Goal: Task Accomplishment & Management: Manage account settings

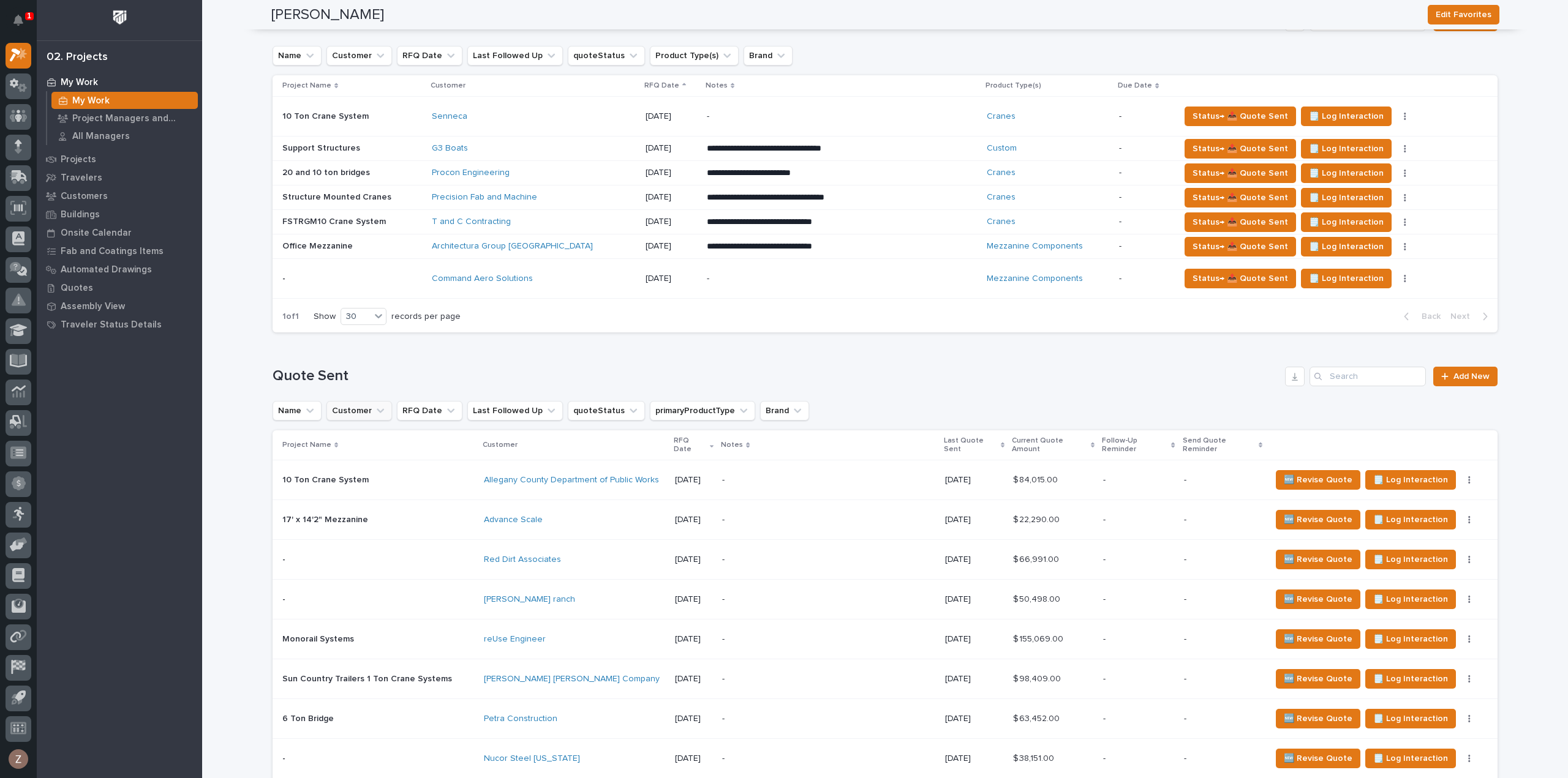
scroll to position [857, 0]
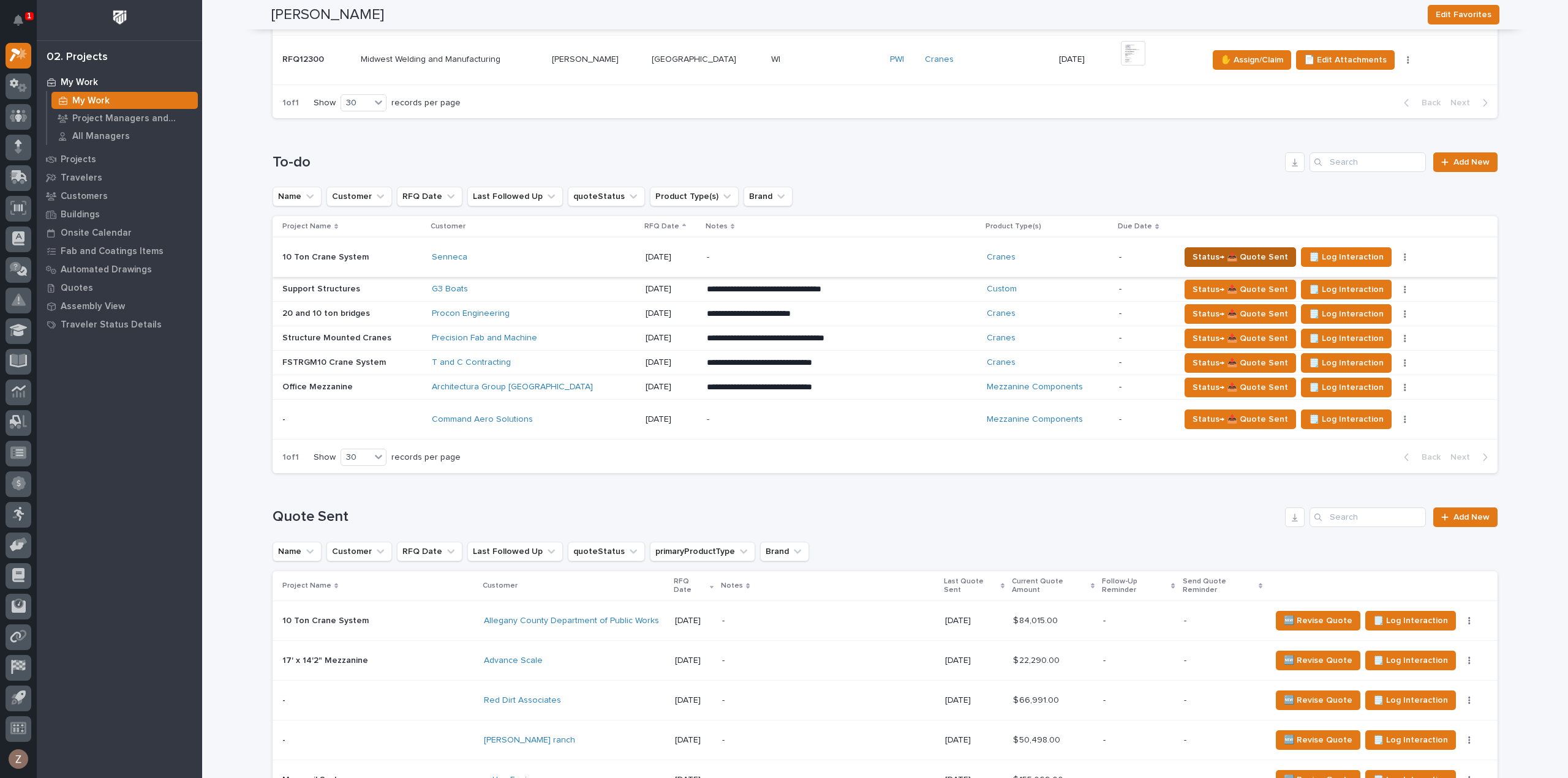
click at [1204, 255] on span "Status→ 📤 Quote Sent" at bounding box center [1240, 257] width 96 height 15
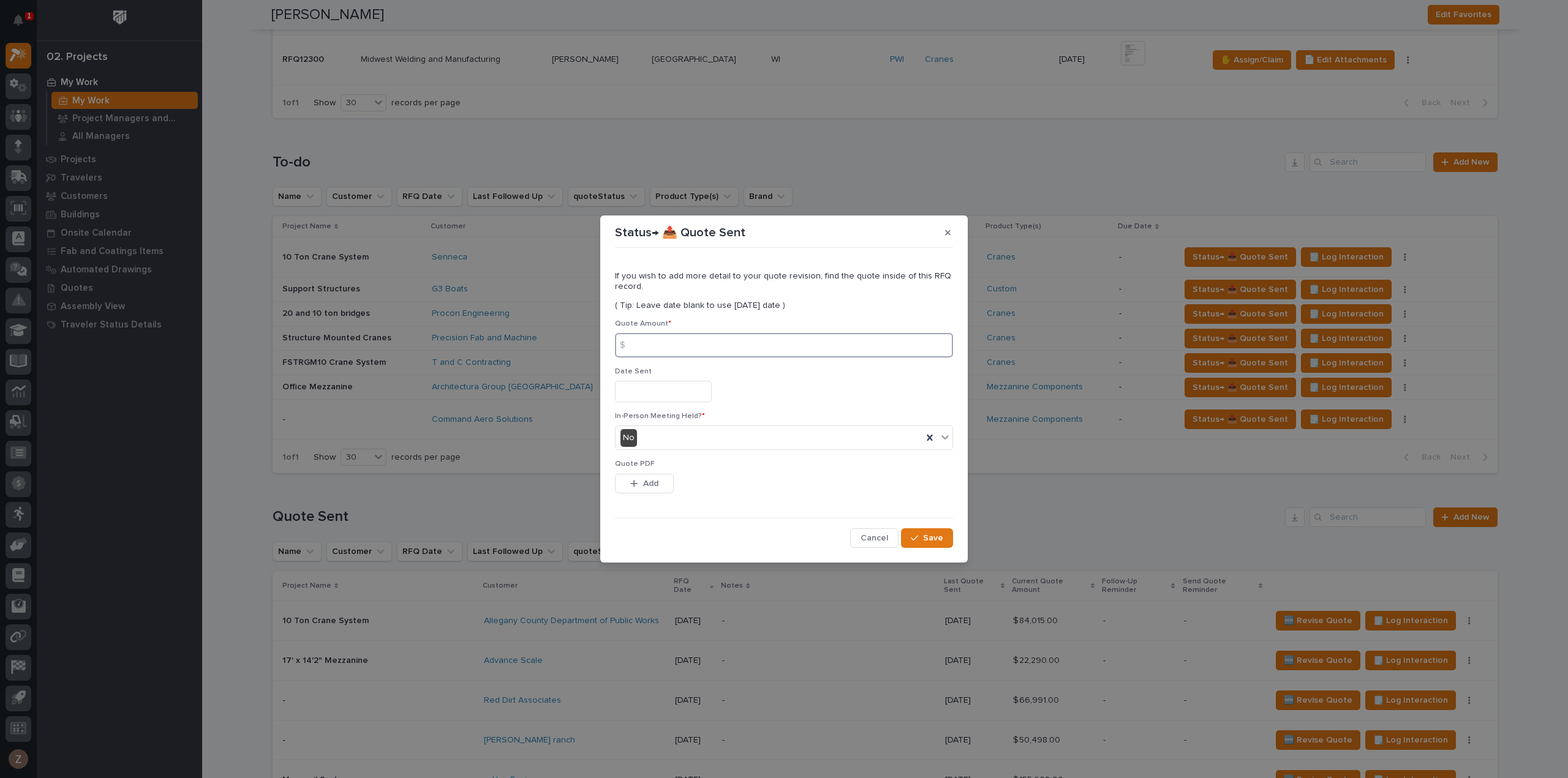
click at [668, 335] on input at bounding box center [784, 345] width 338 height 25
click at [736, 349] on input at bounding box center [784, 345] width 338 height 25
type input "165525"
click at [666, 396] on input "text" at bounding box center [663, 391] width 97 height 21
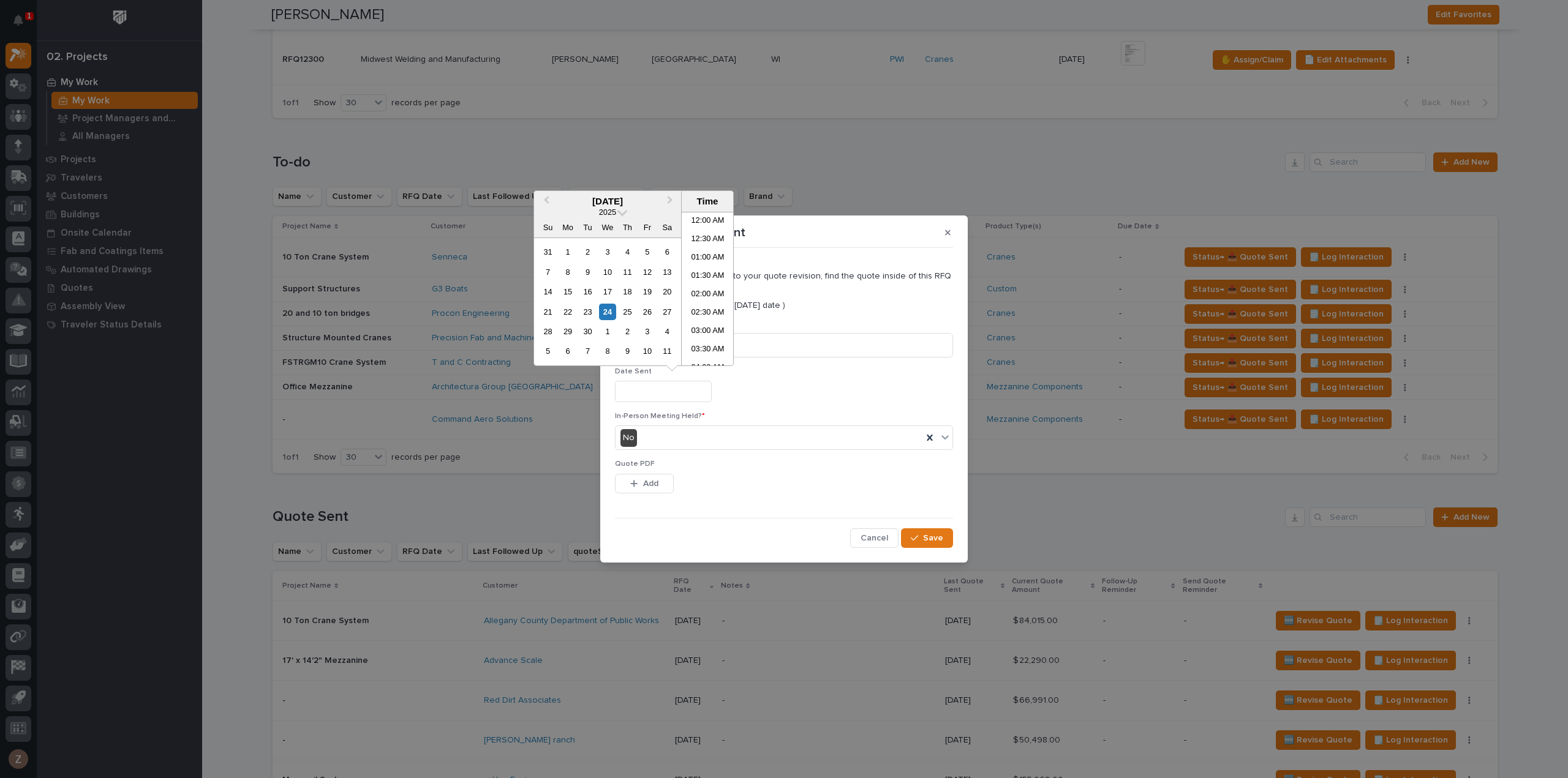
scroll to position [484, 0]
click at [698, 289] on li "03:00 PM" at bounding box center [708, 289] width 52 height 18
type input "**********"
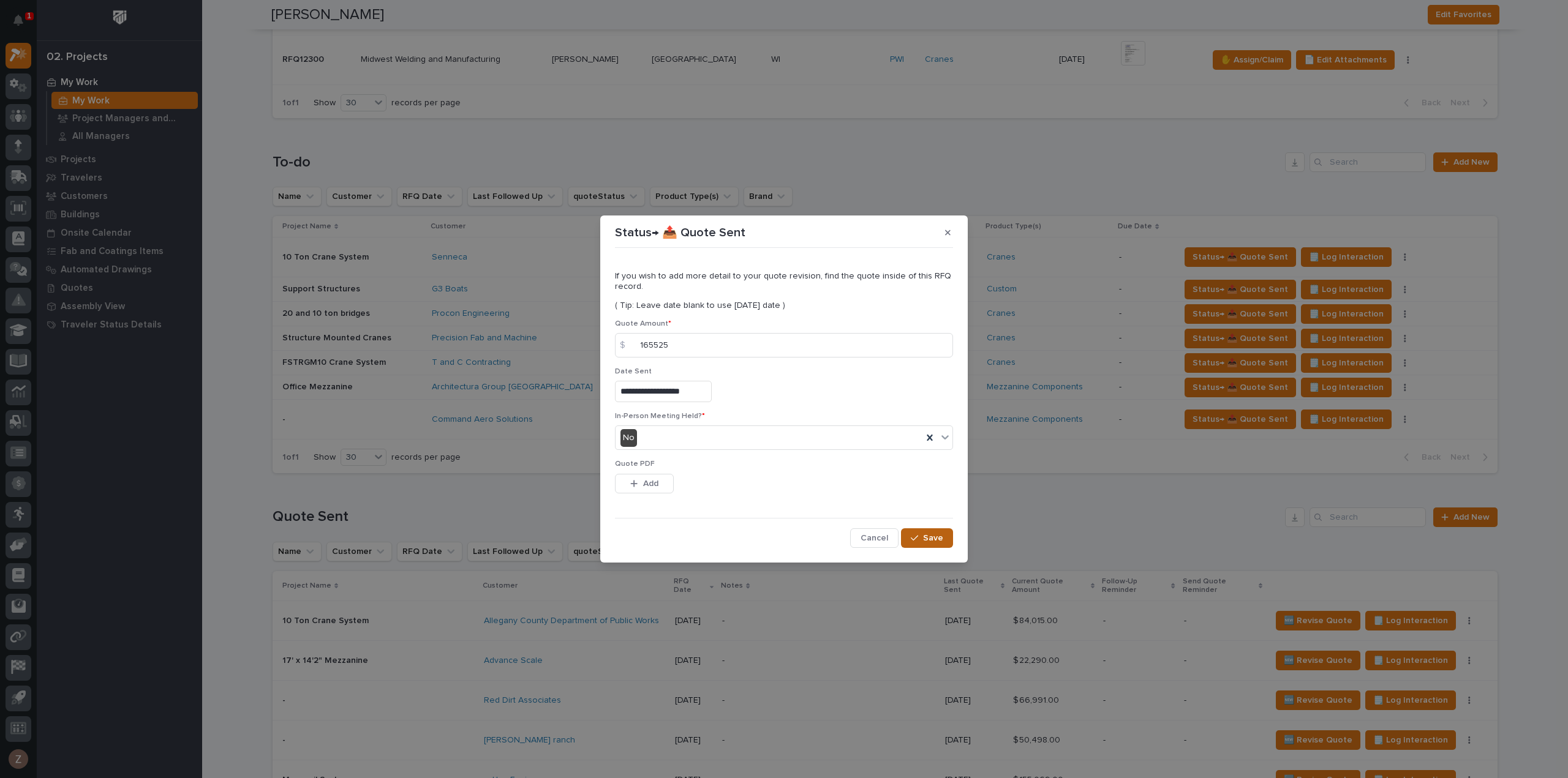
click at [921, 538] on div "button" at bounding box center [917, 538] width 12 height 8
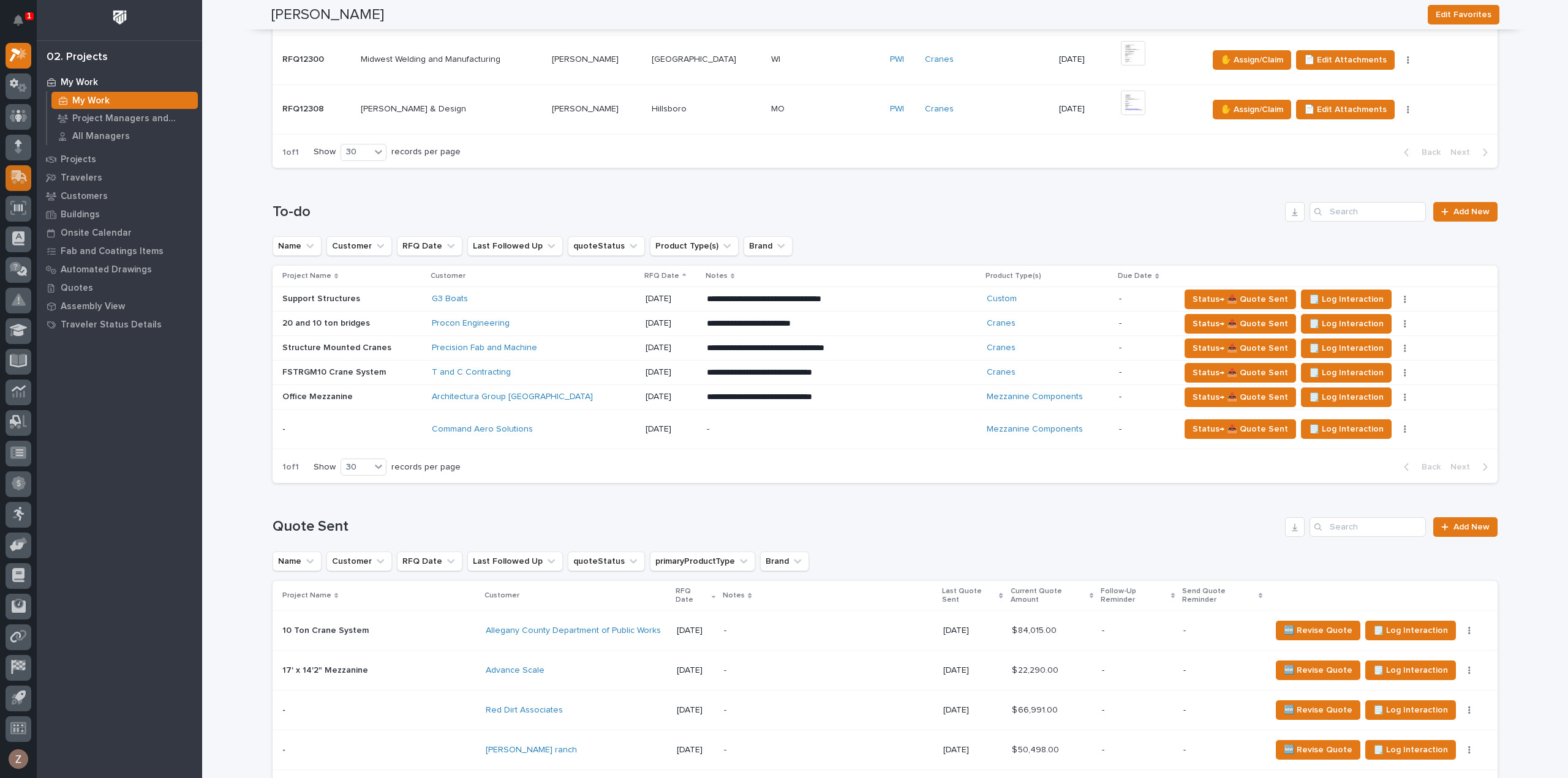
click at [11, 170] on icon at bounding box center [18, 177] width 18 height 14
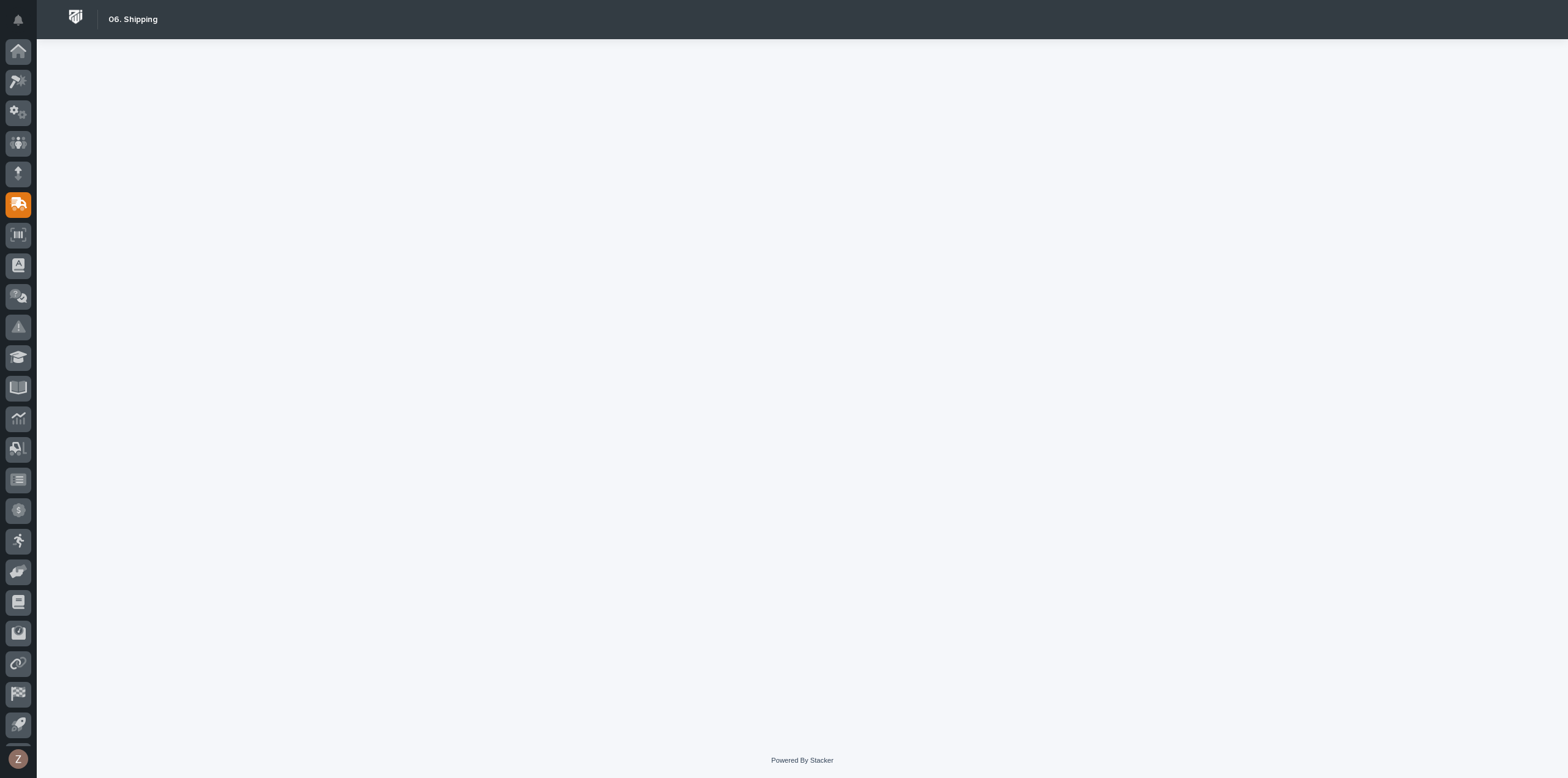
scroll to position [27, 0]
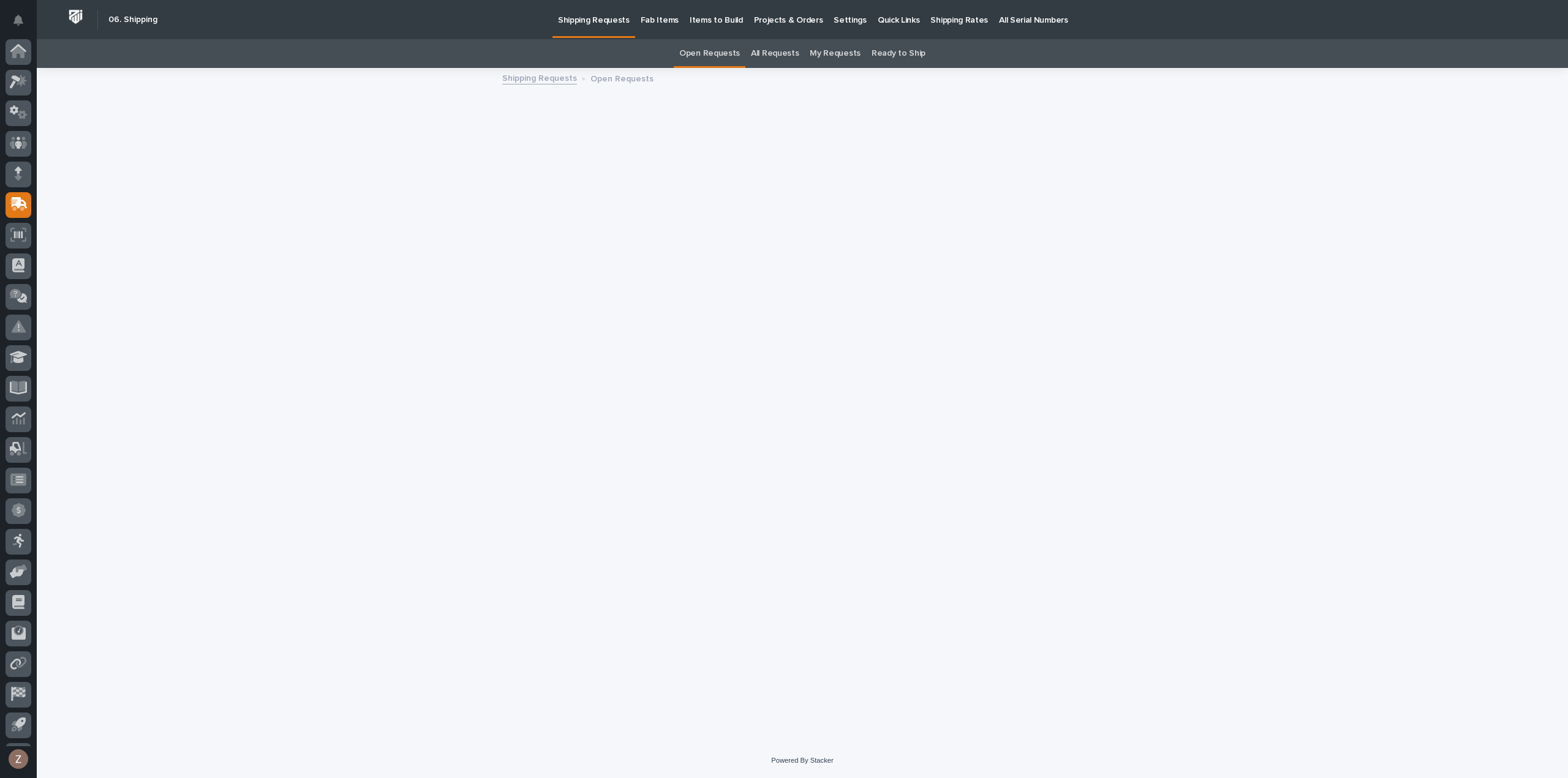
scroll to position [27, 0]
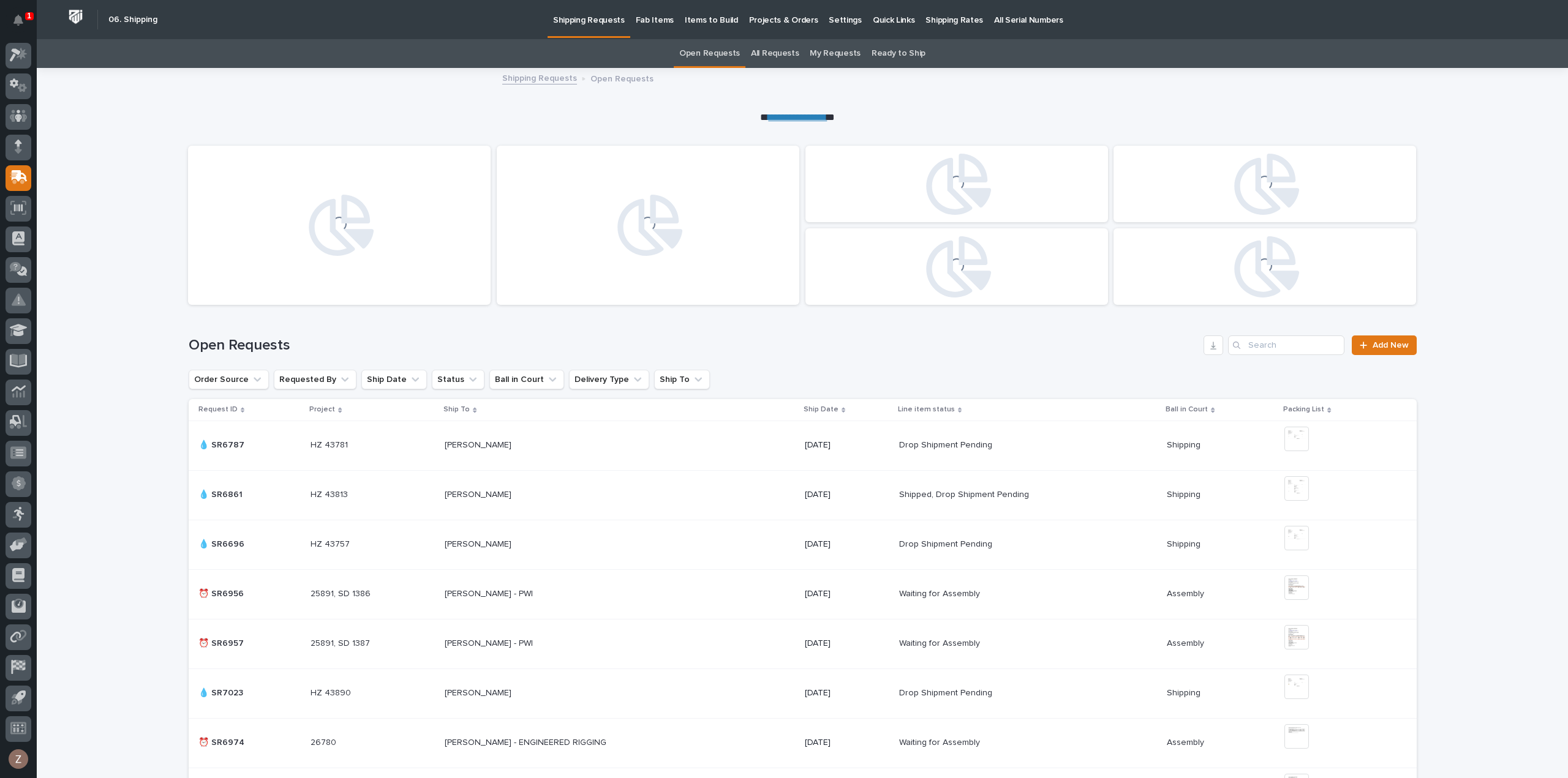
click at [943, 21] on p "Shipping Rates" at bounding box center [954, 13] width 57 height 26
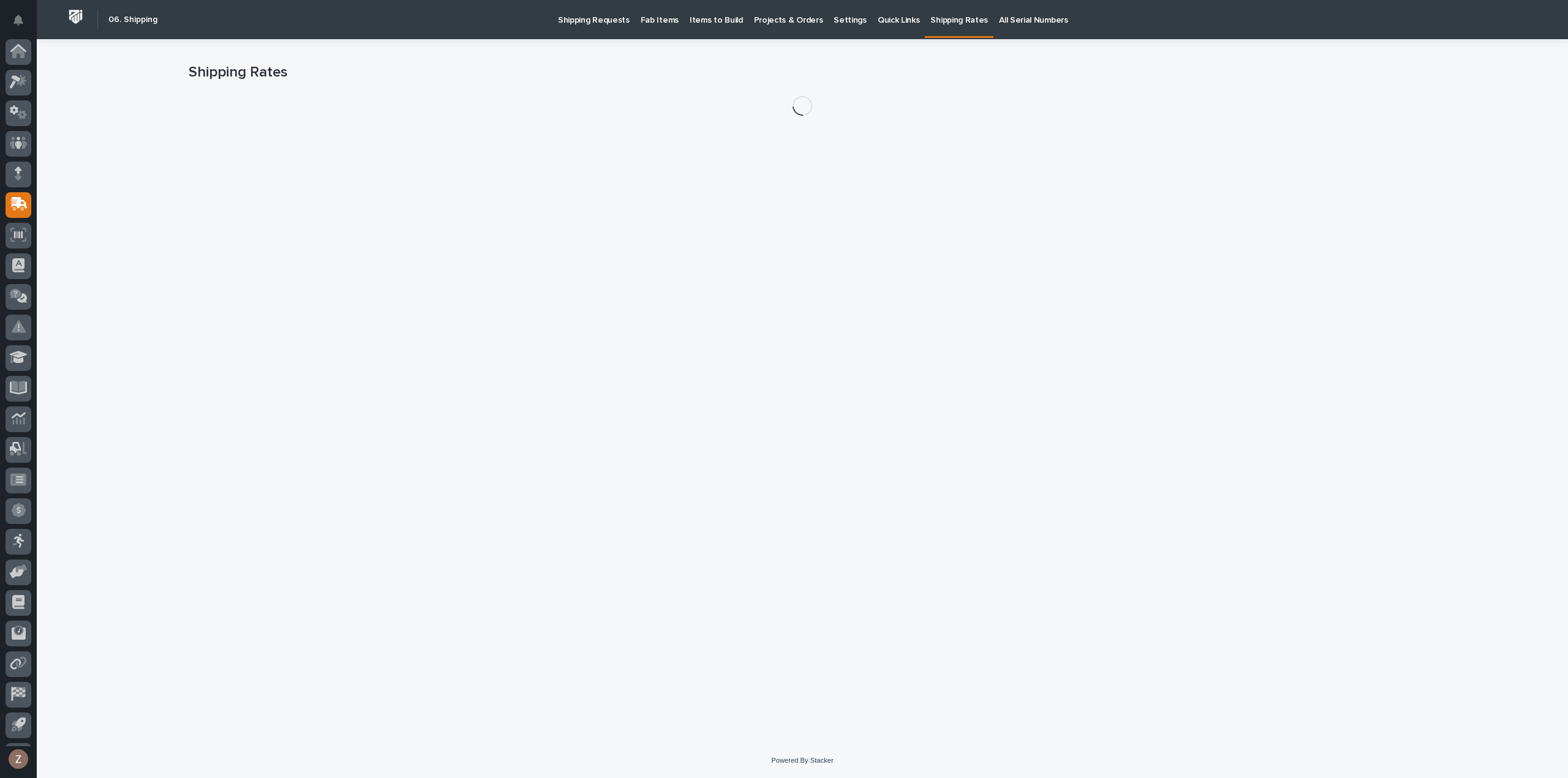
scroll to position [27, 0]
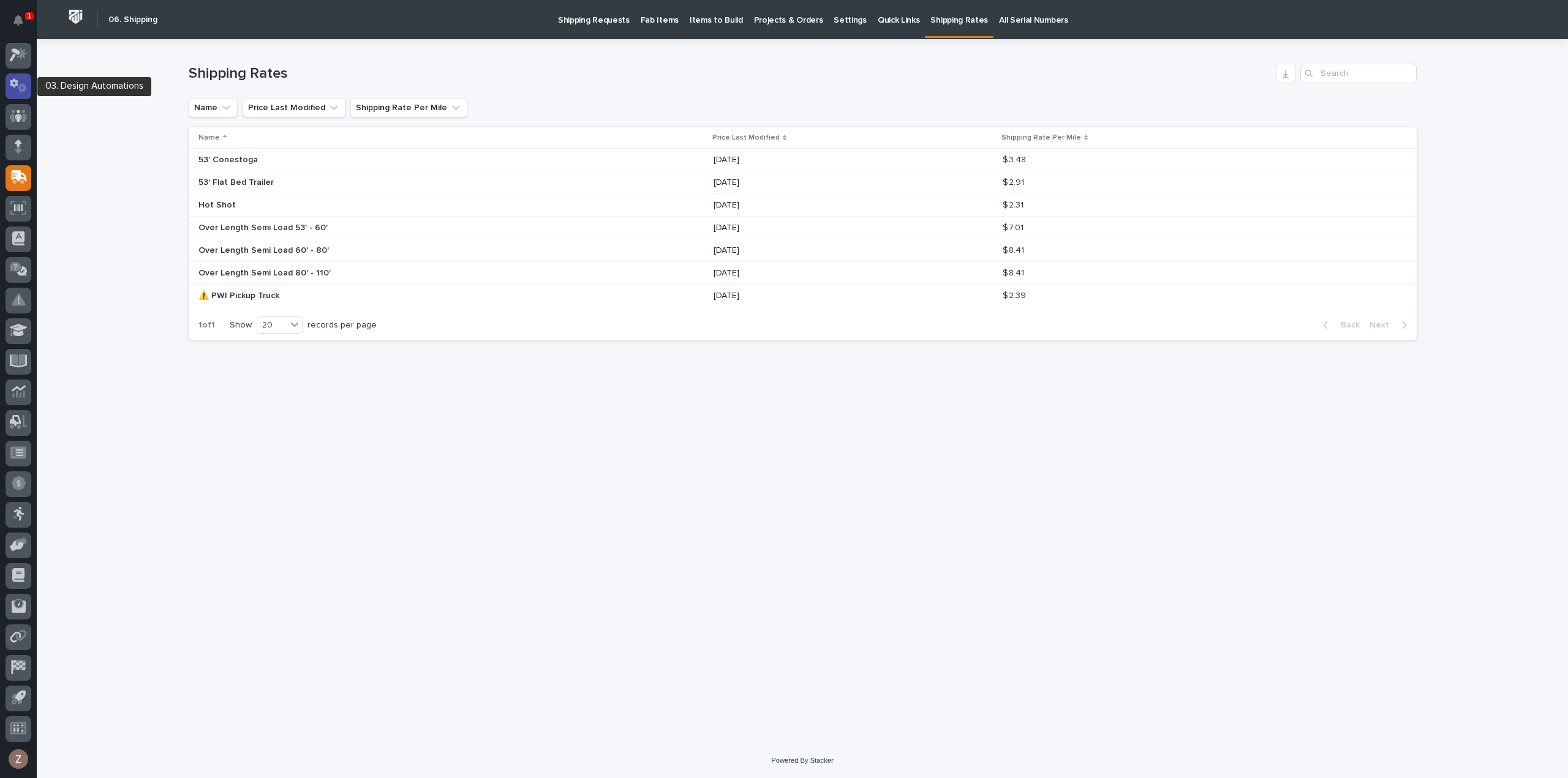
click at [21, 85] on icon at bounding box center [22, 88] width 9 height 8
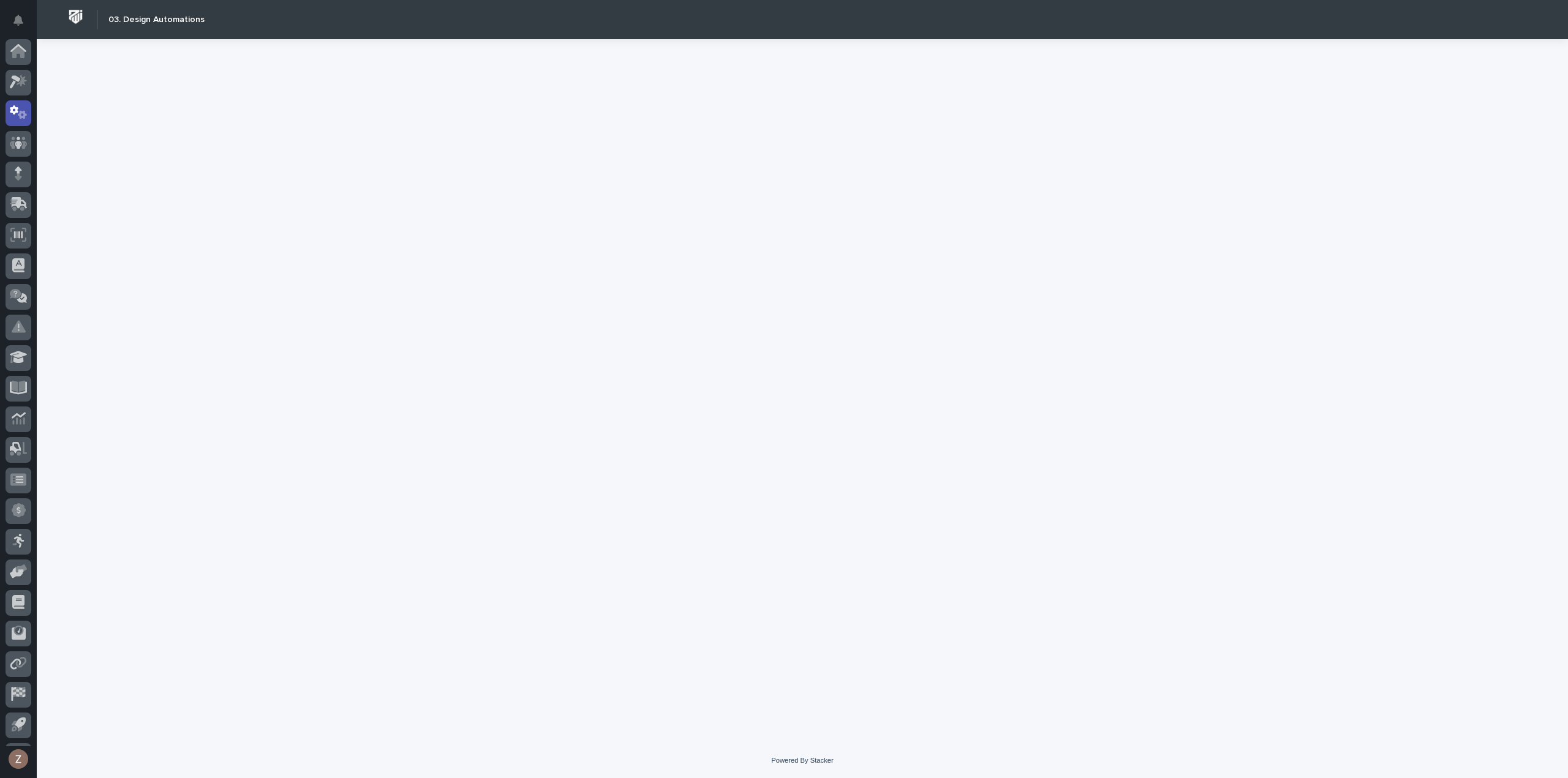
scroll to position [27, 0]
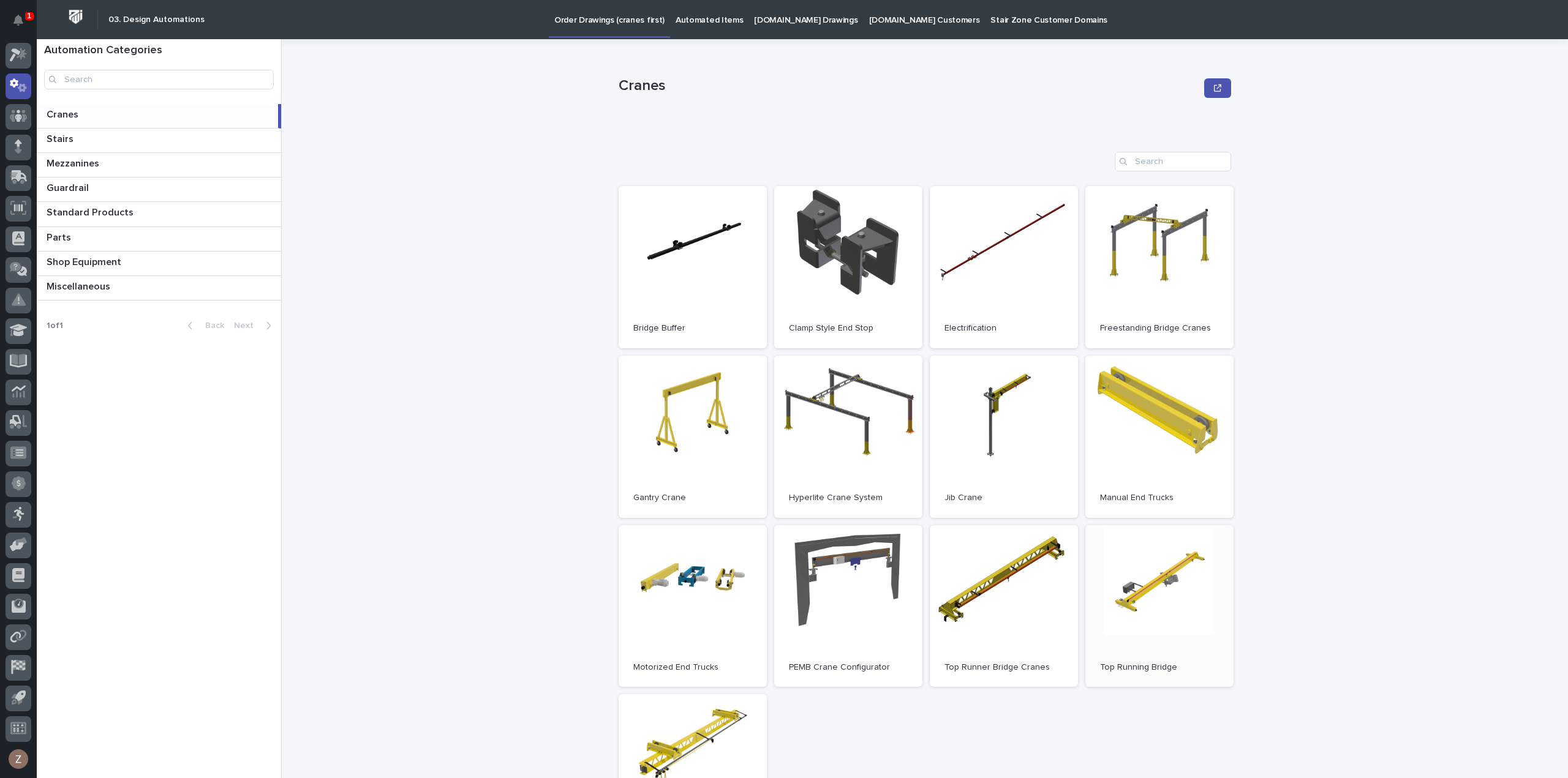
click at [1135, 591] on link "Open" at bounding box center [1160, 606] width 149 height 162
click at [11, 87] on icon at bounding box center [18, 85] width 18 height 14
click at [19, 54] on icon at bounding box center [15, 56] width 11 height 14
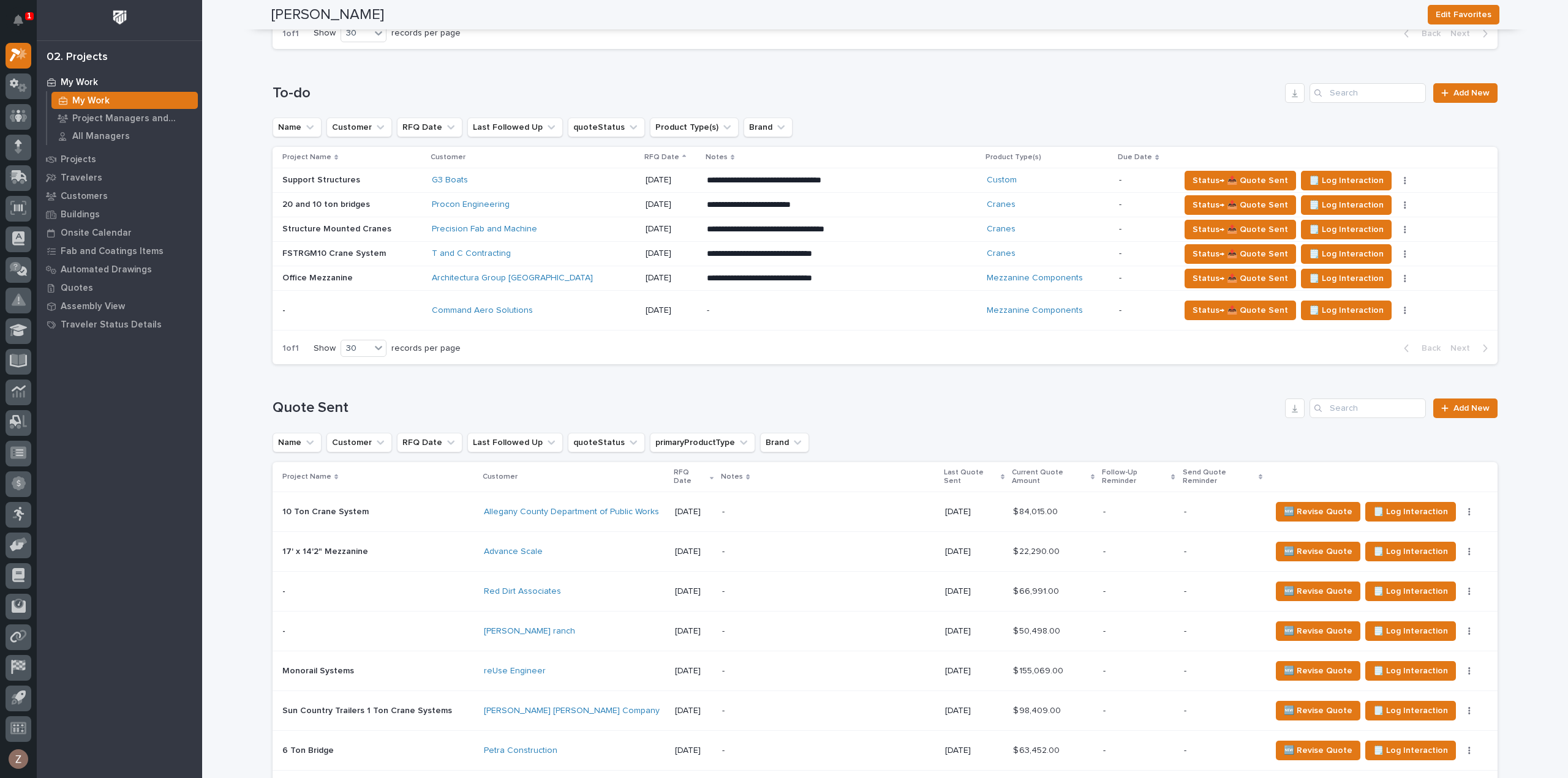
scroll to position [878, 0]
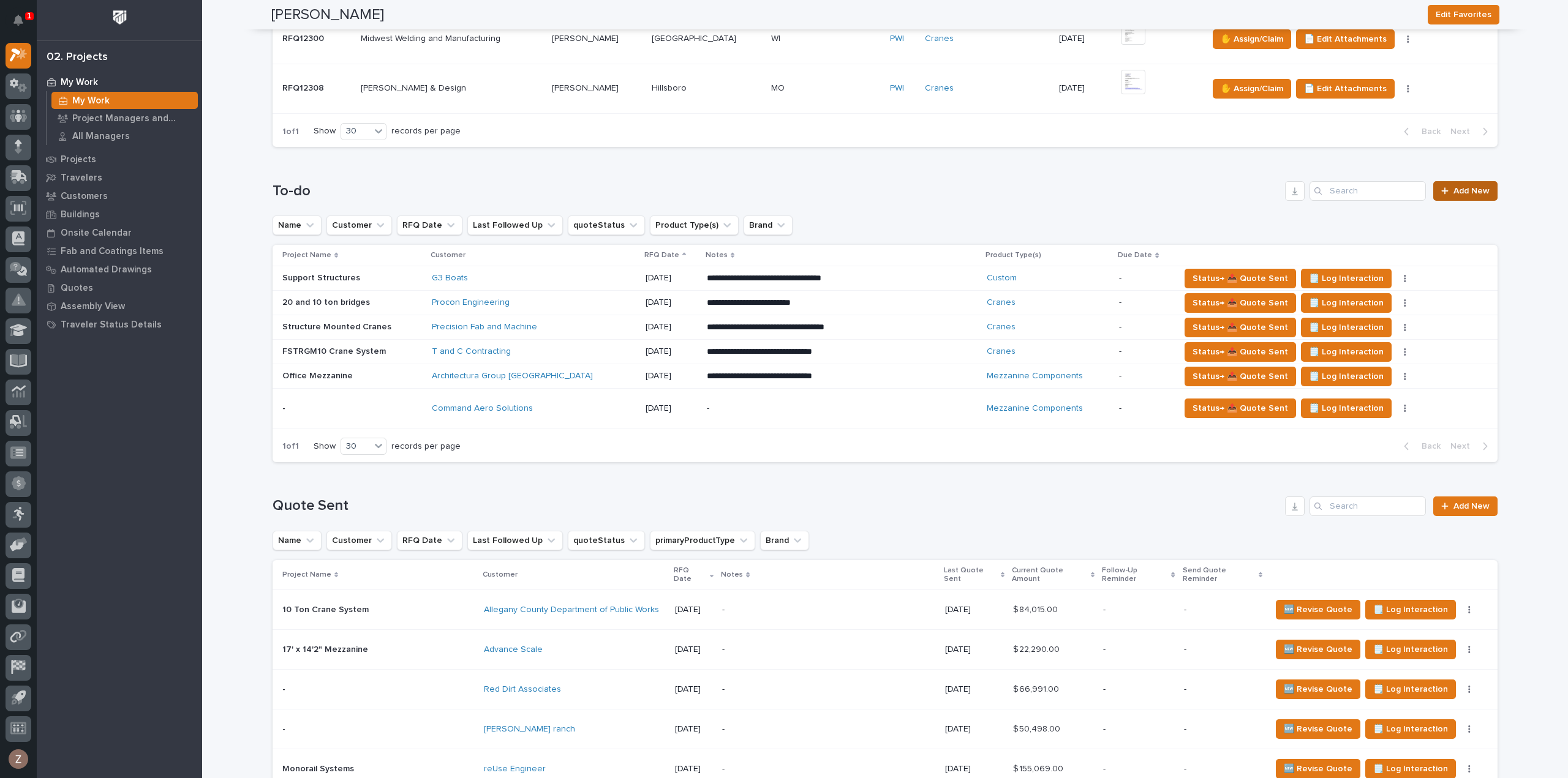
click at [1461, 188] on span "Add New" at bounding box center [1471, 191] width 36 height 8
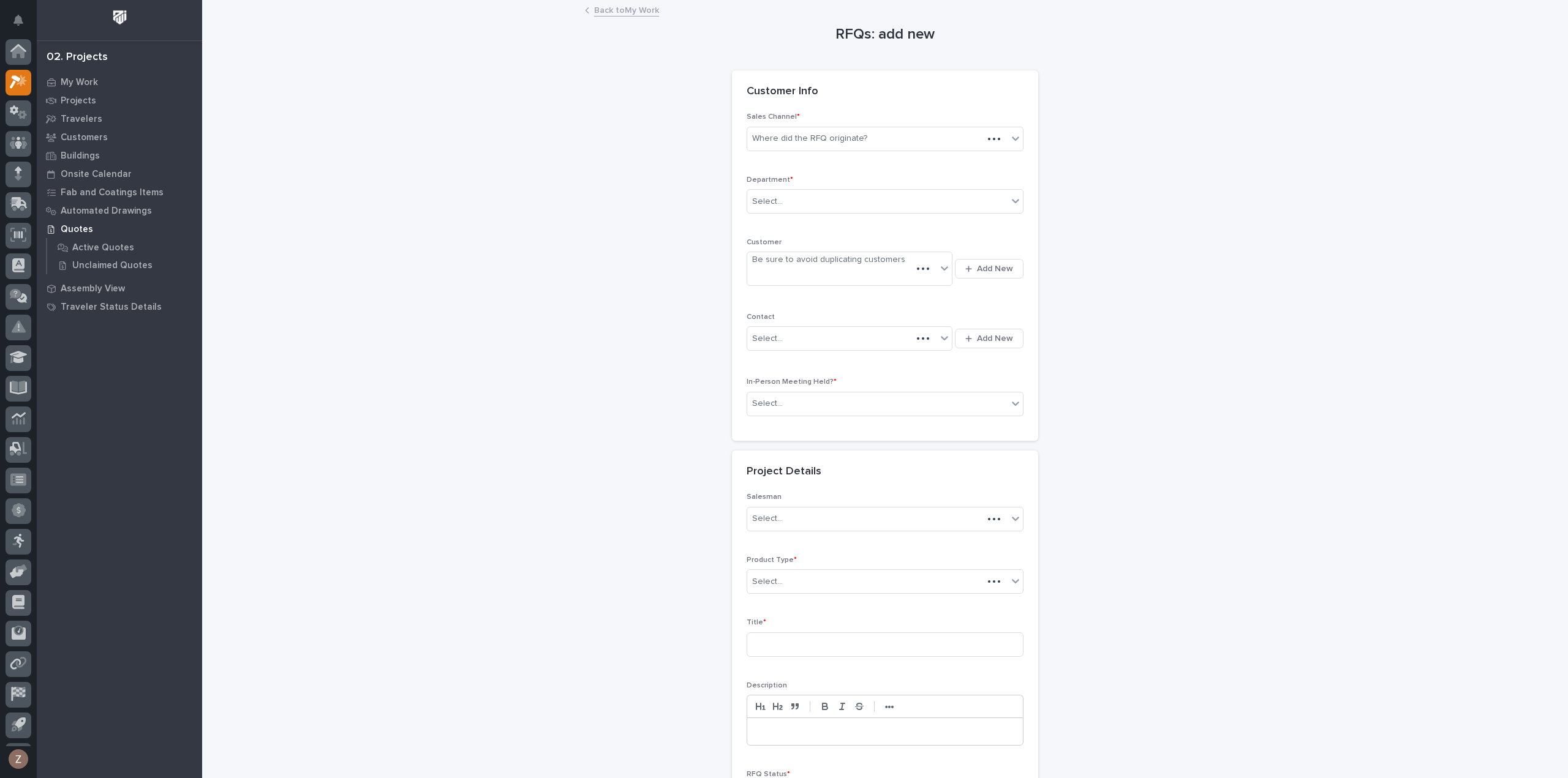
scroll to position [27, 0]
click at [869, 139] on div "Where did the RFQ originate?" at bounding box center [878, 139] width 260 height 20
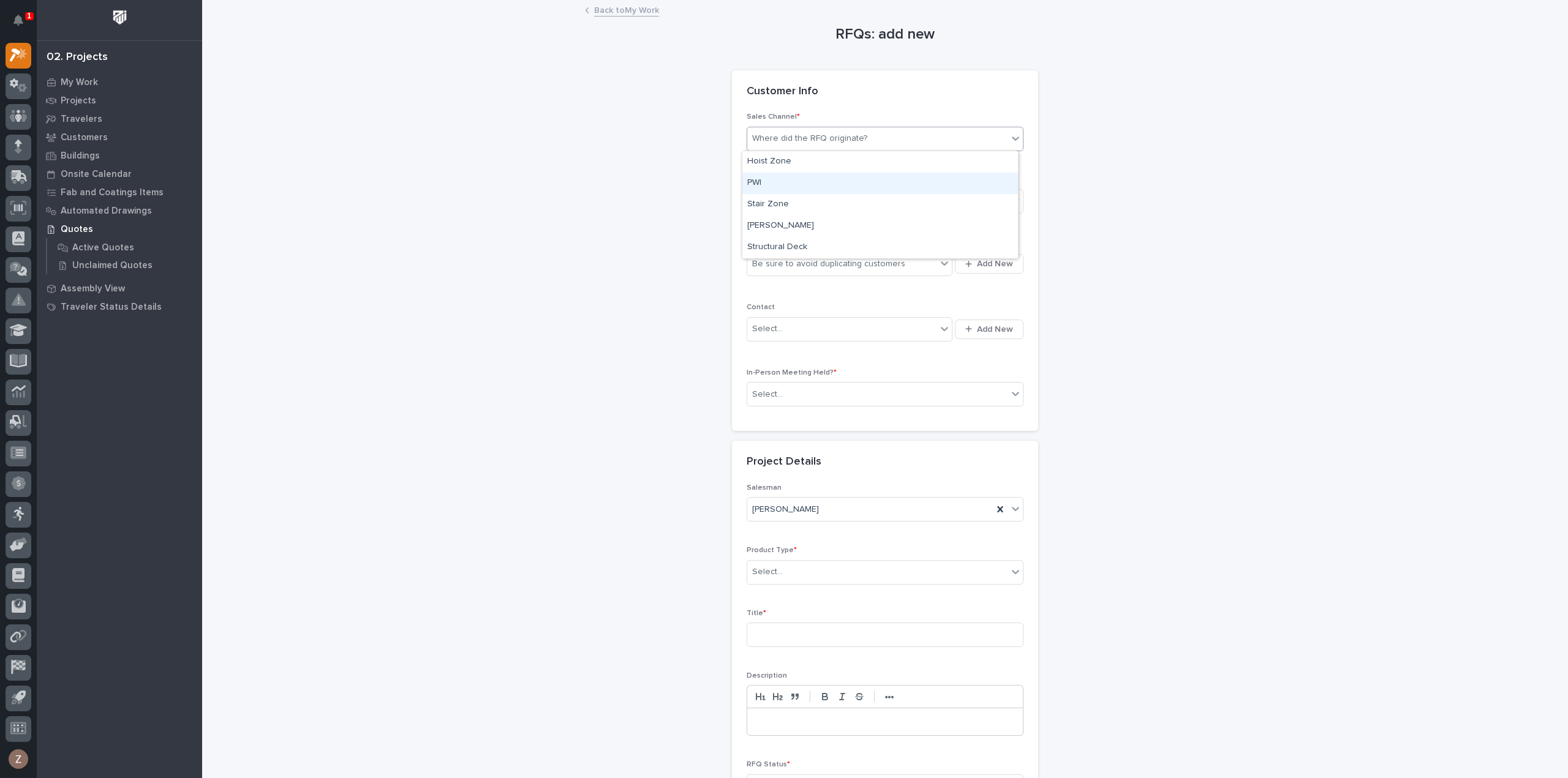
click at [833, 181] on div "PWI" at bounding box center [880, 183] width 276 height 21
click at [836, 198] on div "Select..." at bounding box center [878, 201] width 260 height 20
click at [836, 221] on div "National Sales" at bounding box center [880, 224] width 276 height 21
click at [824, 266] on div "Be sure to avoid duplicating customers" at bounding box center [829, 264] width 153 height 13
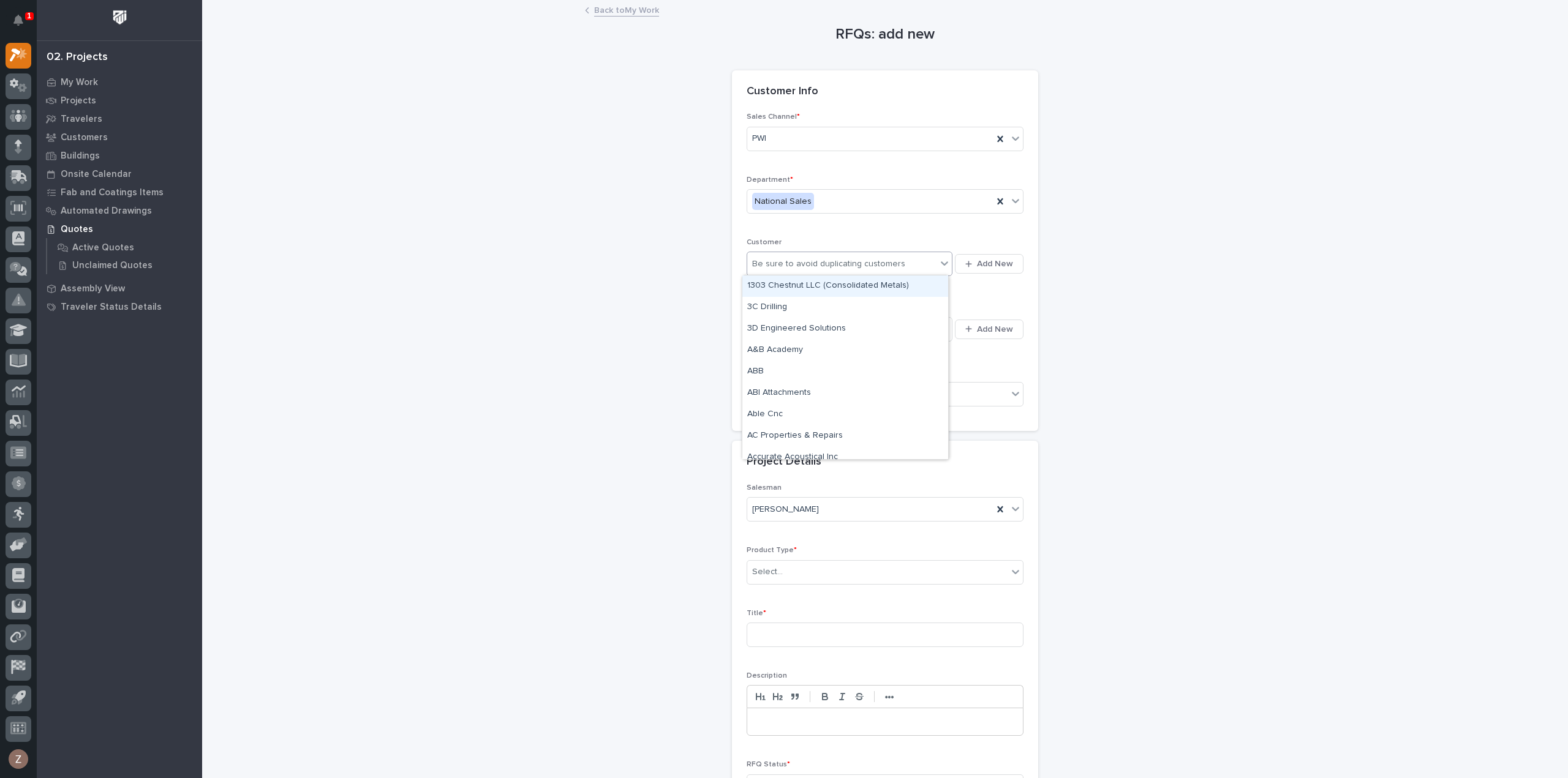
click at [974, 249] on div "option 1303 Chestnut LLC (Consolidated Metals) focused, 1 of 1000. 1000 results…" at bounding box center [885, 263] width 277 height 29
click at [982, 258] on span "Add New" at bounding box center [994, 263] width 36 height 11
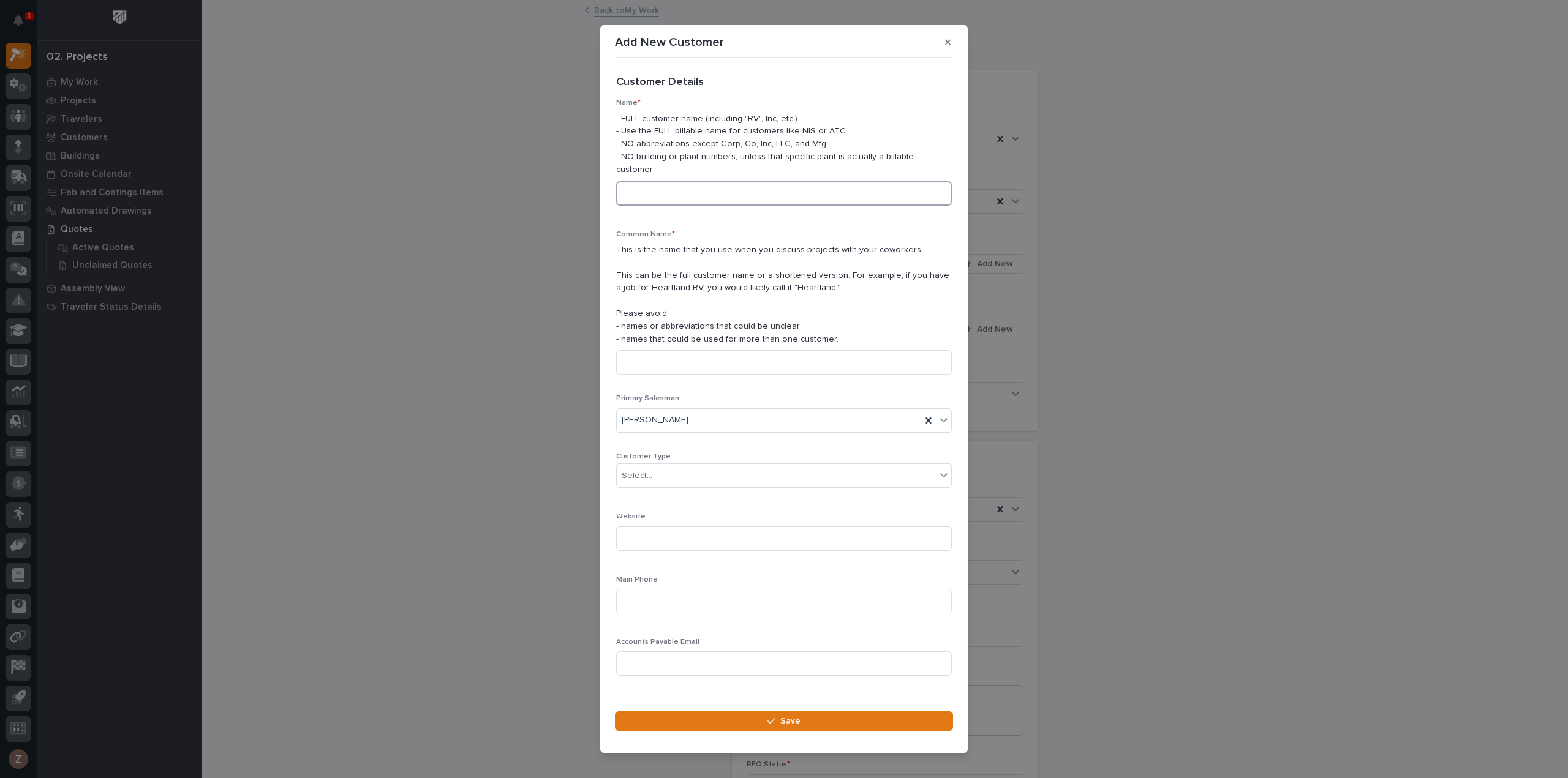
click at [714, 181] on input at bounding box center [784, 194] width 336 height 25
type input "Skid Steer Attachment Depot"
click at [696, 470] on div "Select..." at bounding box center [776, 476] width 319 height 20
click at [683, 515] on div "End User" at bounding box center [779, 514] width 326 height 21
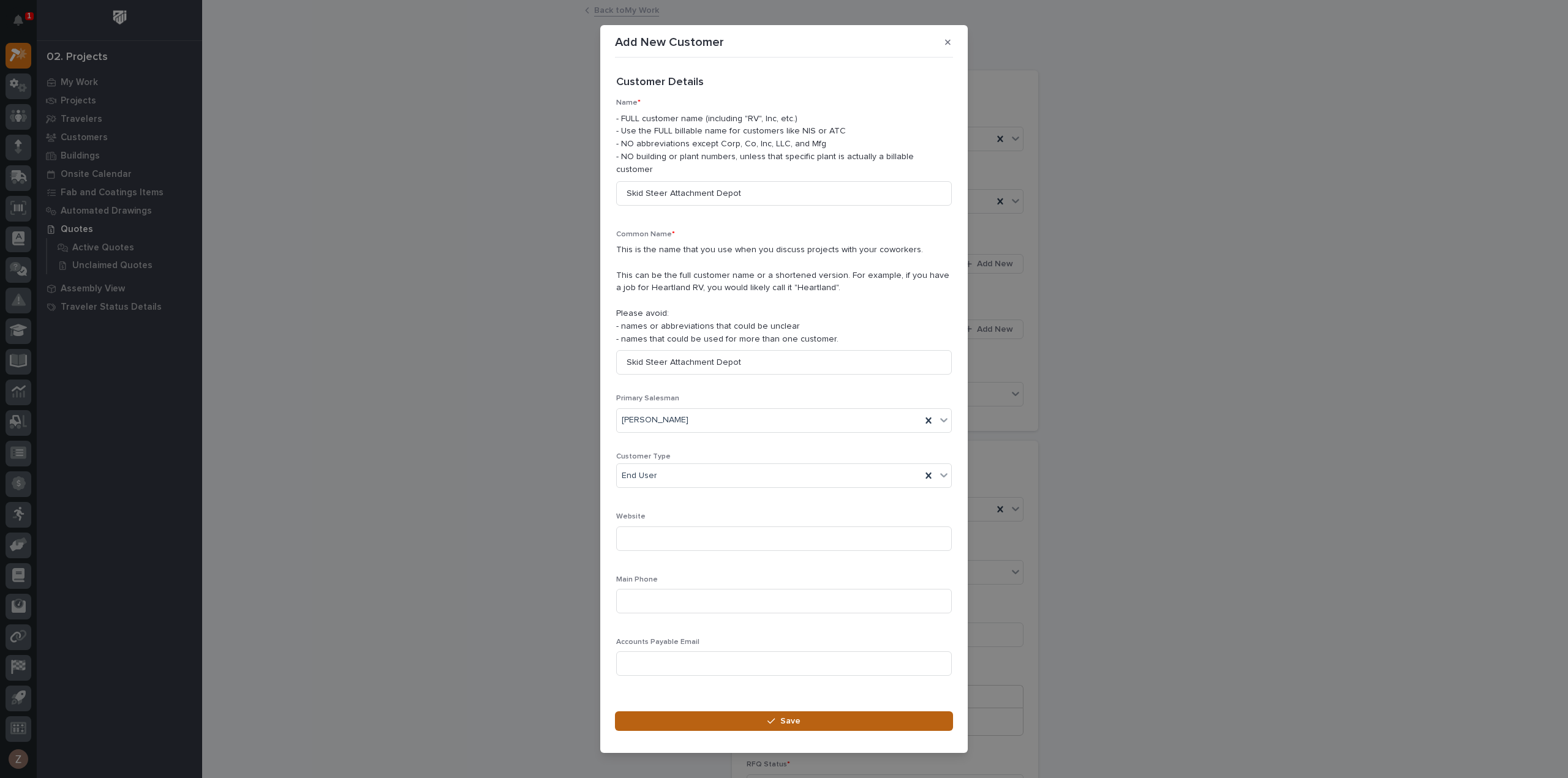
click at [748, 722] on button "Save" at bounding box center [784, 721] width 338 height 20
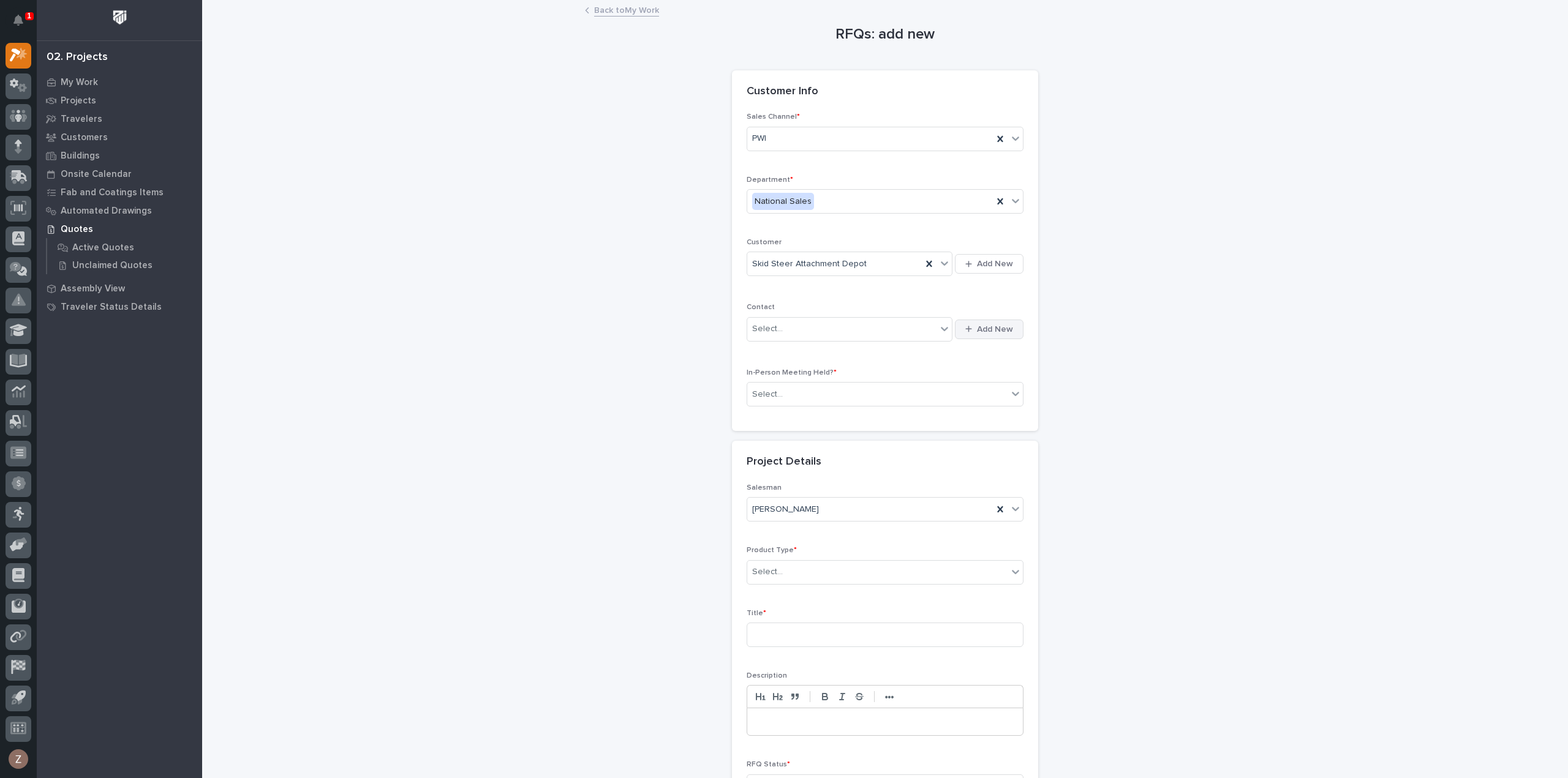
click at [1007, 322] on button "Add New" at bounding box center [990, 329] width 69 height 20
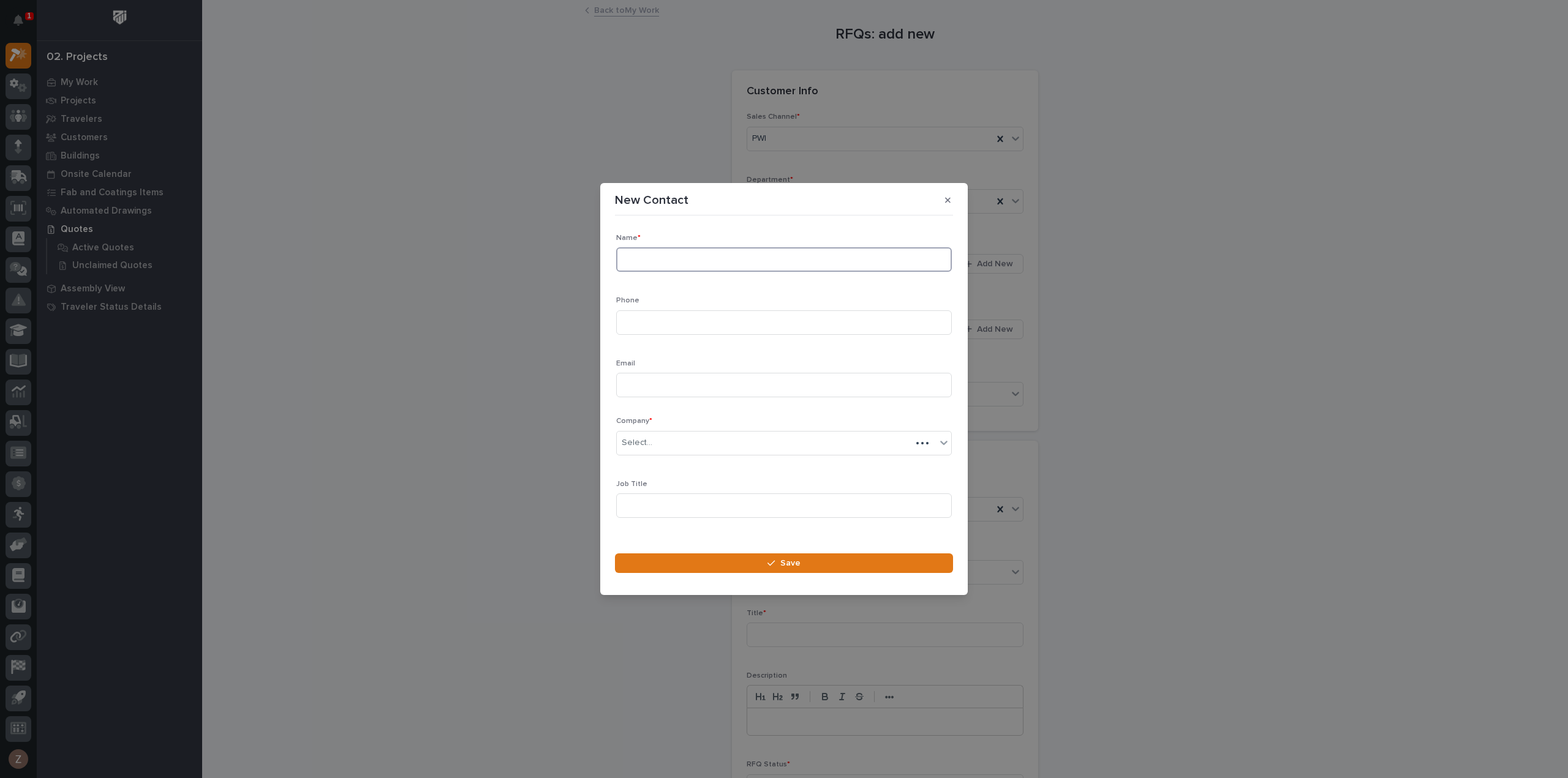
click at [673, 264] on input at bounding box center [784, 260] width 336 height 25
type input "Ben Stoltzfus"
type input "1"
type input "717-203-8590"
click at [683, 453] on div "Select..." at bounding box center [784, 443] width 336 height 25
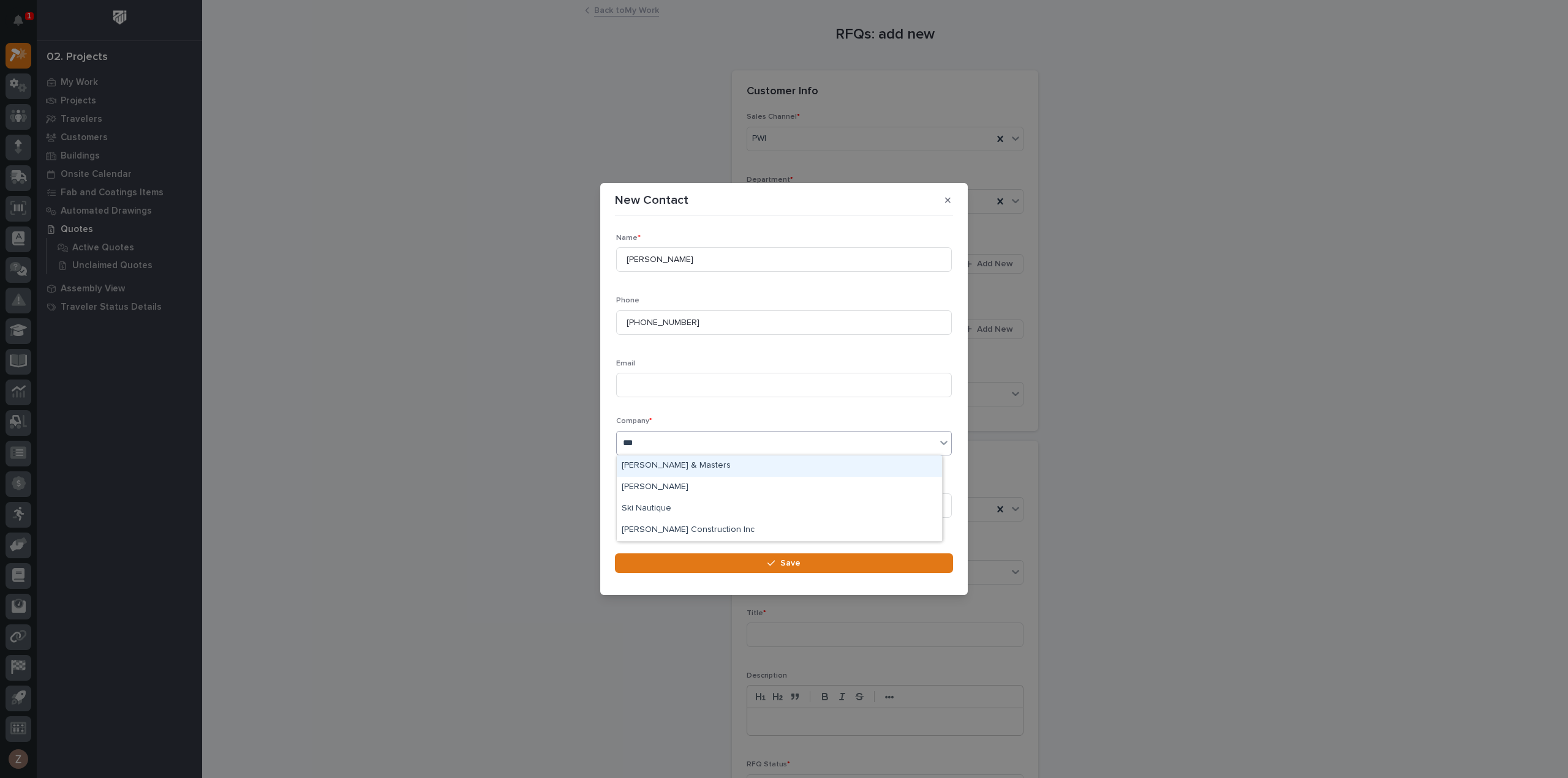
type input "****"
click at [692, 463] on div "Skid Steer Attachment Depot" at bounding box center [779, 466] width 326 height 21
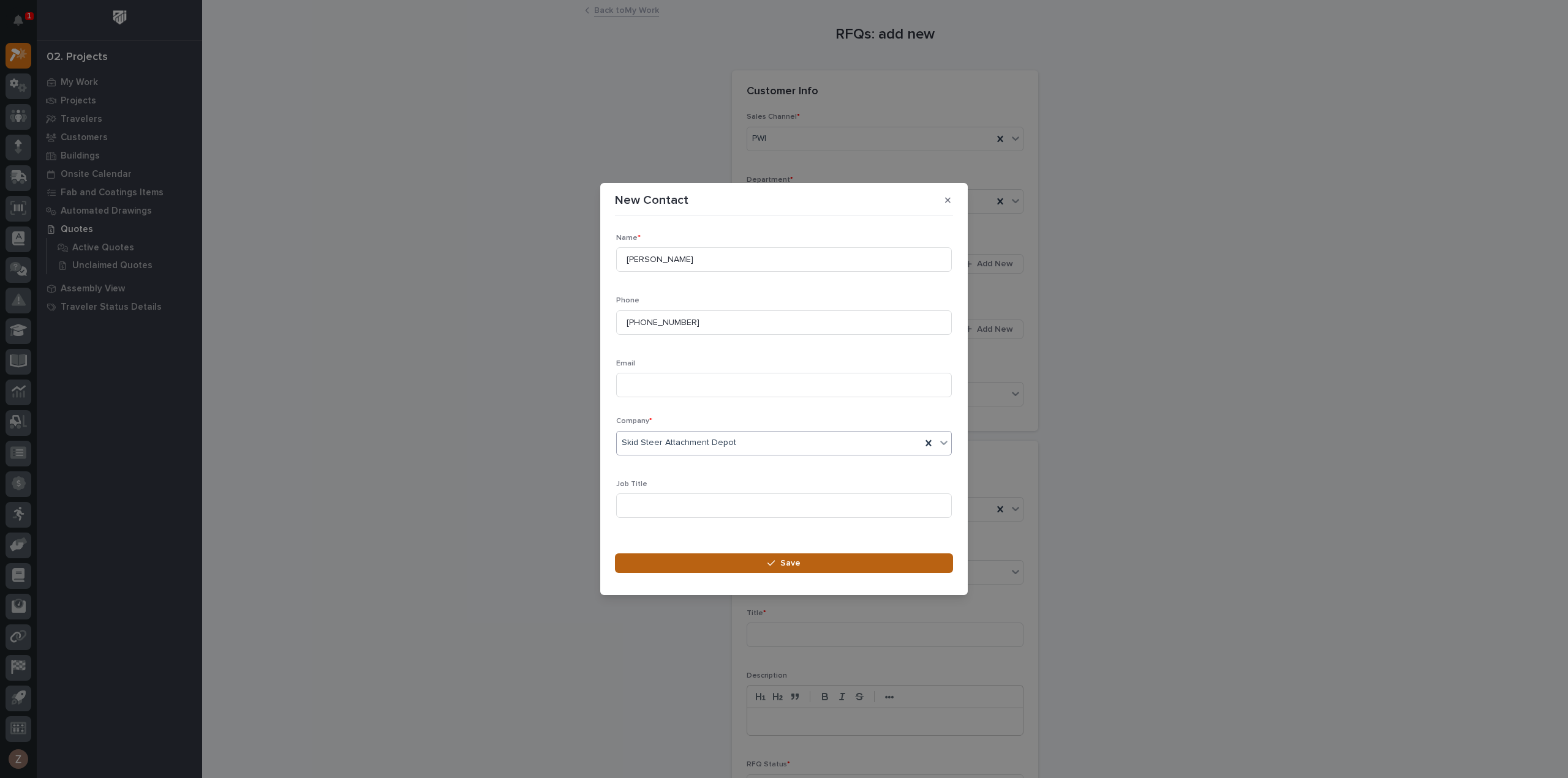
click at [683, 564] on button "Save" at bounding box center [784, 564] width 338 height 20
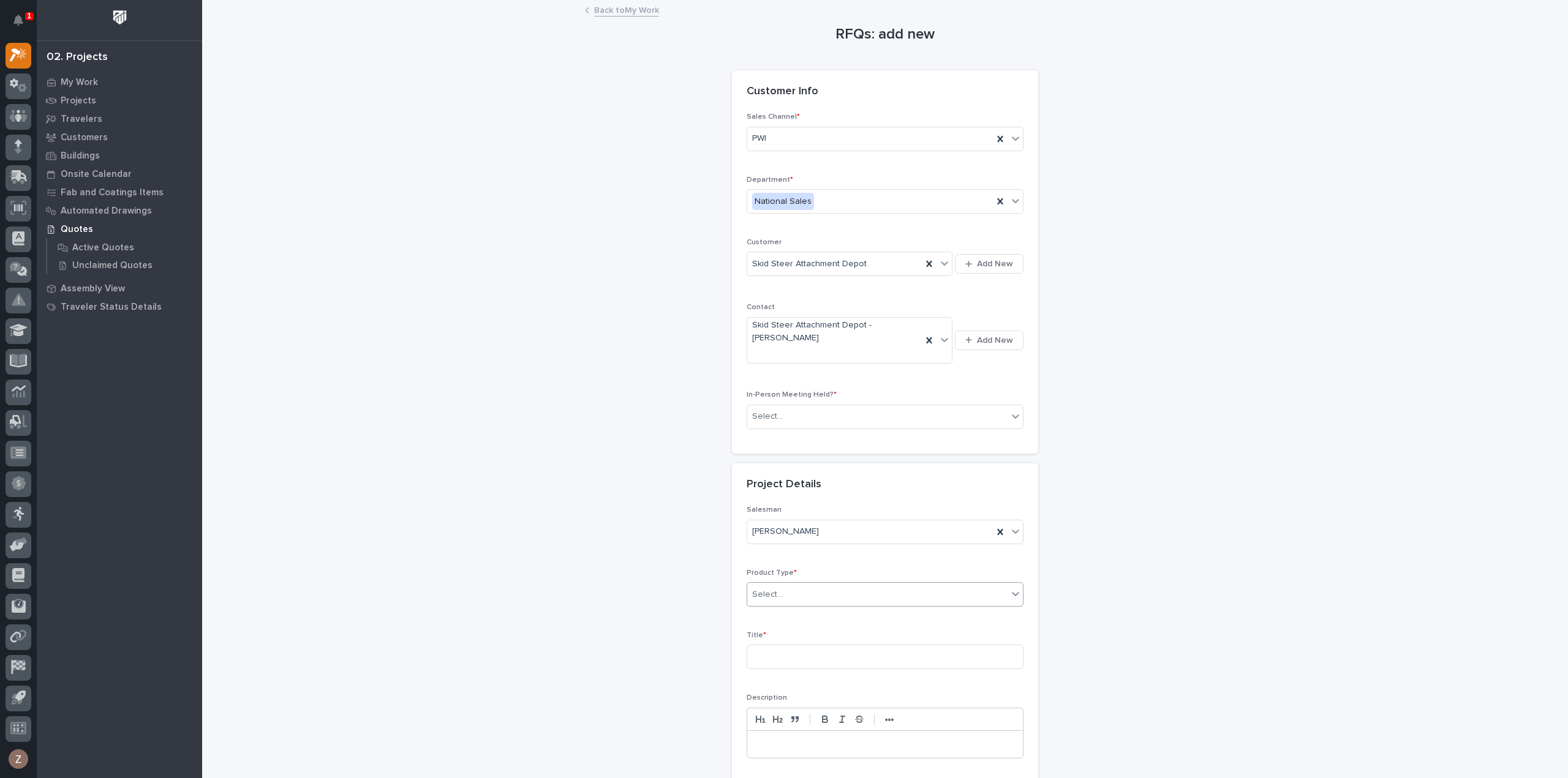
click at [787, 585] on div "Select..." at bounding box center [878, 595] width 260 height 20
click at [779, 619] on div "Cranes" at bounding box center [880, 623] width 276 height 21
click at [783, 645] on input at bounding box center [885, 657] width 277 height 25
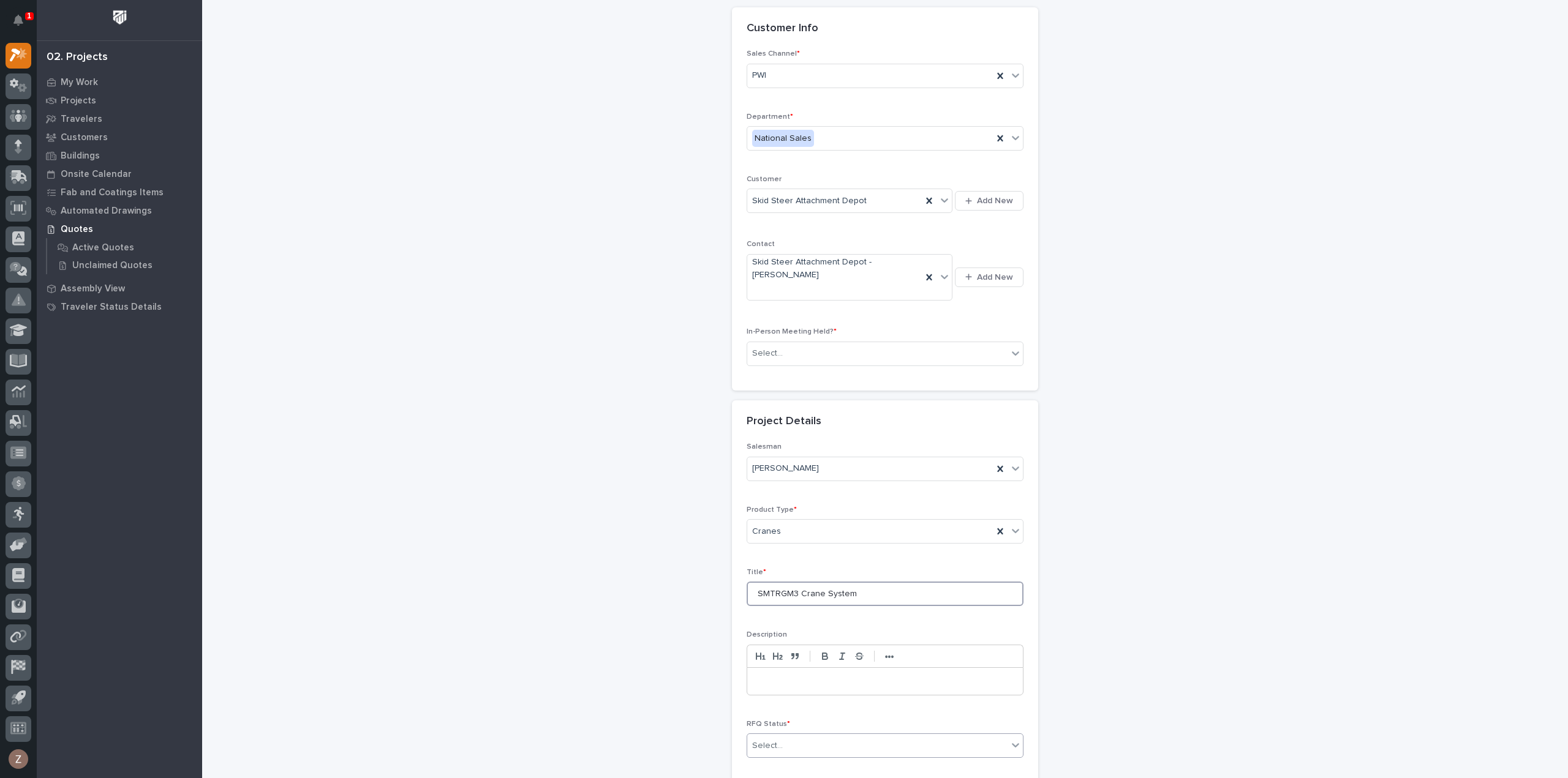
scroll to position [175, 0]
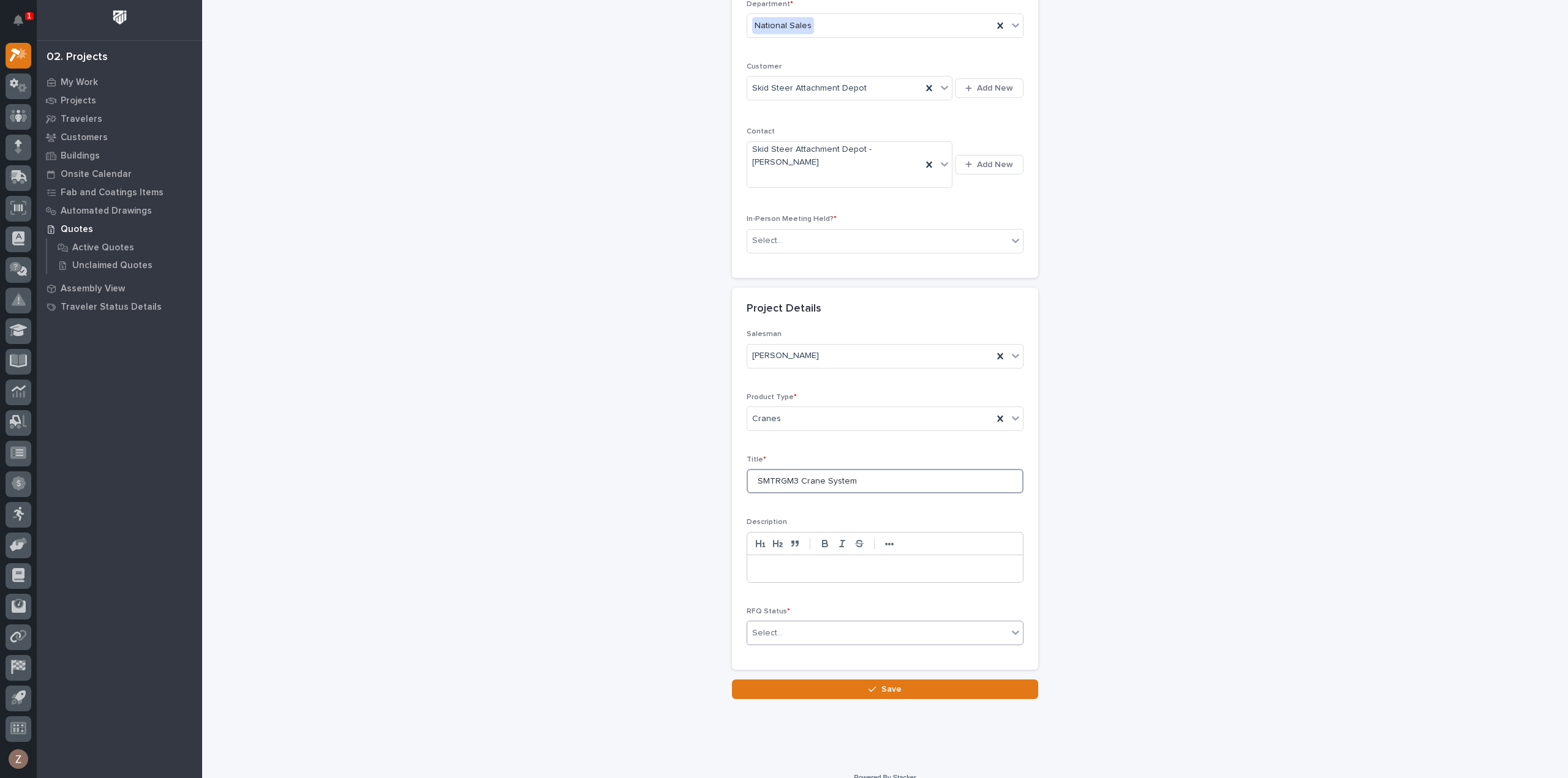
type input "SMTRGM3 Crane System"
click at [818, 623] on div "Select..." at bounding box center [878, 633] width 260 height 20
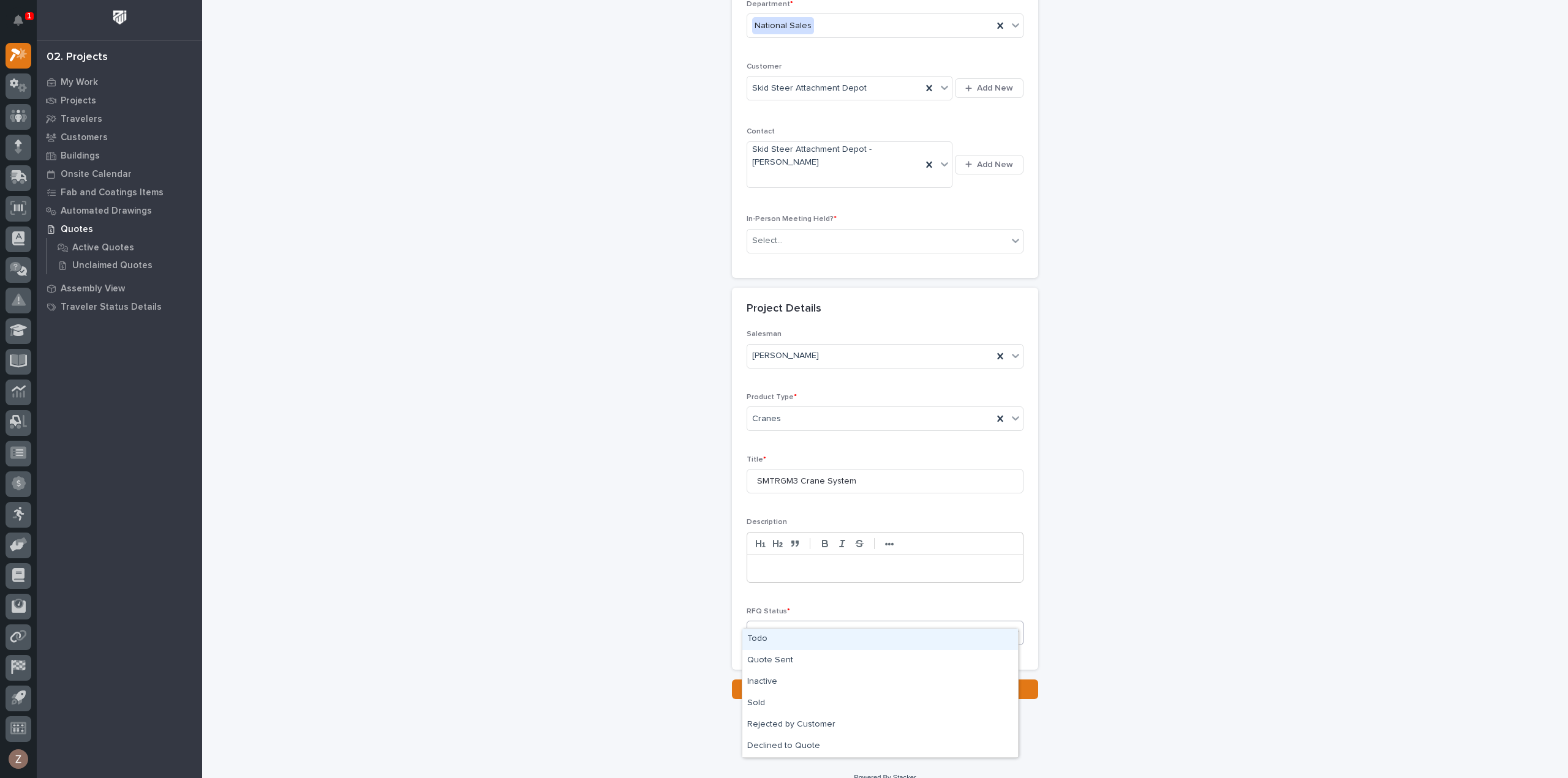
click at [808, 633] on div "Todo" at bounding box center [880, 639] width 276 height 21
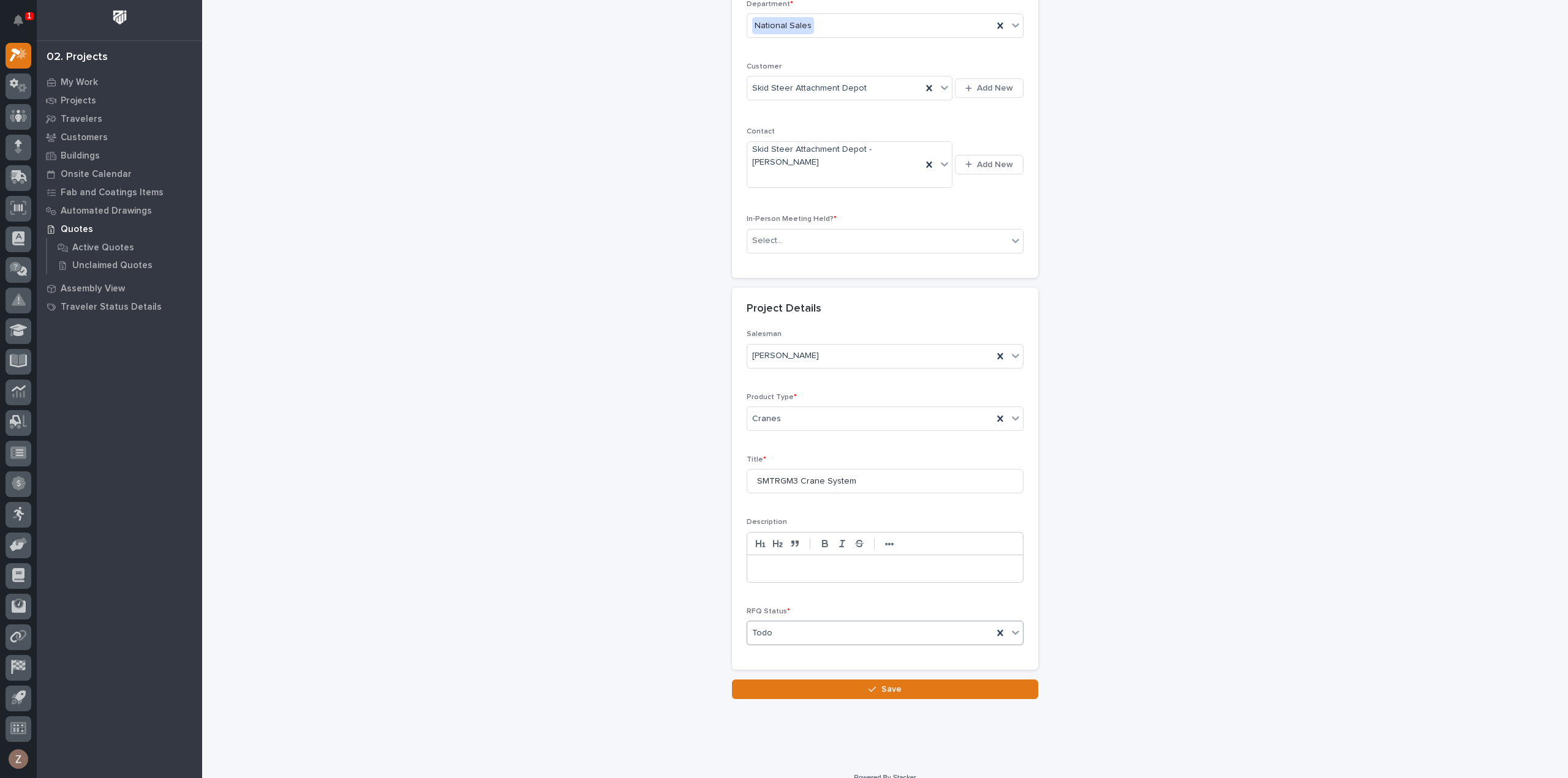
click at [851, 684] on div "Loading... Saving… Loading... Saving… RFQs: add new Loading... Saving… Loading.…" at bounding box center [885, 277] width 1240 height 904
click at [905, 680] on button "Save" at bounding box center [885, 690] width 306 height 20
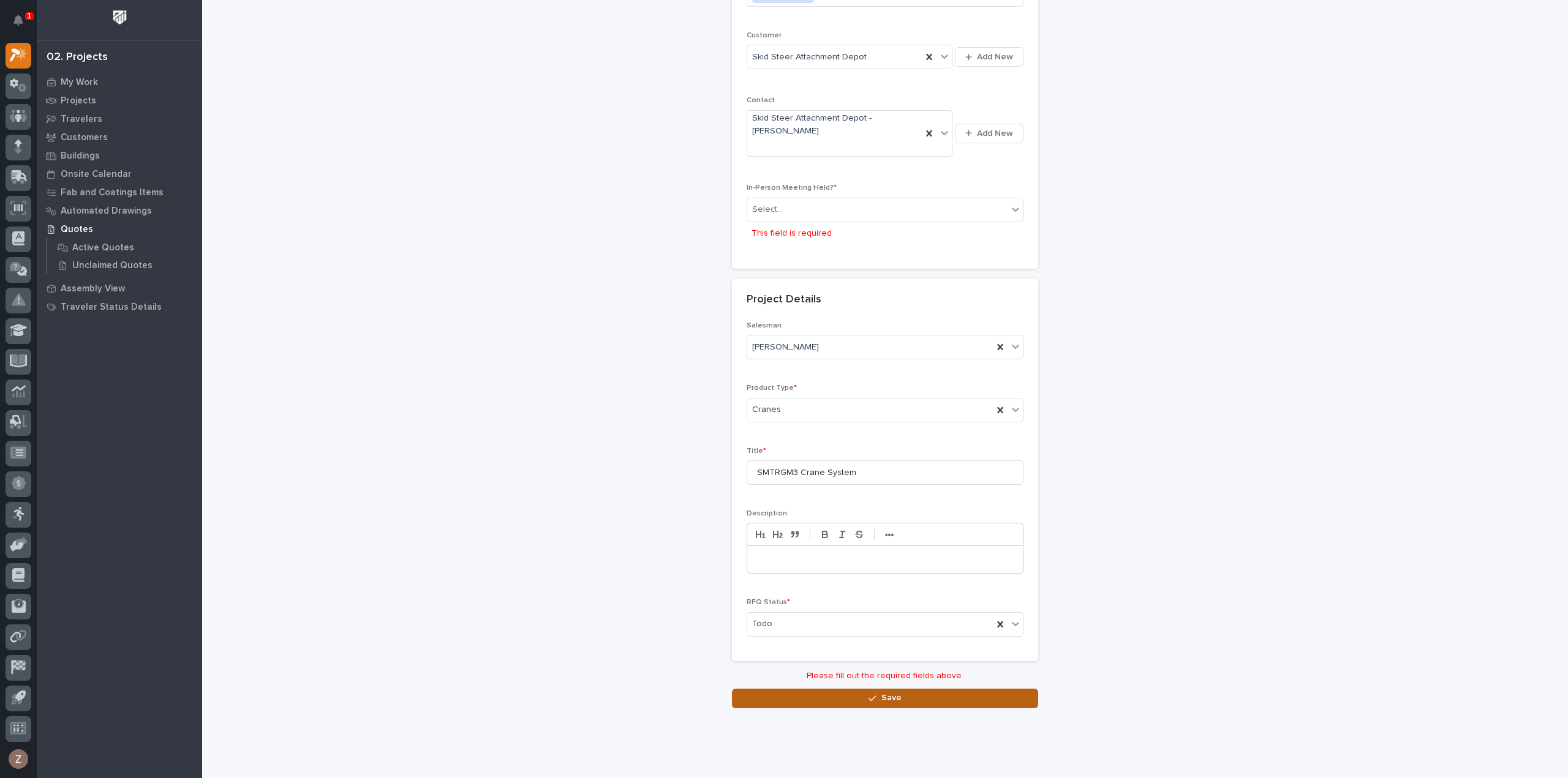
scroll to position [207, 0]
click at [844, 200] on div "Select..." at bounding box center [878, 210] width 260 height 20
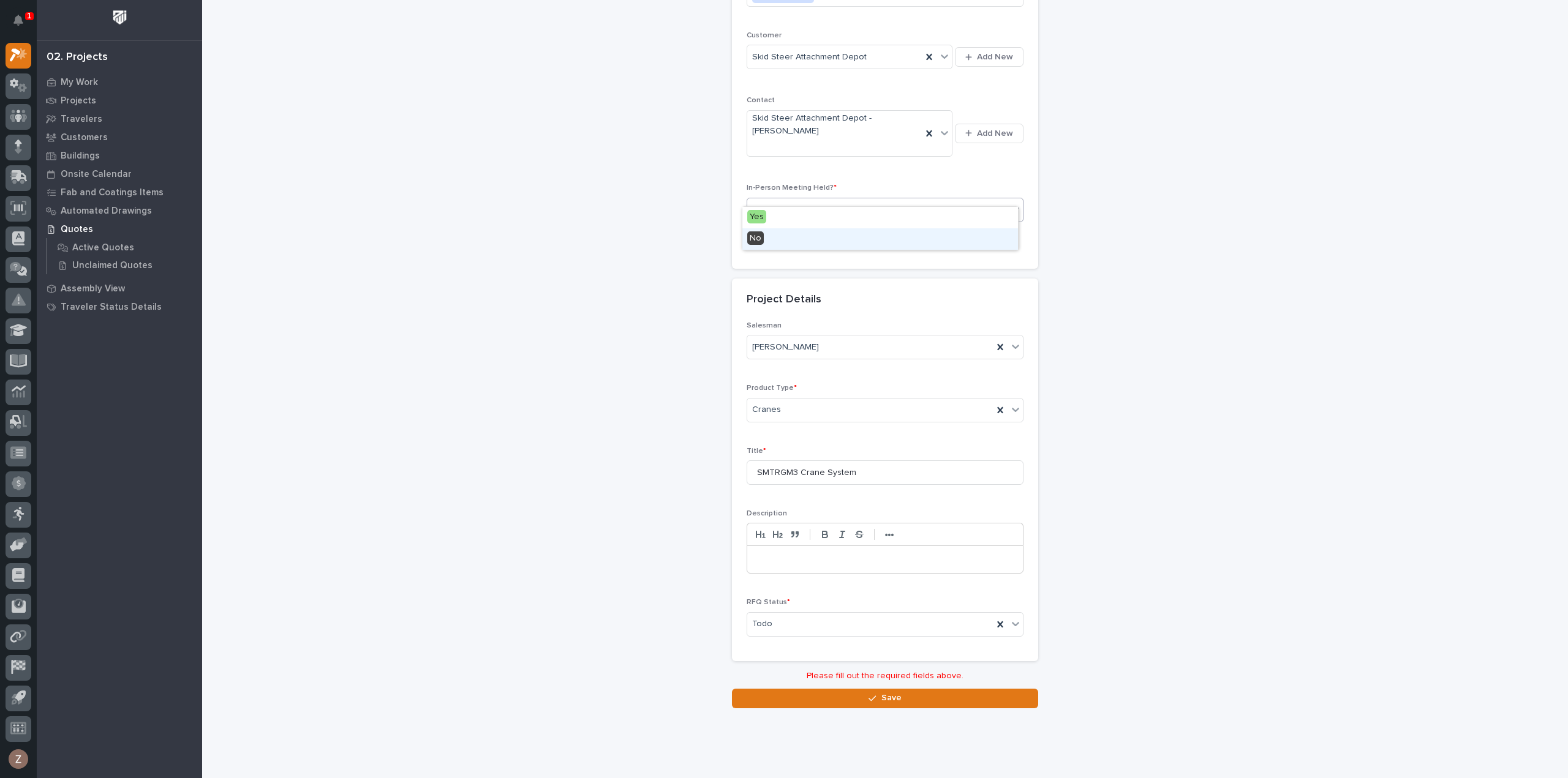
click at [819, 240] on div "No" at bounding box center [880, 239] width 276 height 21
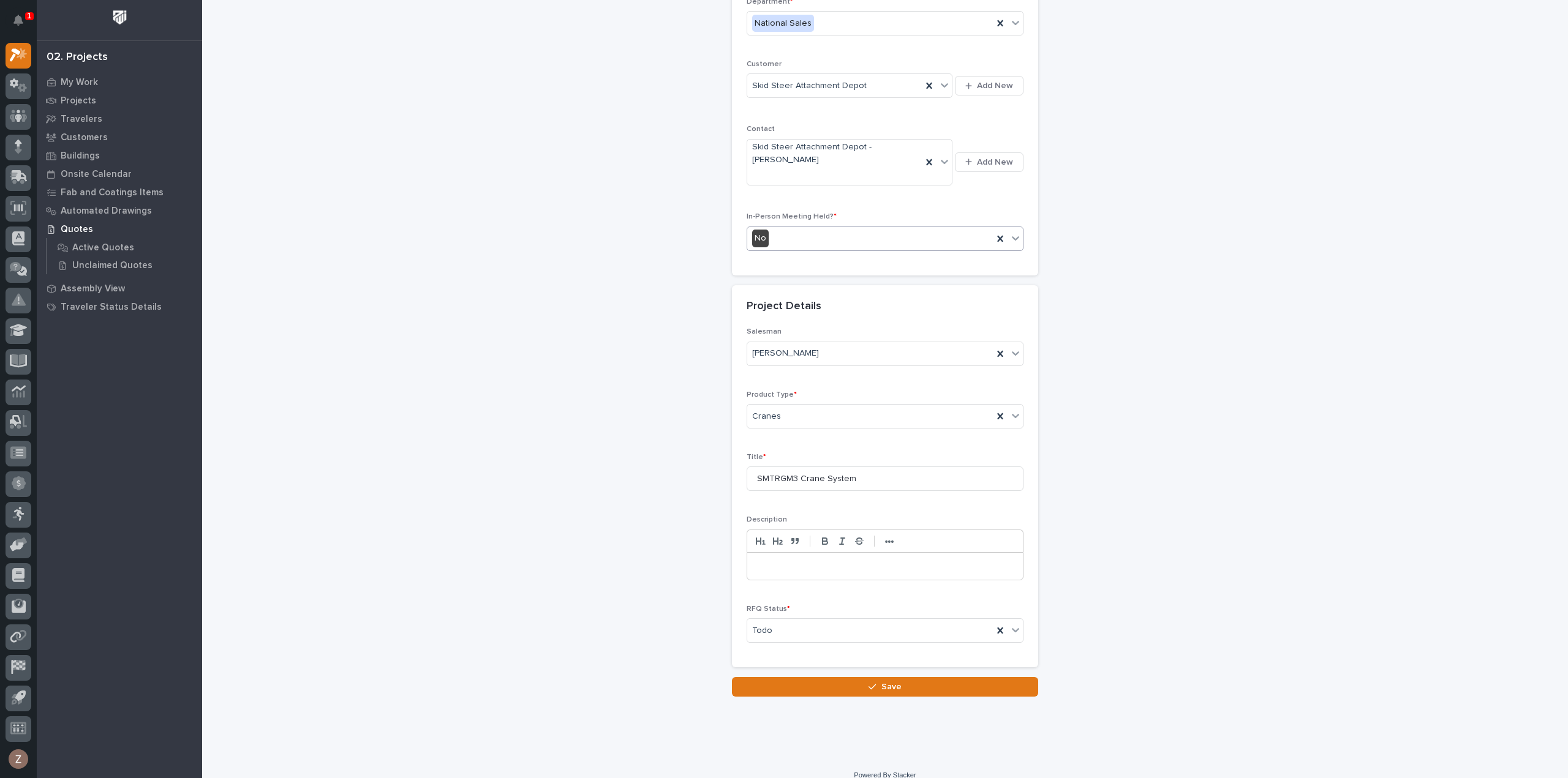
scroll to position [175, 0]
click at [881, 680] on button "Save" at bounding box center [885, 690] width 306 height 20
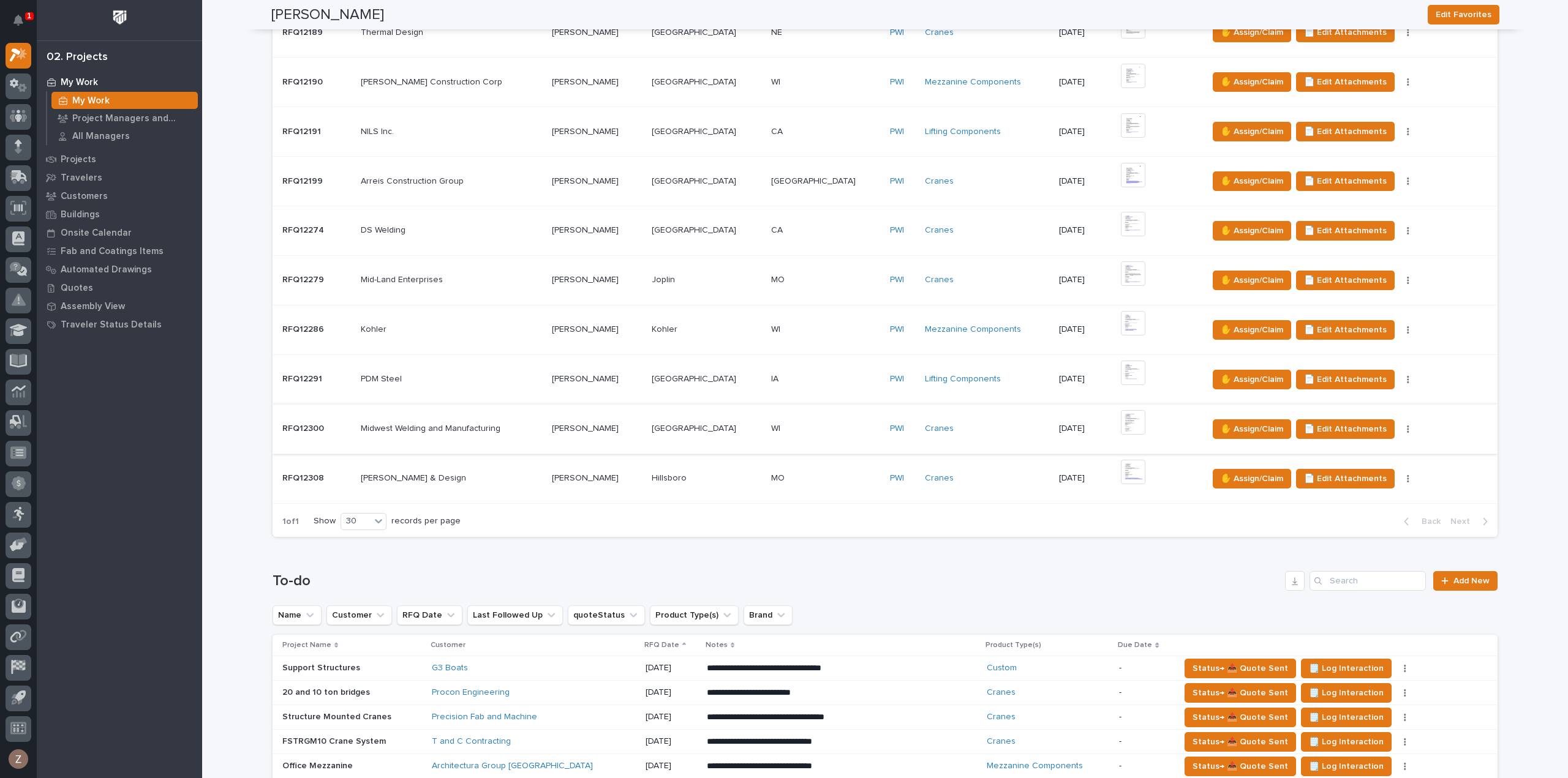
scroll to position [490, 0]
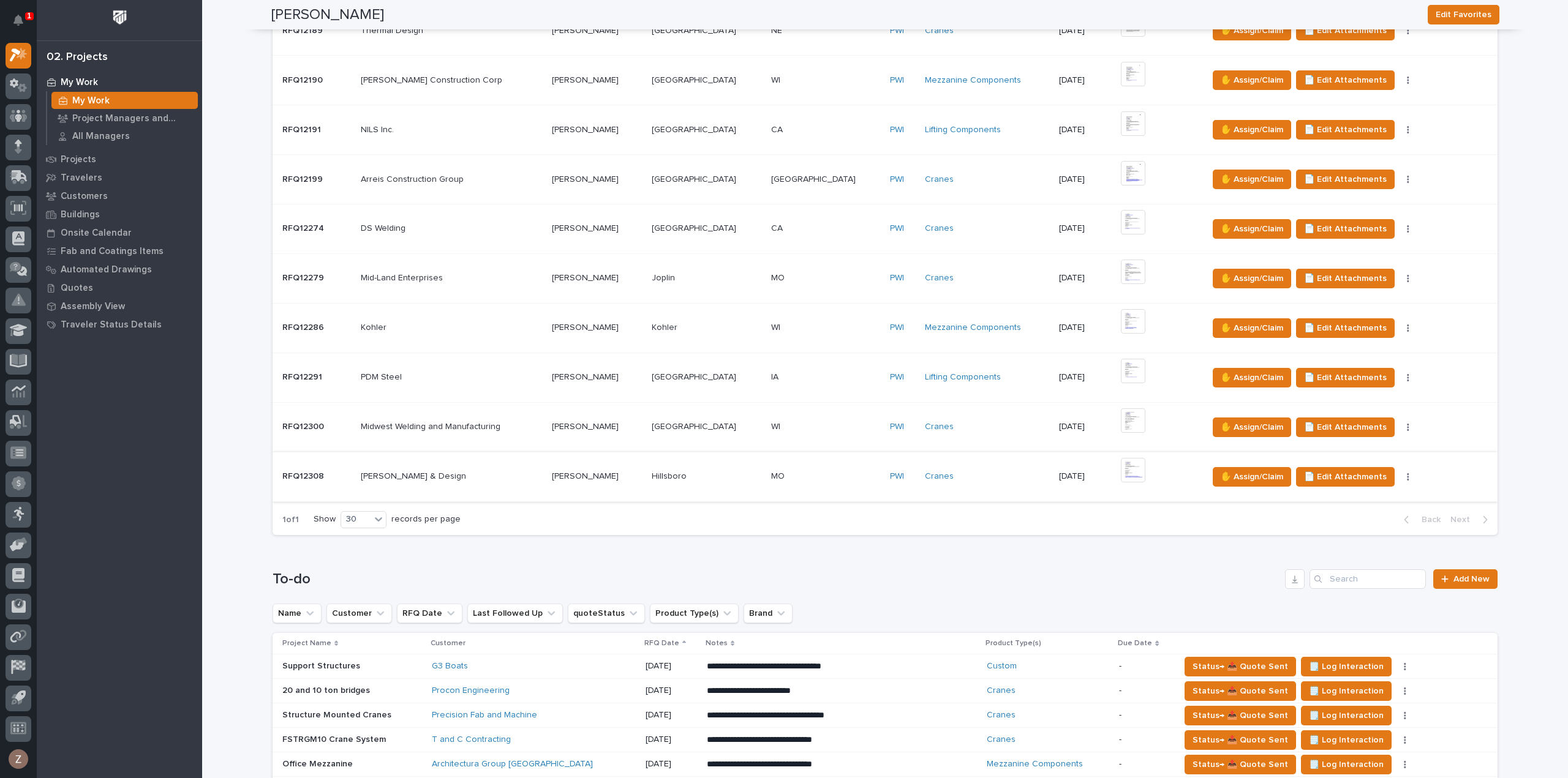
click at [1121, 463] on img at bounding box center [1133, 470] width 25 height 25
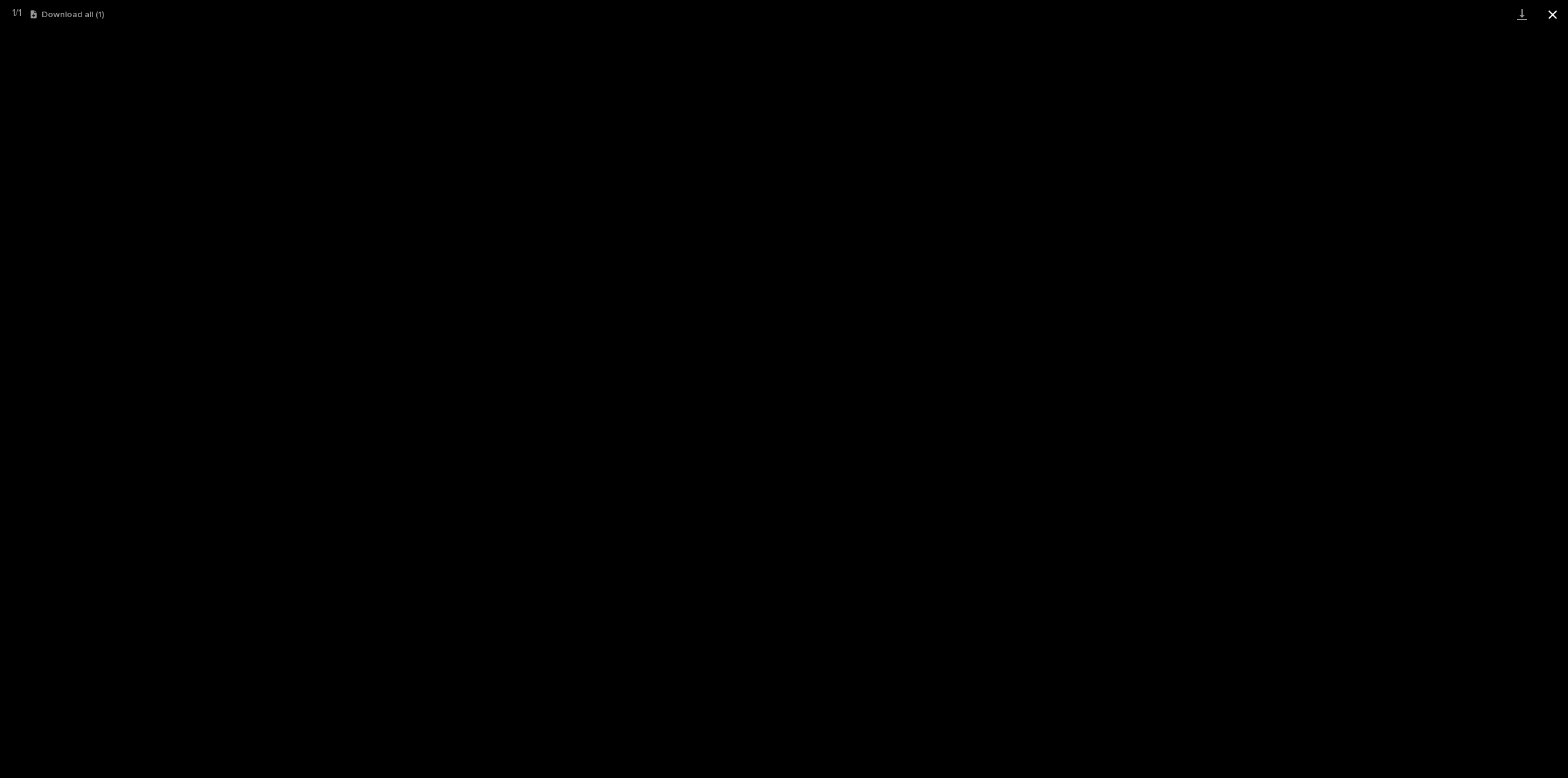
click at [1550, 20] on button "Close gallery" at bounding box center [1553, 15] width 31 height 29
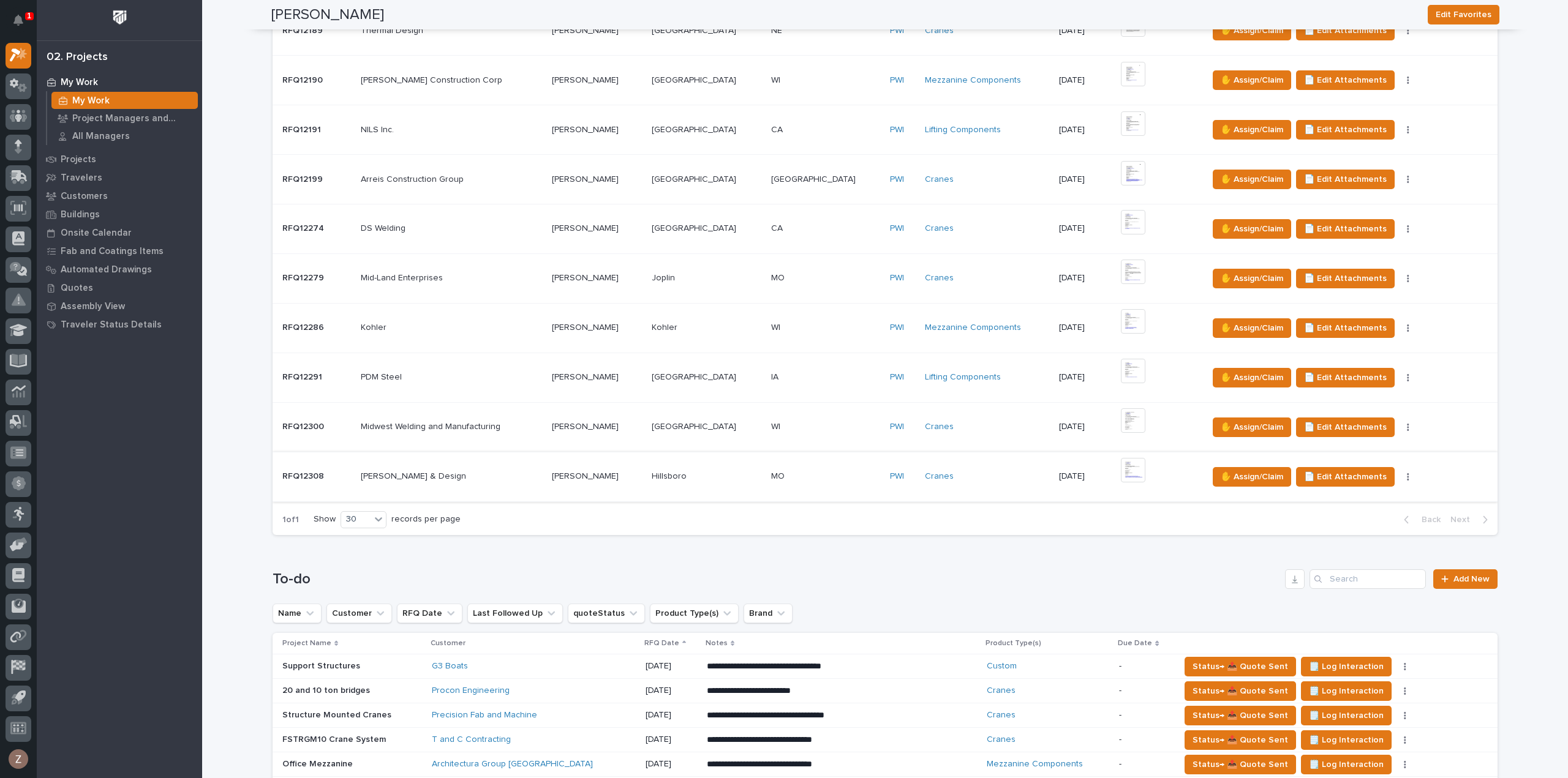
click at [1121, 469] on img at bounding box center [1133, 470] width 25 height 25
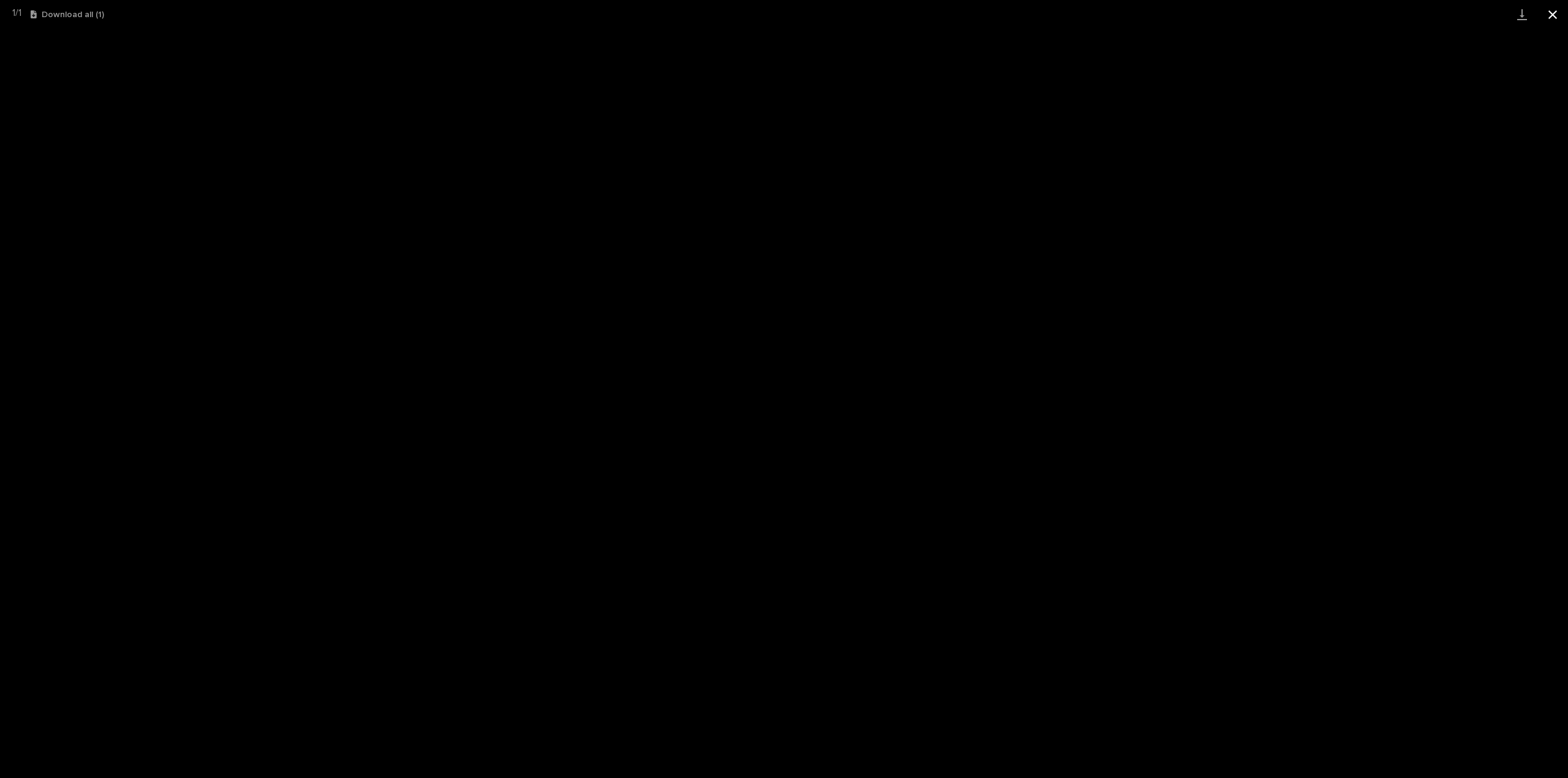
click at [1556, 9] on button "Close gallery" at bounding box center [1553, 15] width 31 height 29
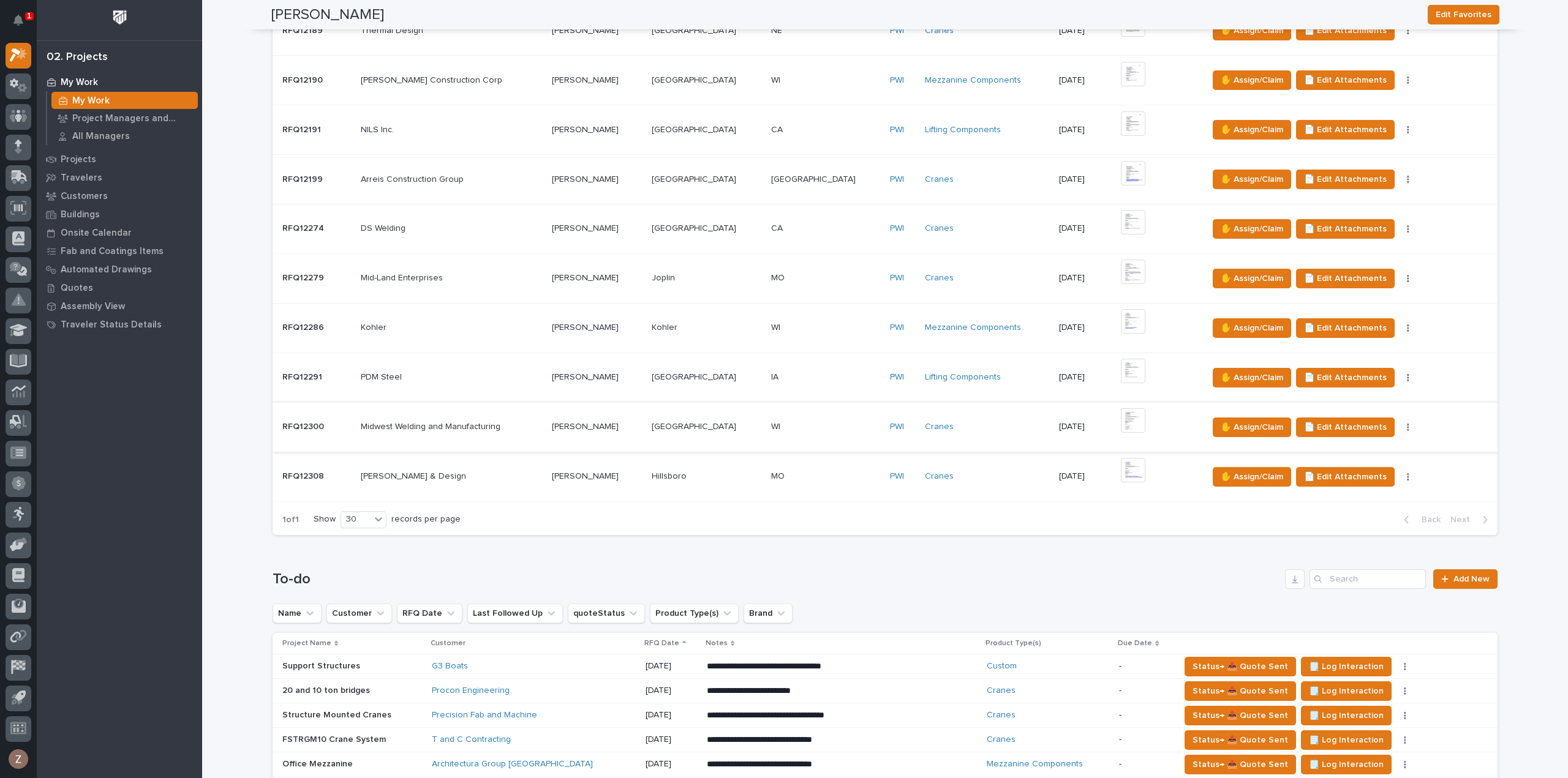
click at [1121, 420] on img at bounding box center [1133, 420] width 25 height 25
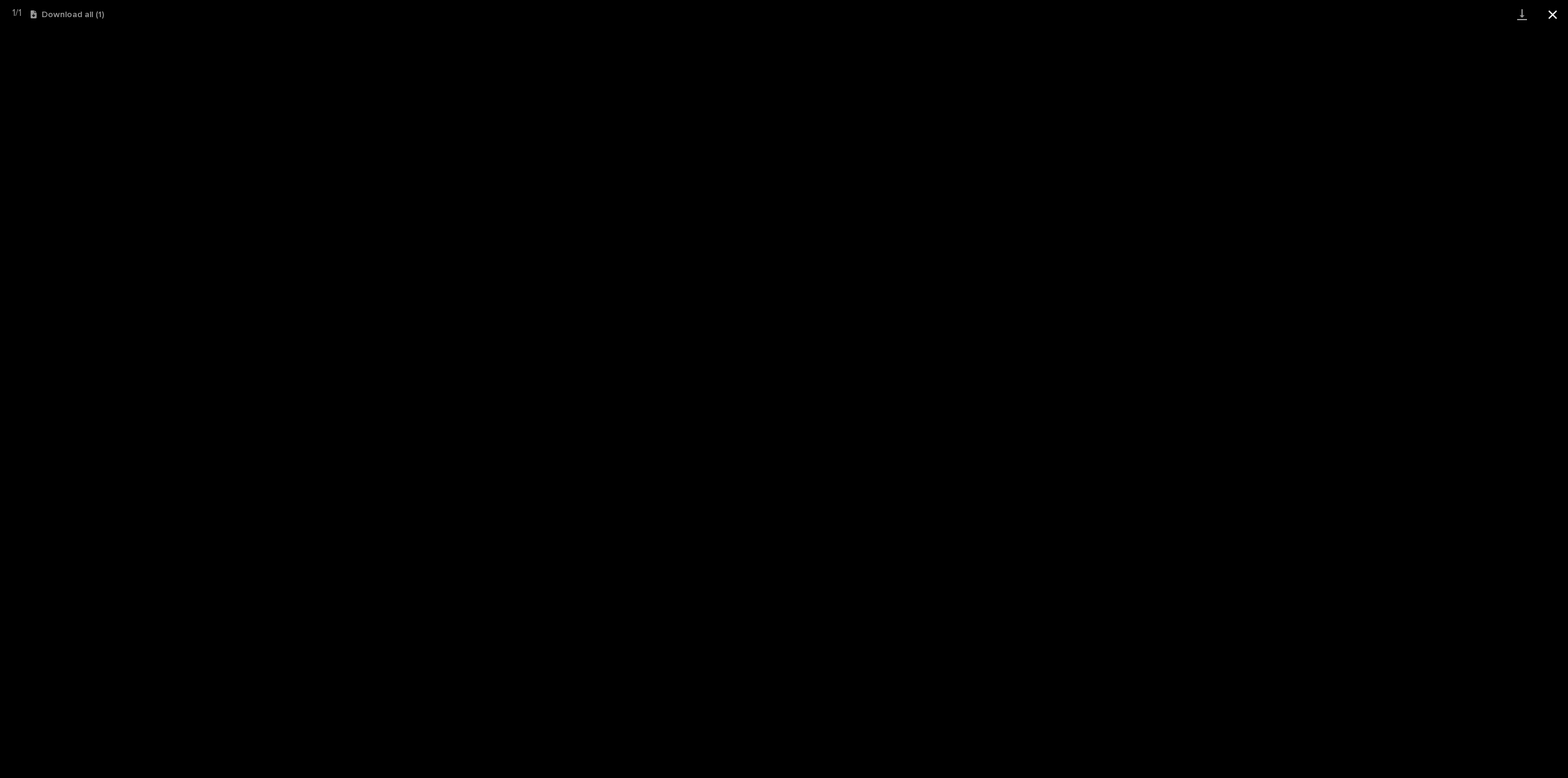
click at [1548, 11] on button "Close gallery" at bounding box center [1553, 15] width 31 height 29
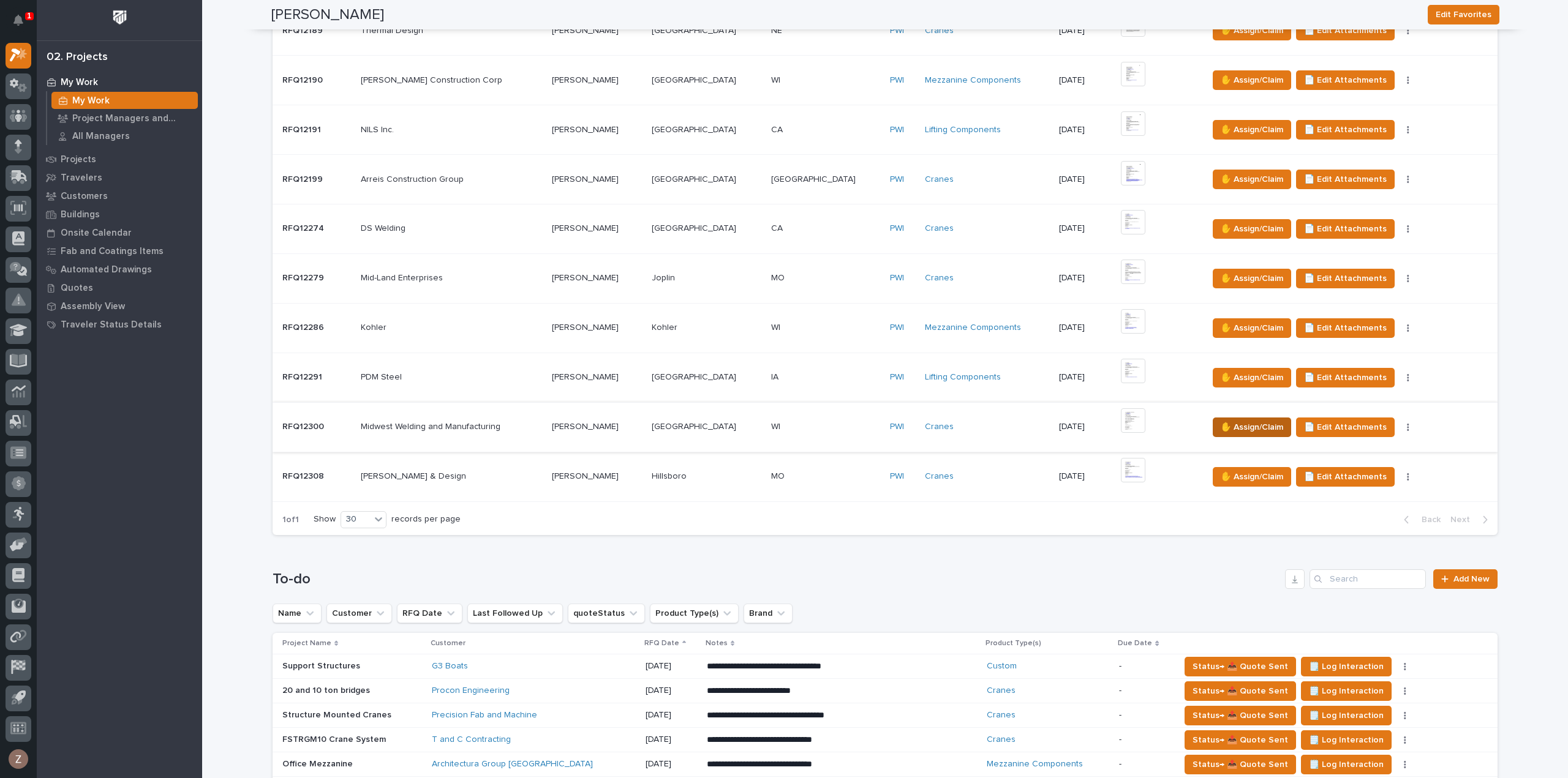
click at [1221, 426] on span "✋ Assign/Claim" at bounding box center [1252, 427] width 63 height 15
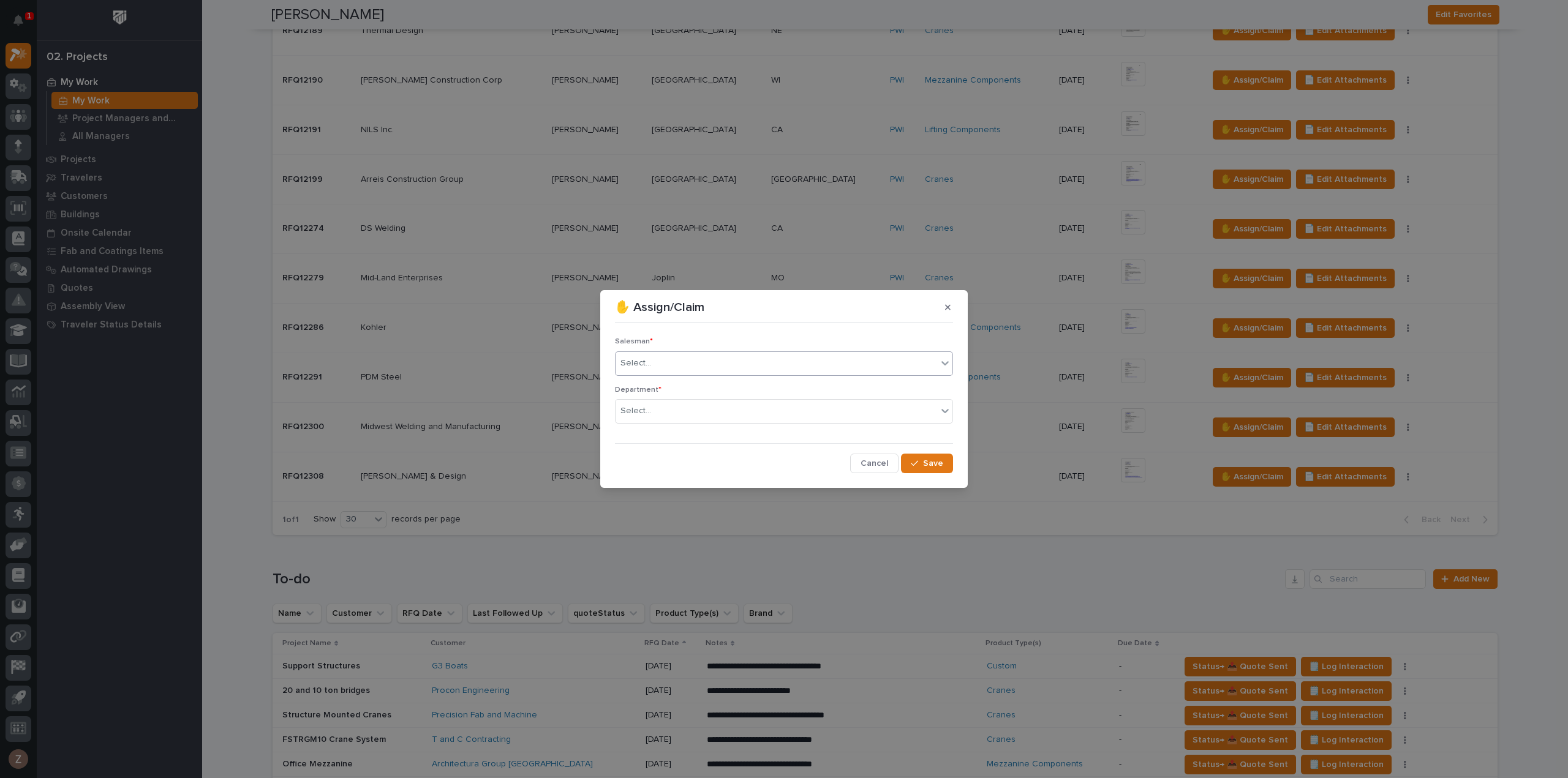
click at [726, 353] on div "Select..." at bounding box center [777, 363] width 322 height 20
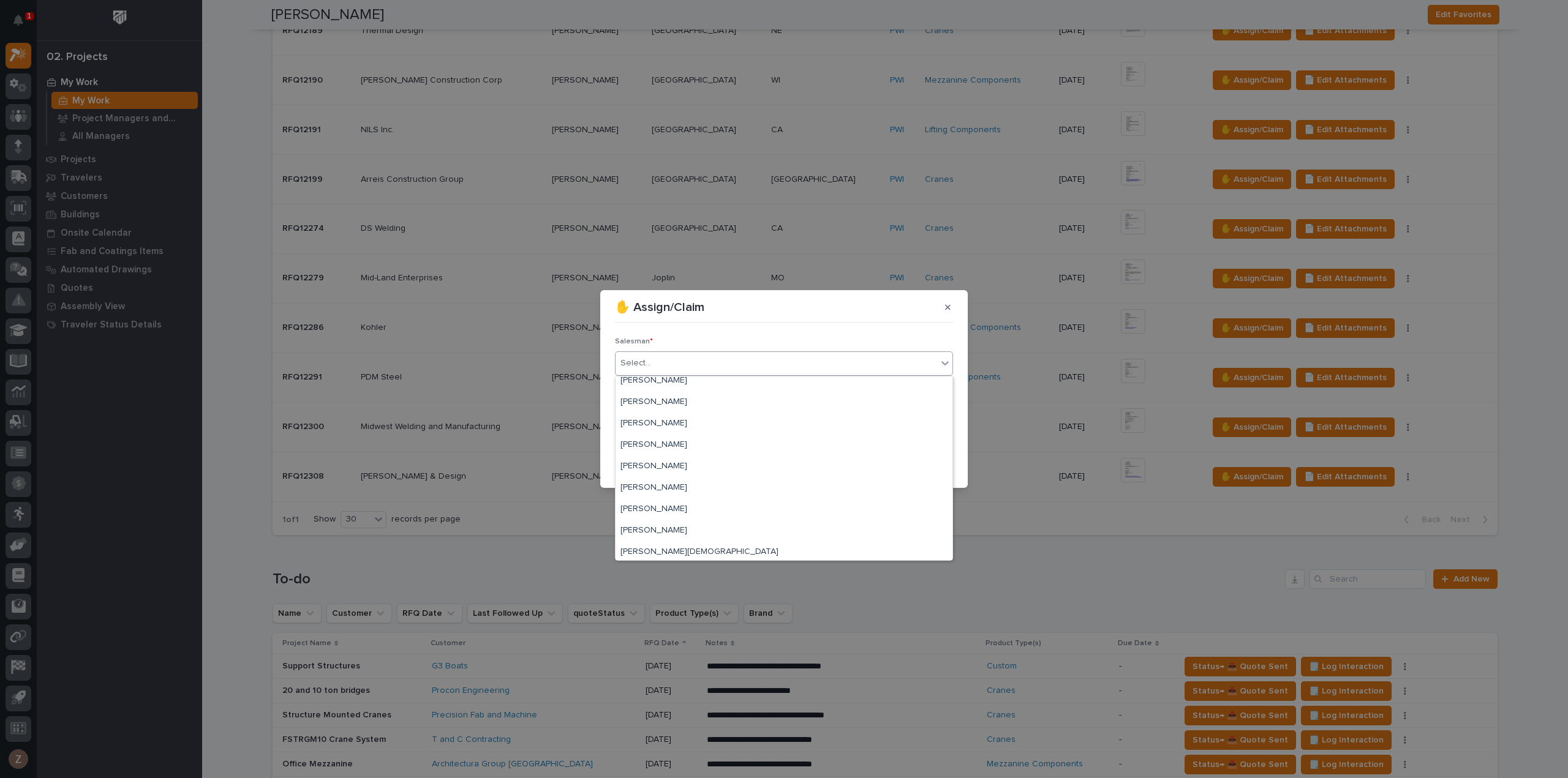
scroll to position [266, 0]
click at [709, 518] on div "[PERSON_NAME]" at bounding box center [784, 528] width 337 height 21
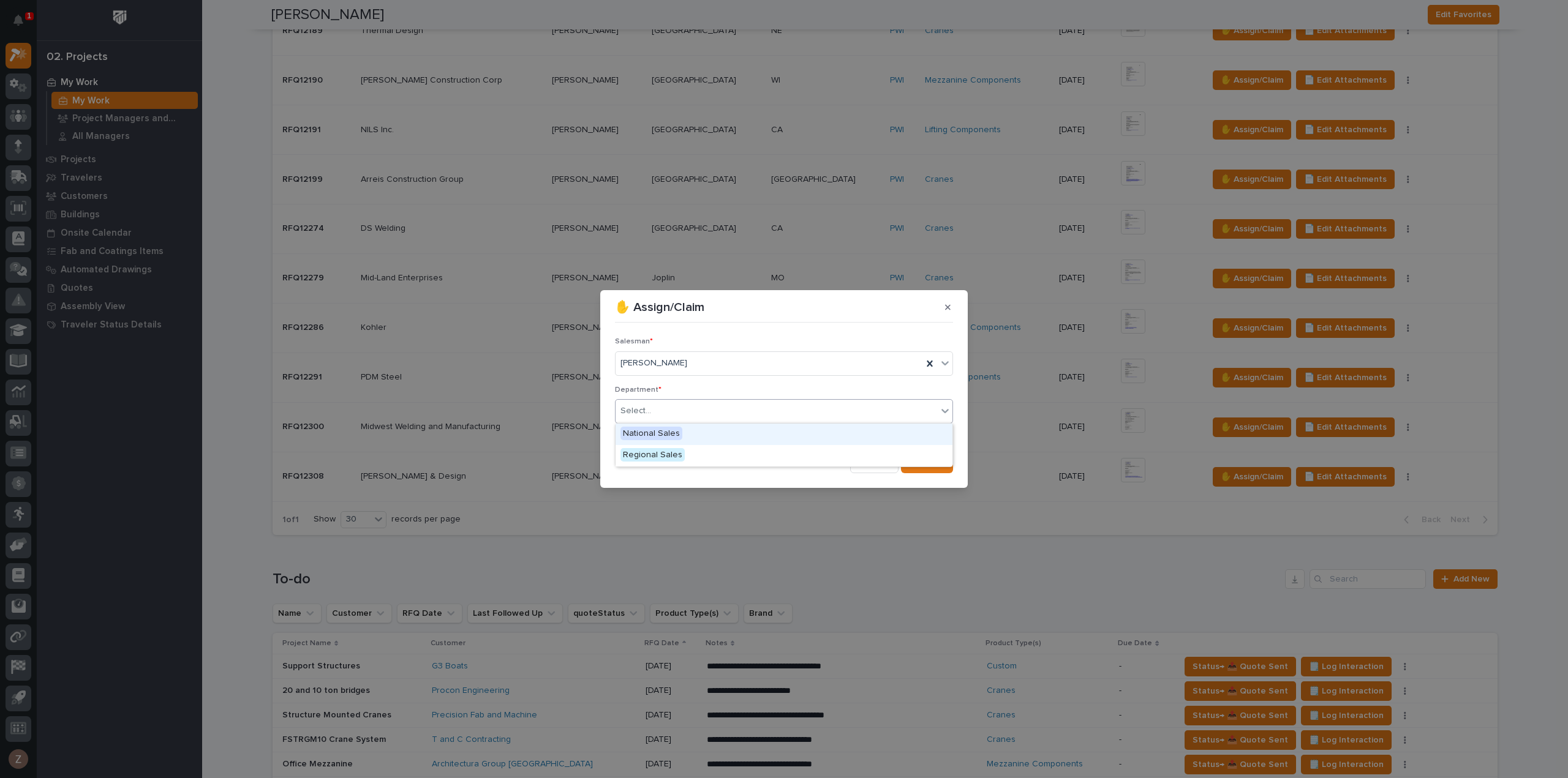
click at [706, 404] on div "Select..." at bounding box center [777, 411] width 322 height 20
click at [713, 436] on div "National Sales" at bounding box center [784, 434] width 337 height 21
click at [936, 463] on span "Save" at bounding box center [933, 463] width 20 height 11
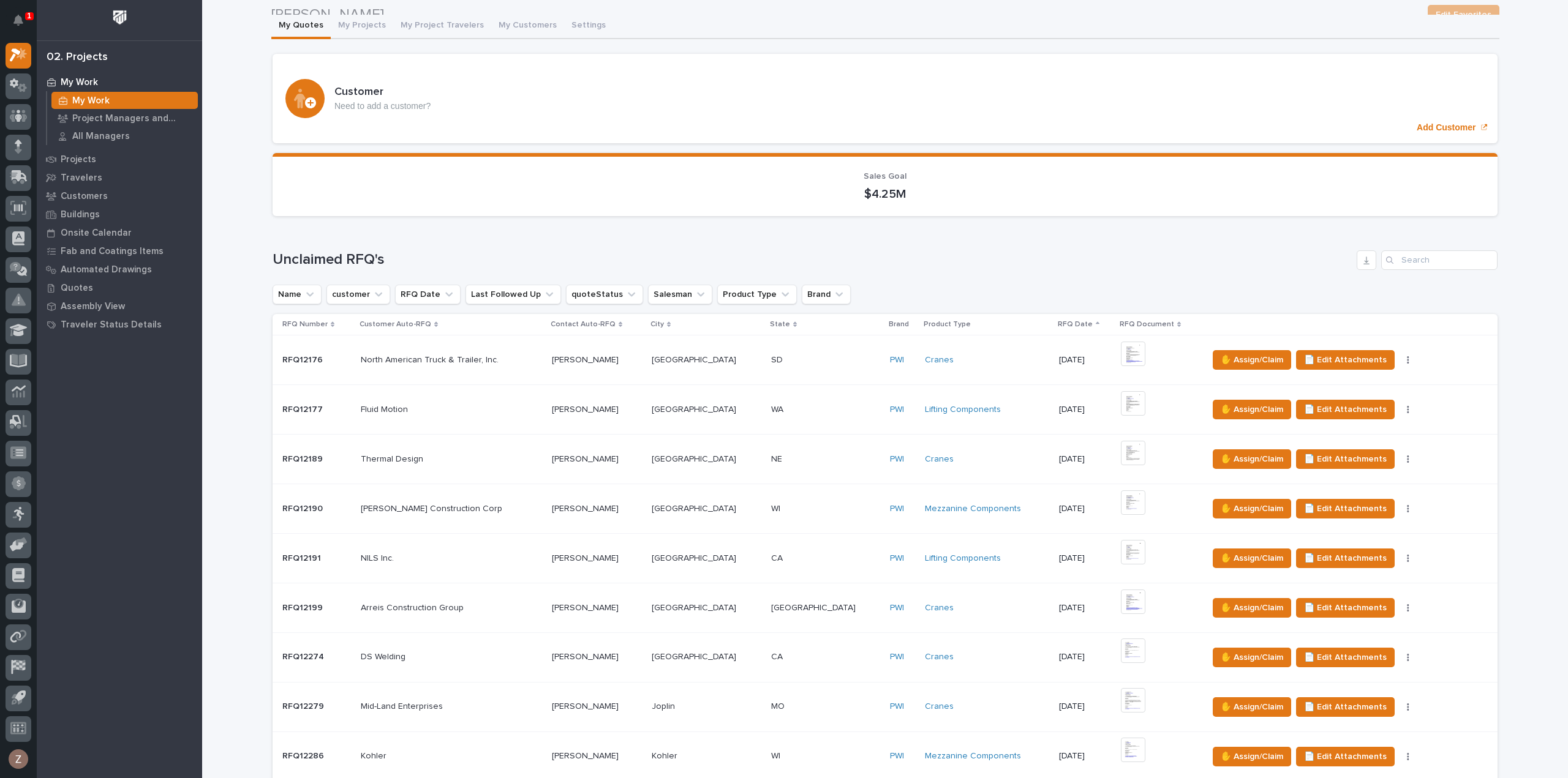
scroll to position [0, 0]
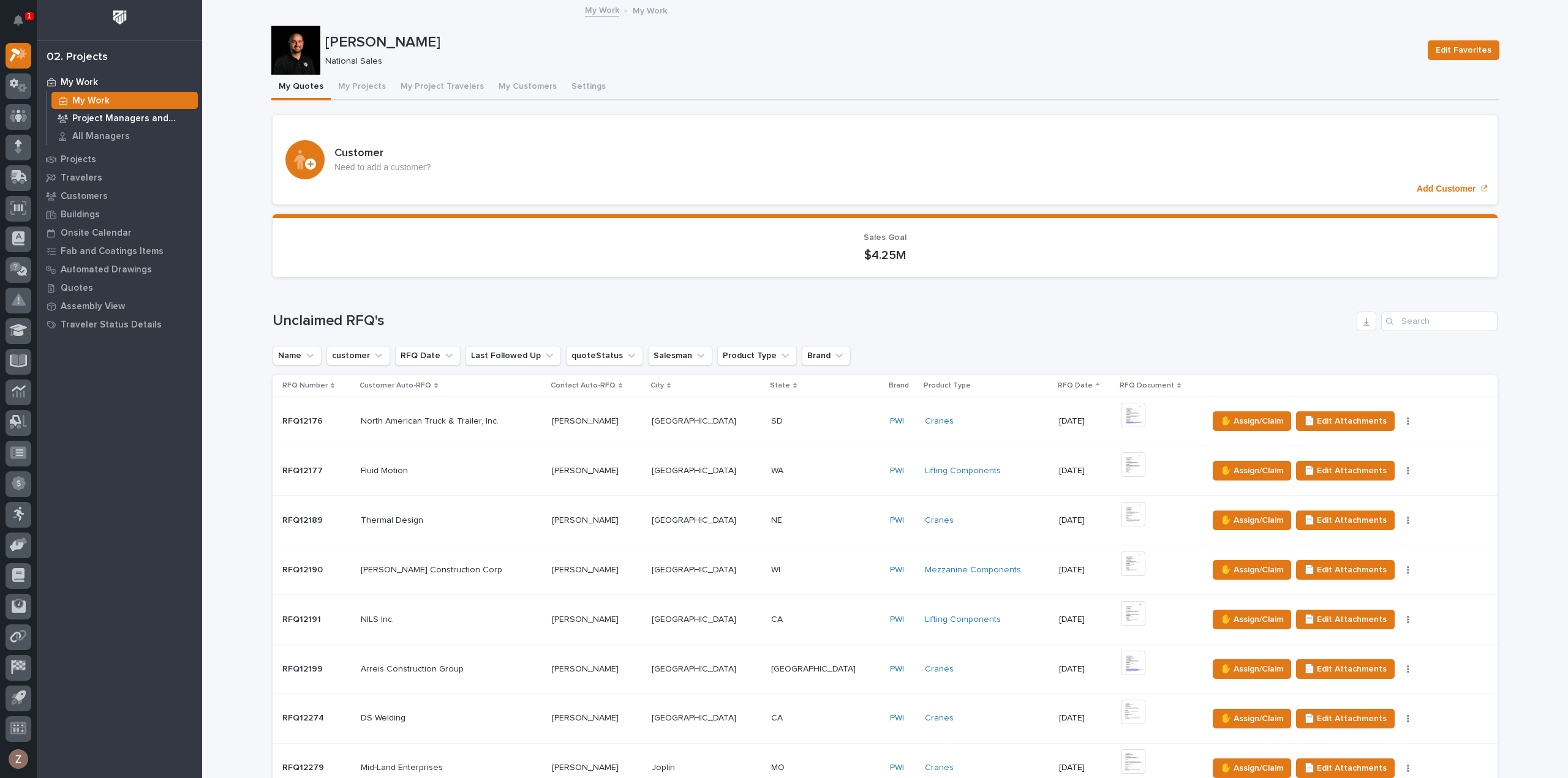
click at [130, 118] on p "Project Managers and Engineers" at bounding box center [133, 119] width 121 height 11
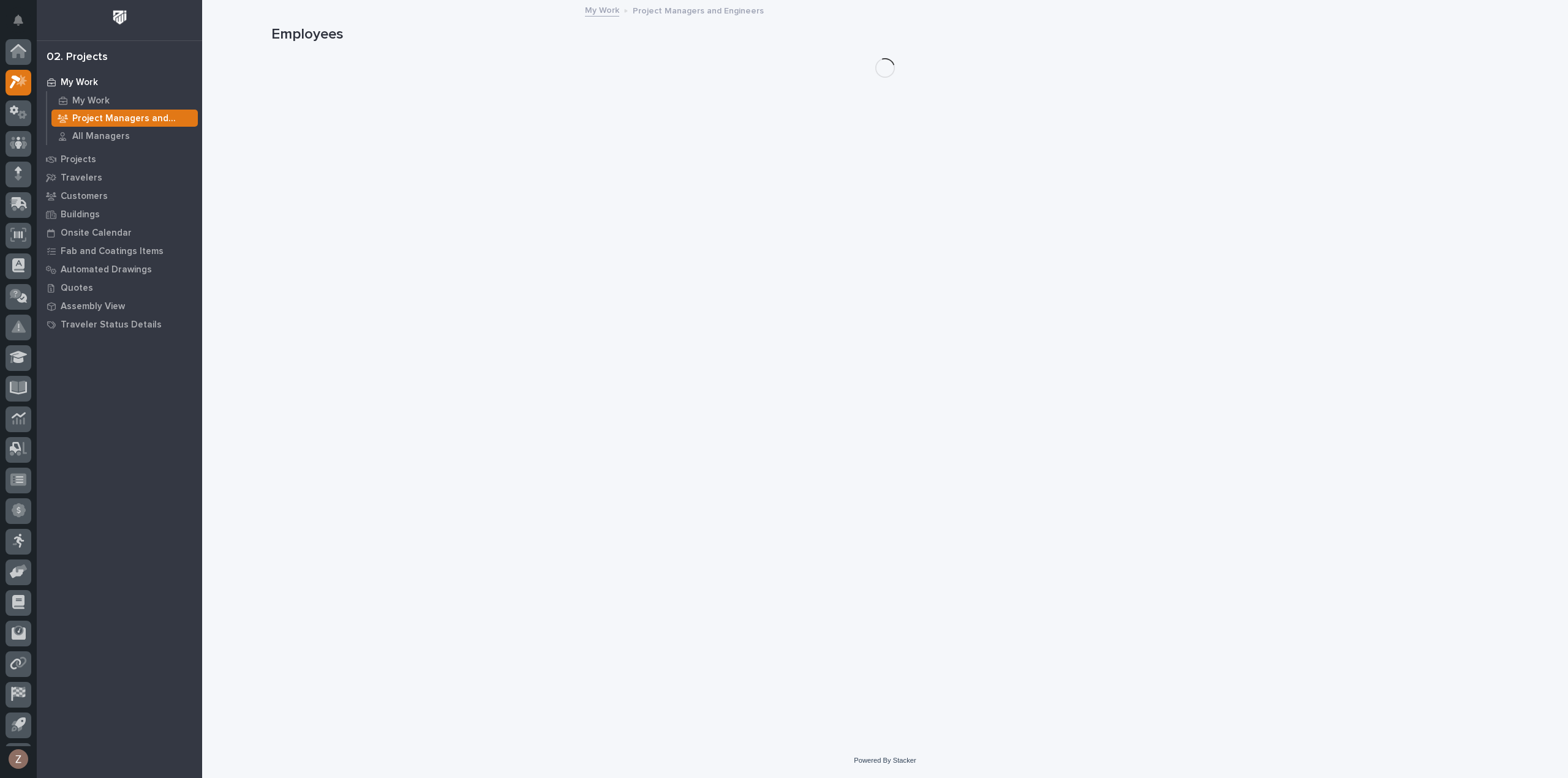
scroll to position [27, 0]
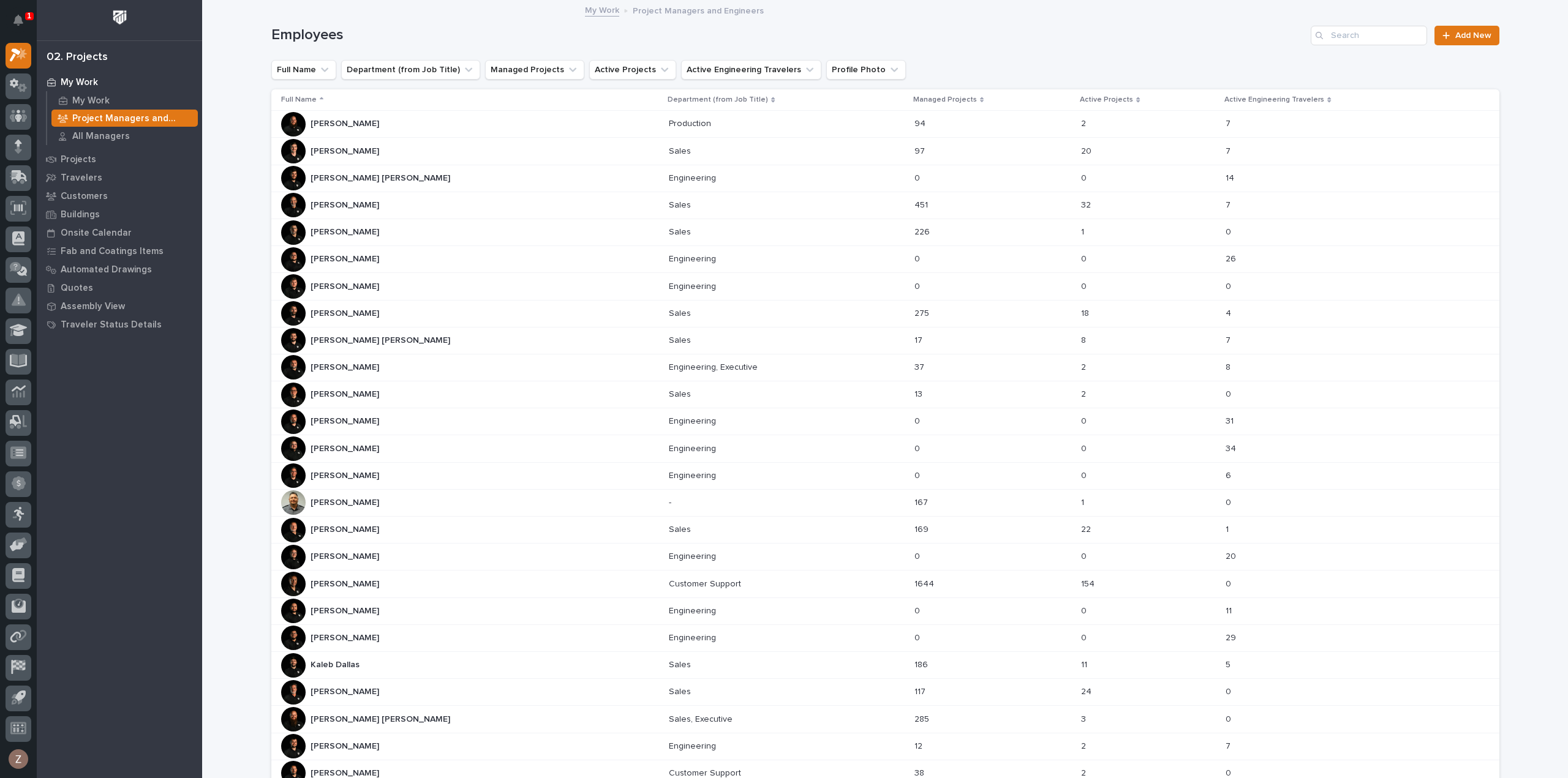
click at [368, 391] on div "Derek Lenhart Derek Lenhart" at bounding box center [470, 395] width 378 height 25
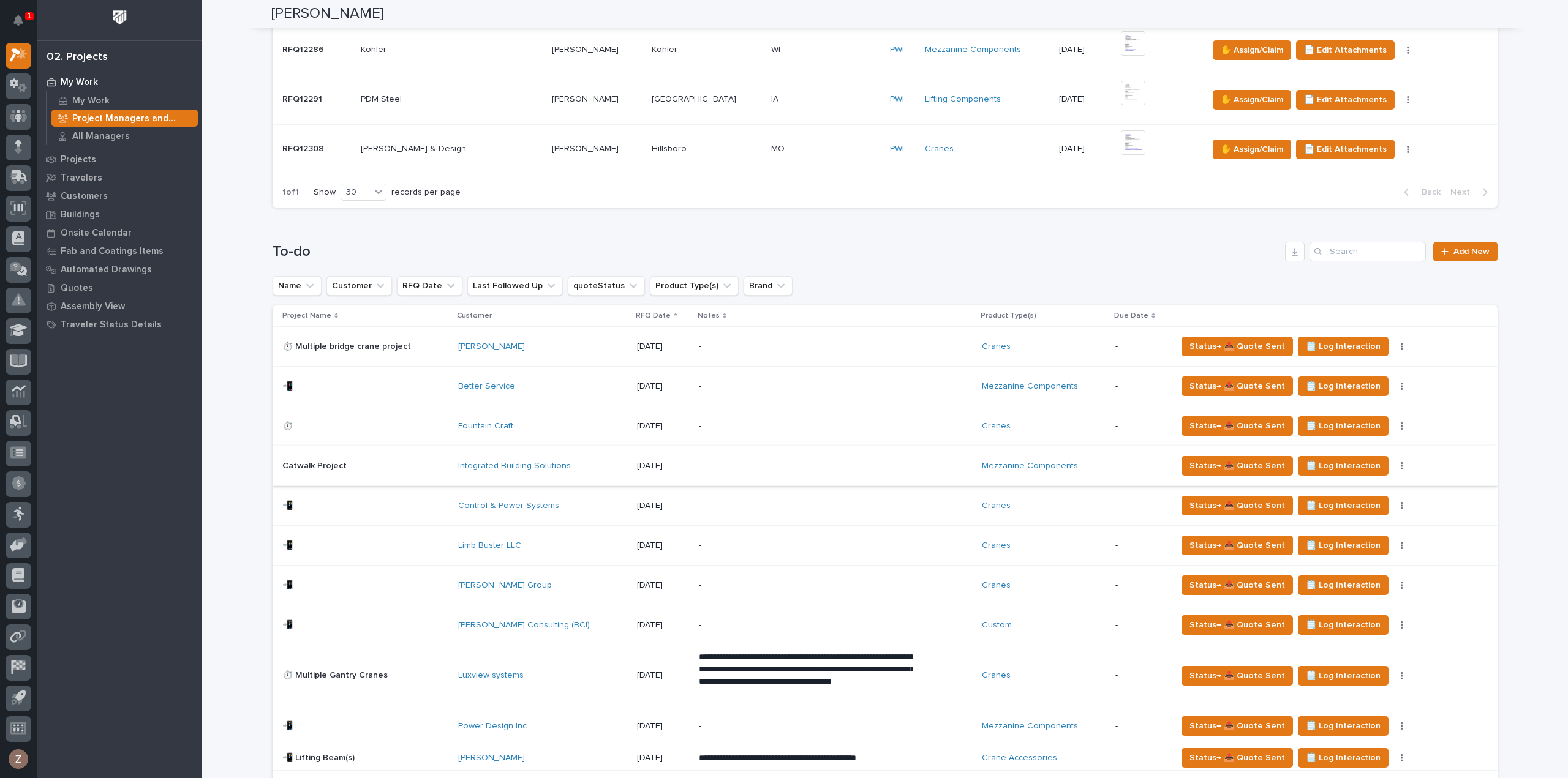
scroll to position [918, 0]
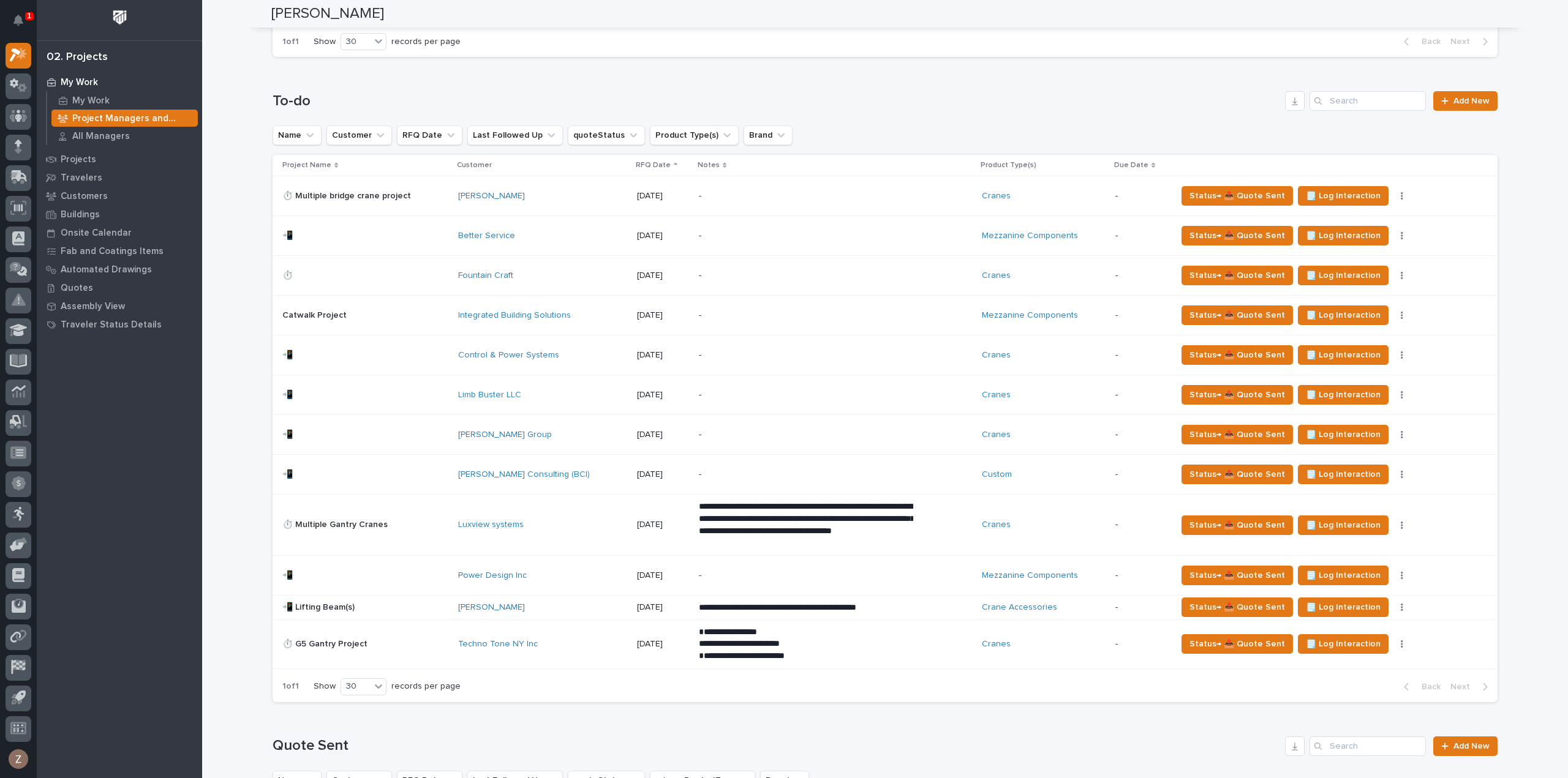
click at [712, 187] on div "-" at bounding box center [806, 196] width 214 height 28
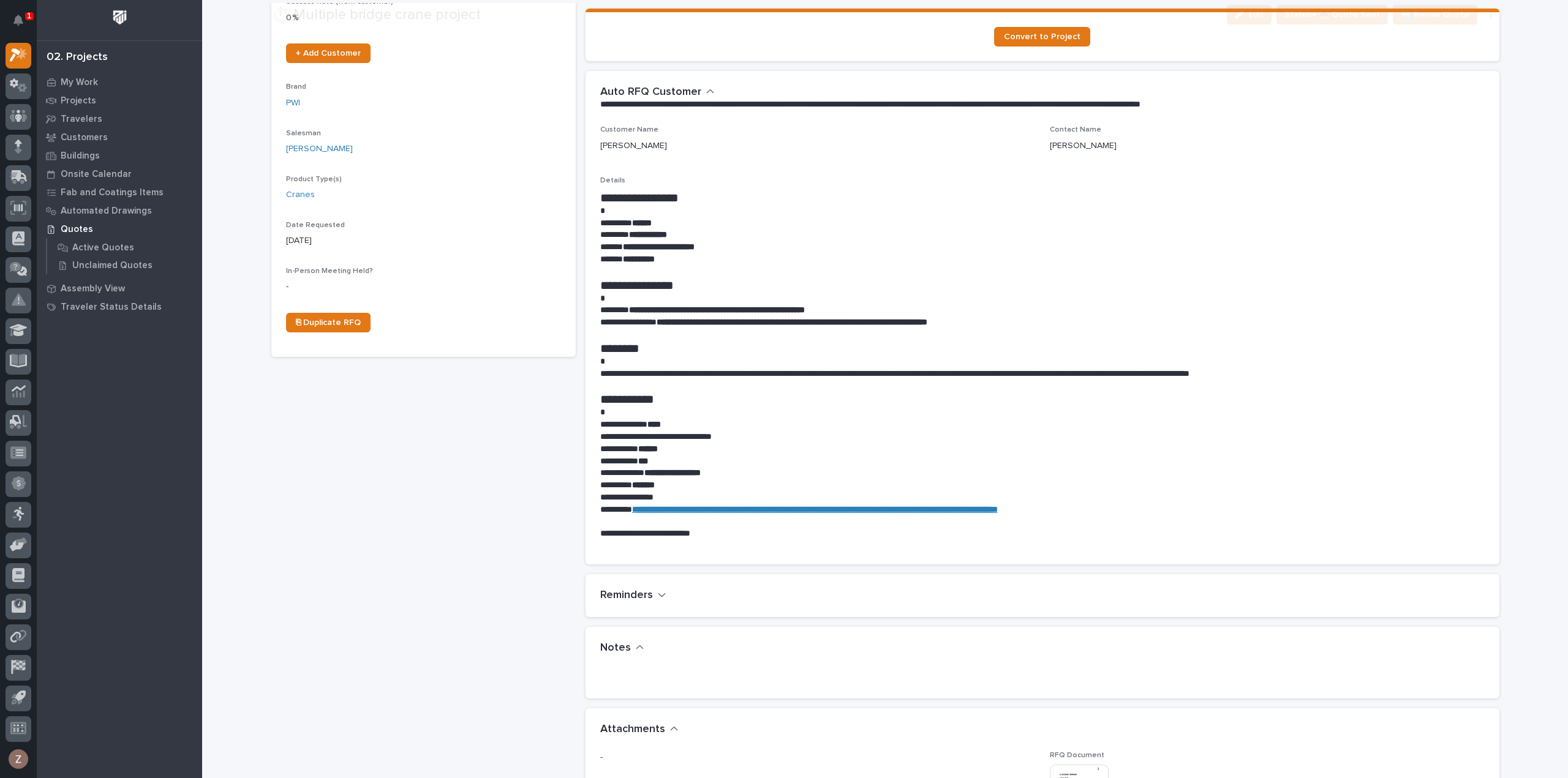
scroll to position [368, 0]
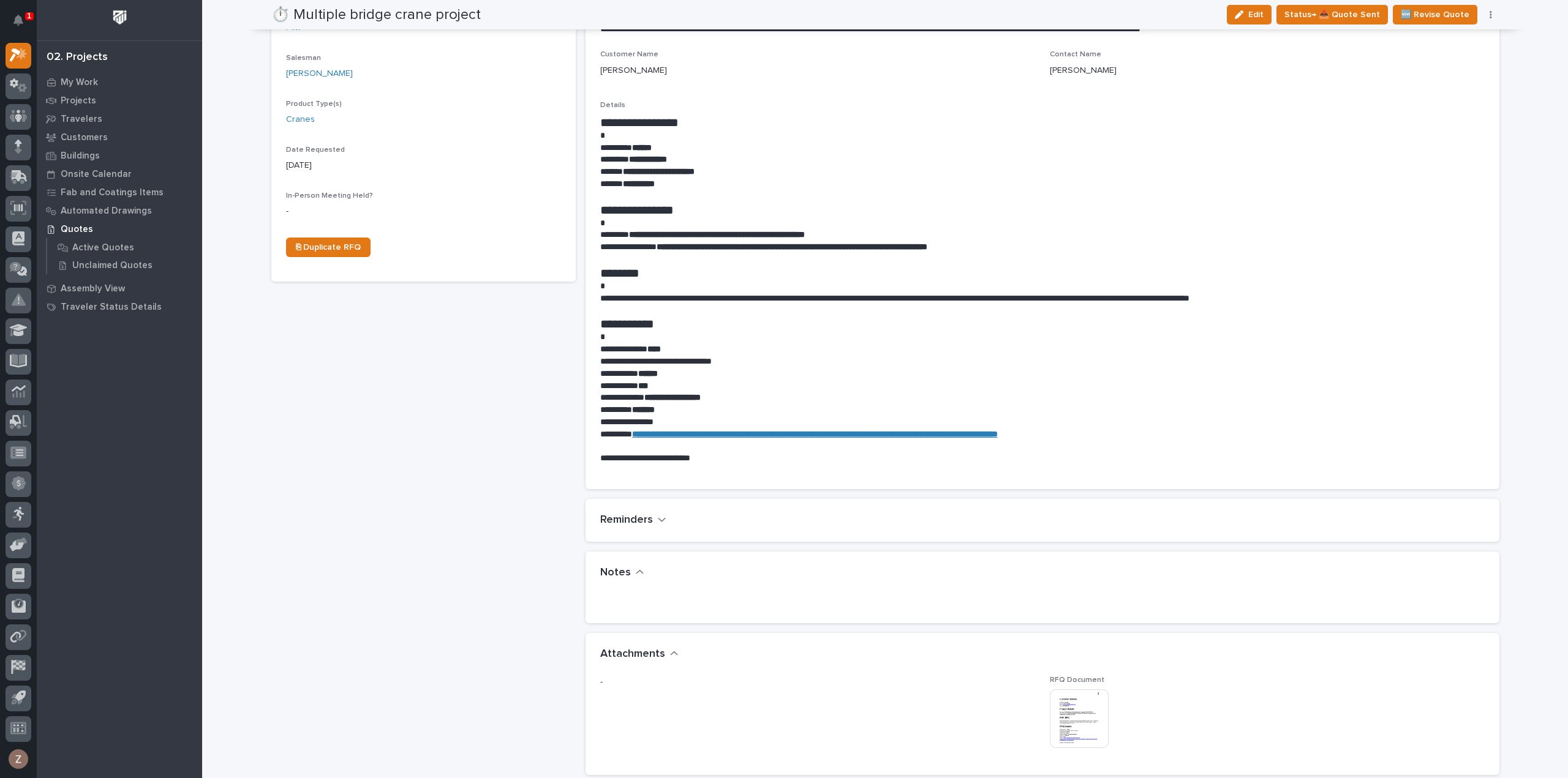
click at [1084, 718] on img at bounding box center [1079, 718] width 59 height 59
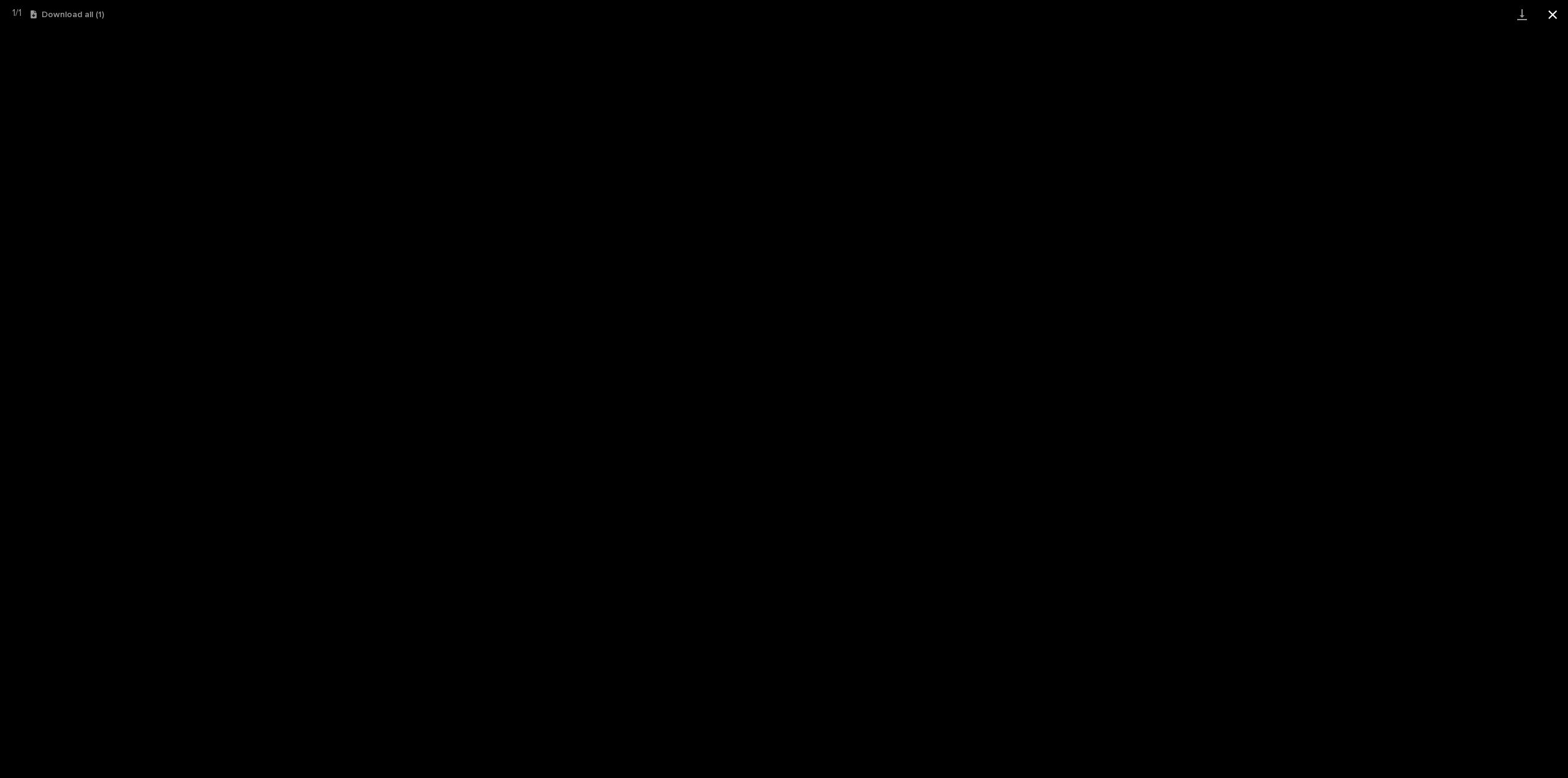
click at [1562, 11] on button "Close gallery" at bounding box center [1553, 15] width 31 height 29
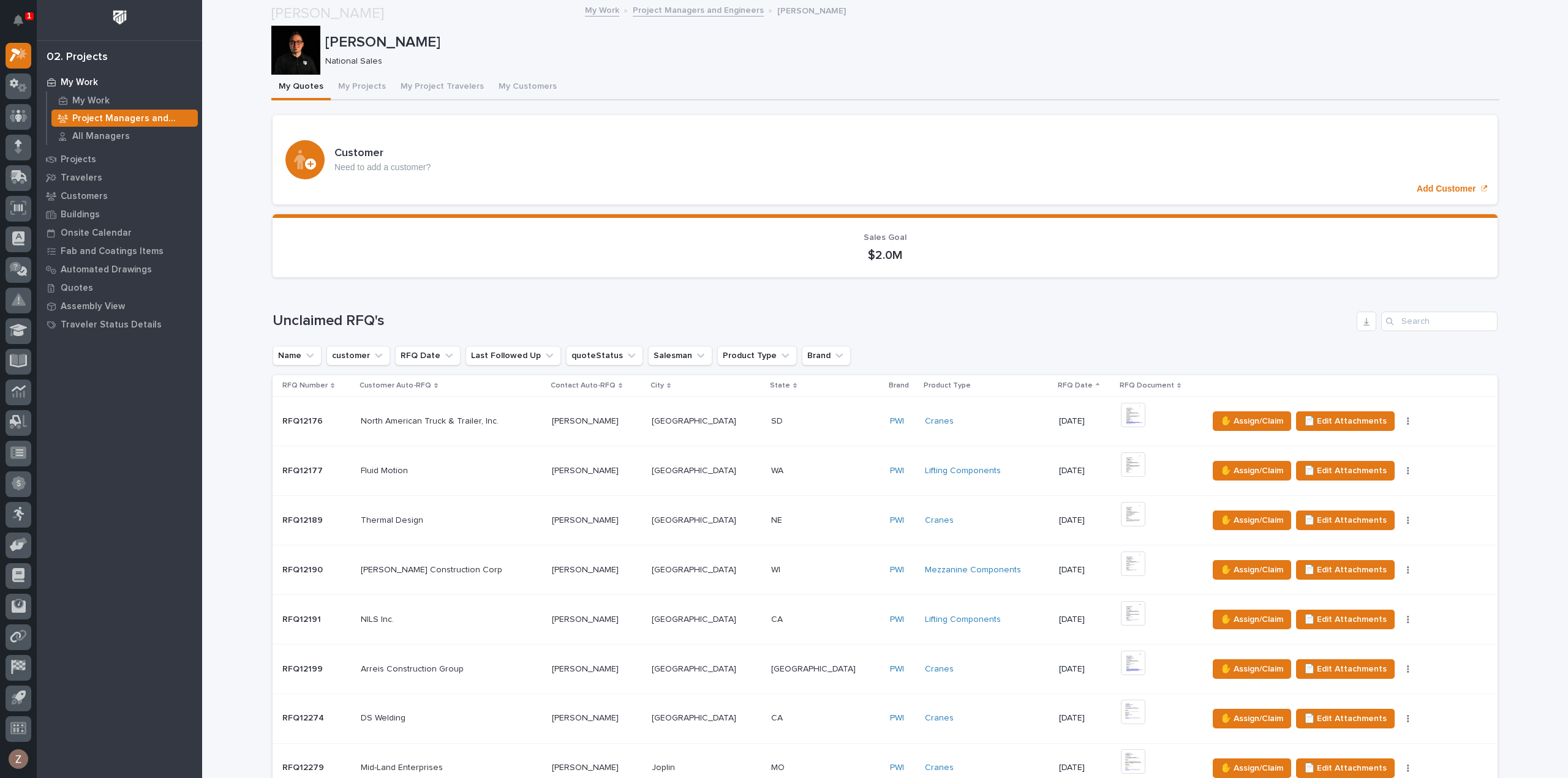
scroll to position [918, 0]
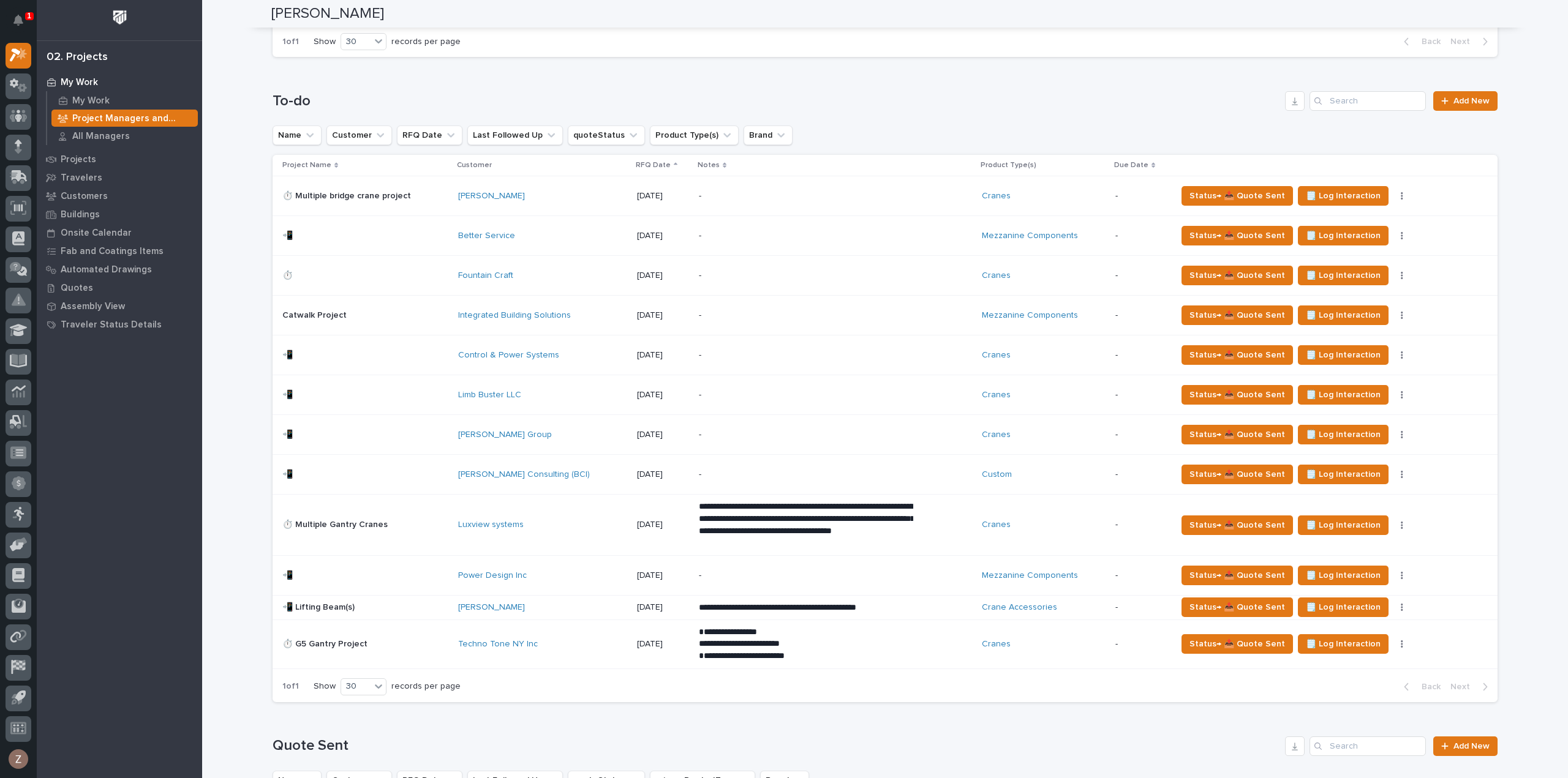
click at [711, 430] on p "-" at bounding box center [806, 435] width 214 height 11
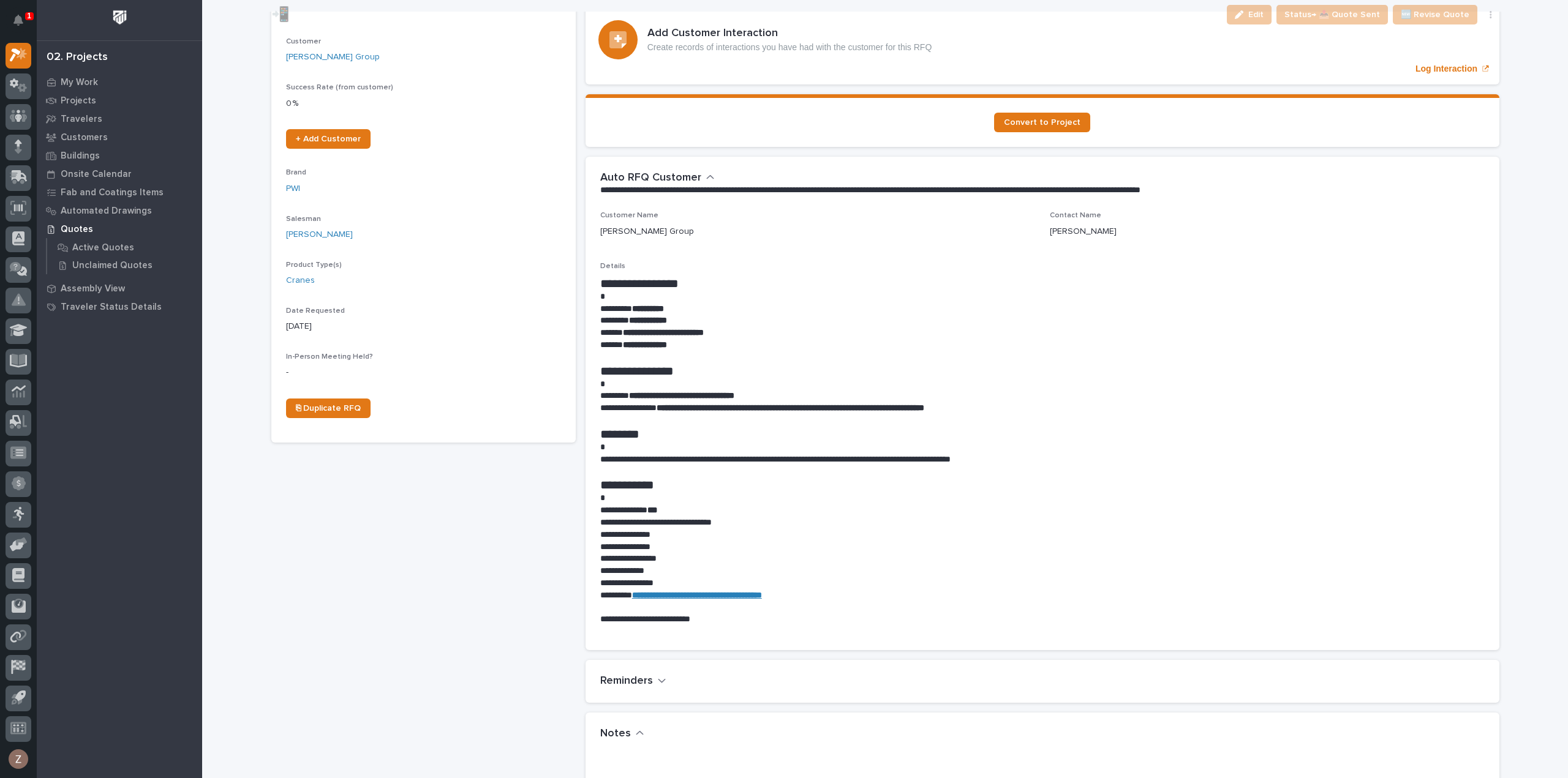
scroll to position [368, 0]
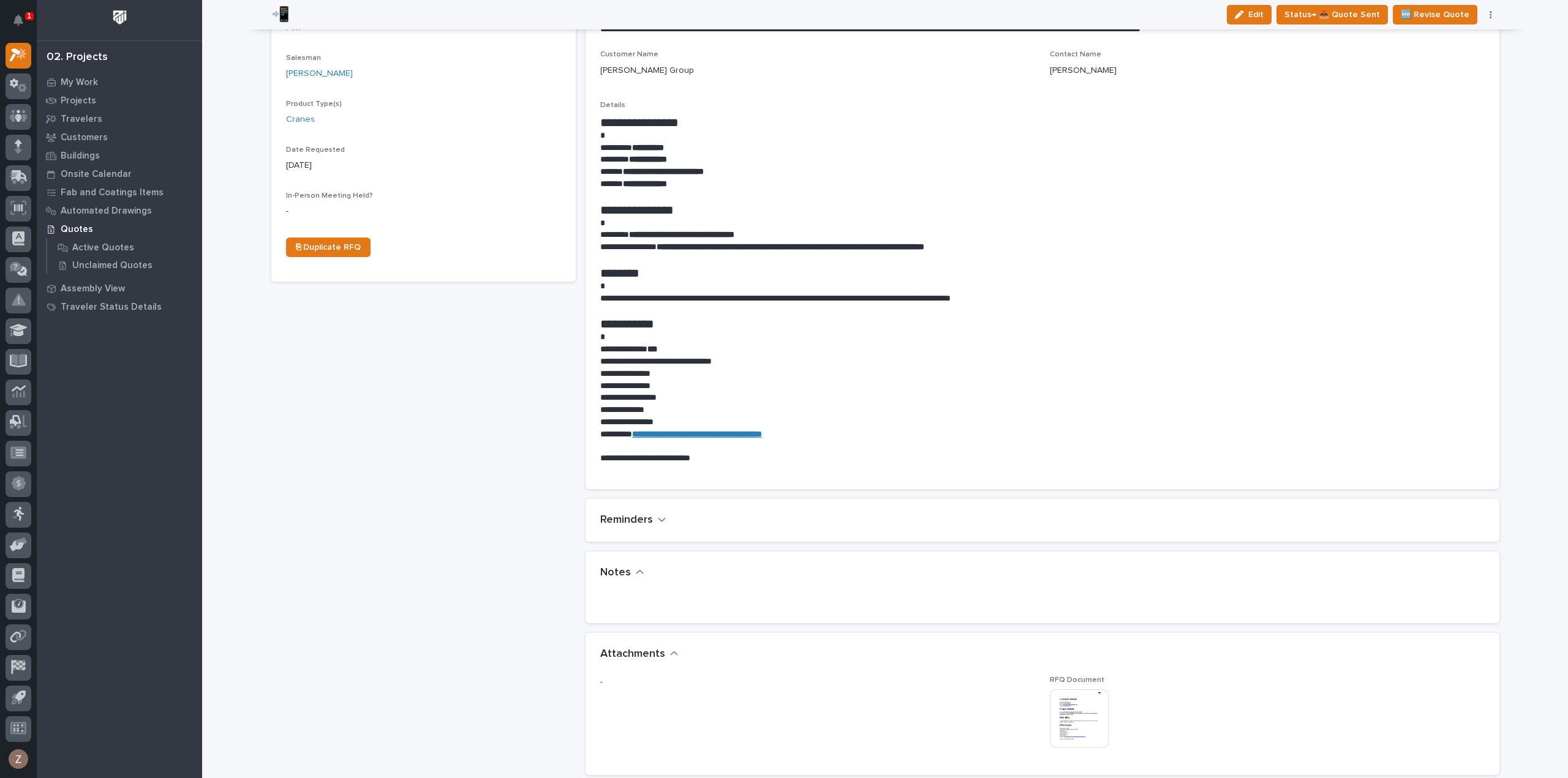
click at [1078, 718] on img at bounding box center [1079, 718] width 59 height 59
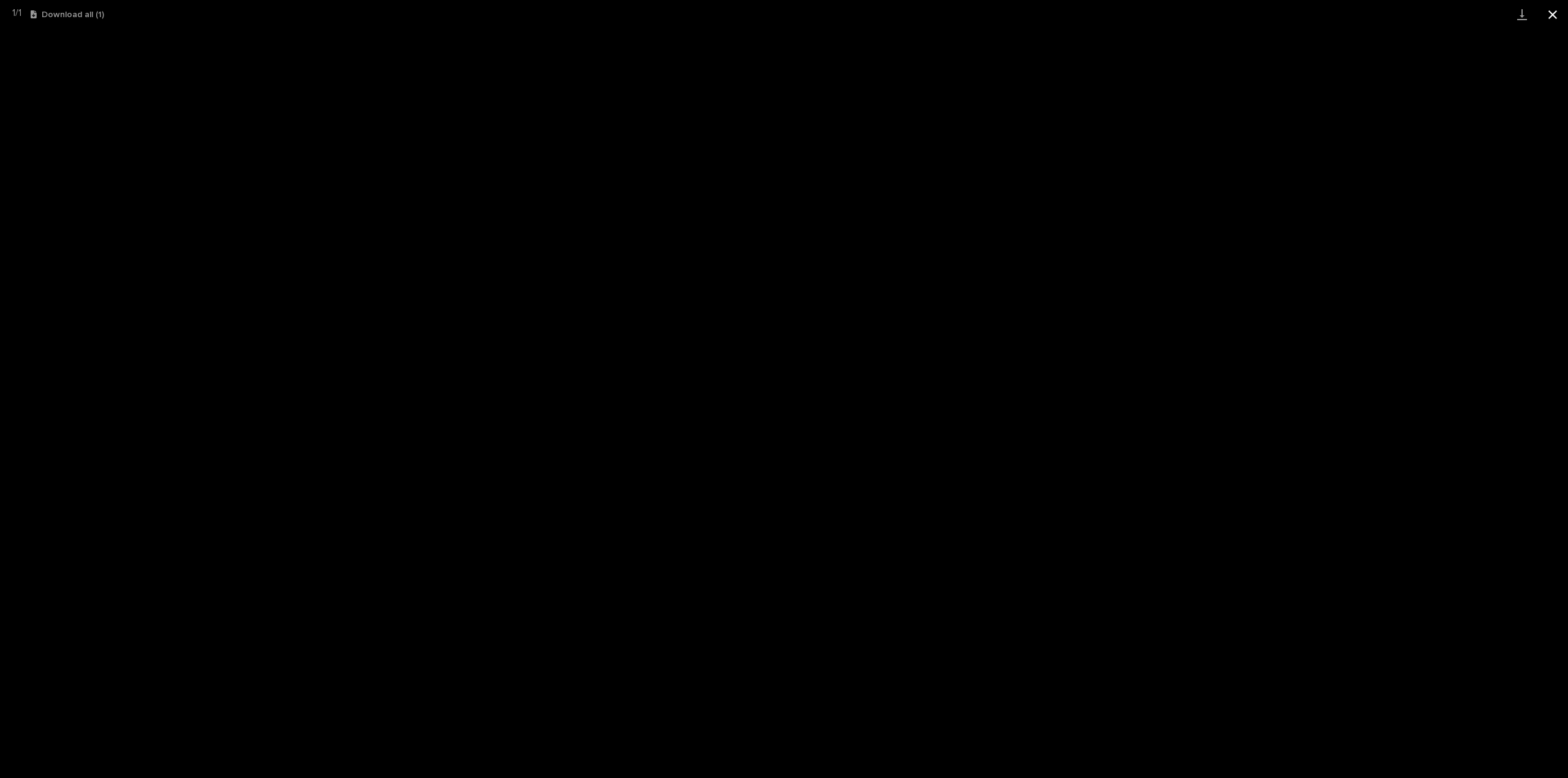
click at [1550, 11] on button "Close gallery" at bounding box center [1553, 15] width 31 height 29
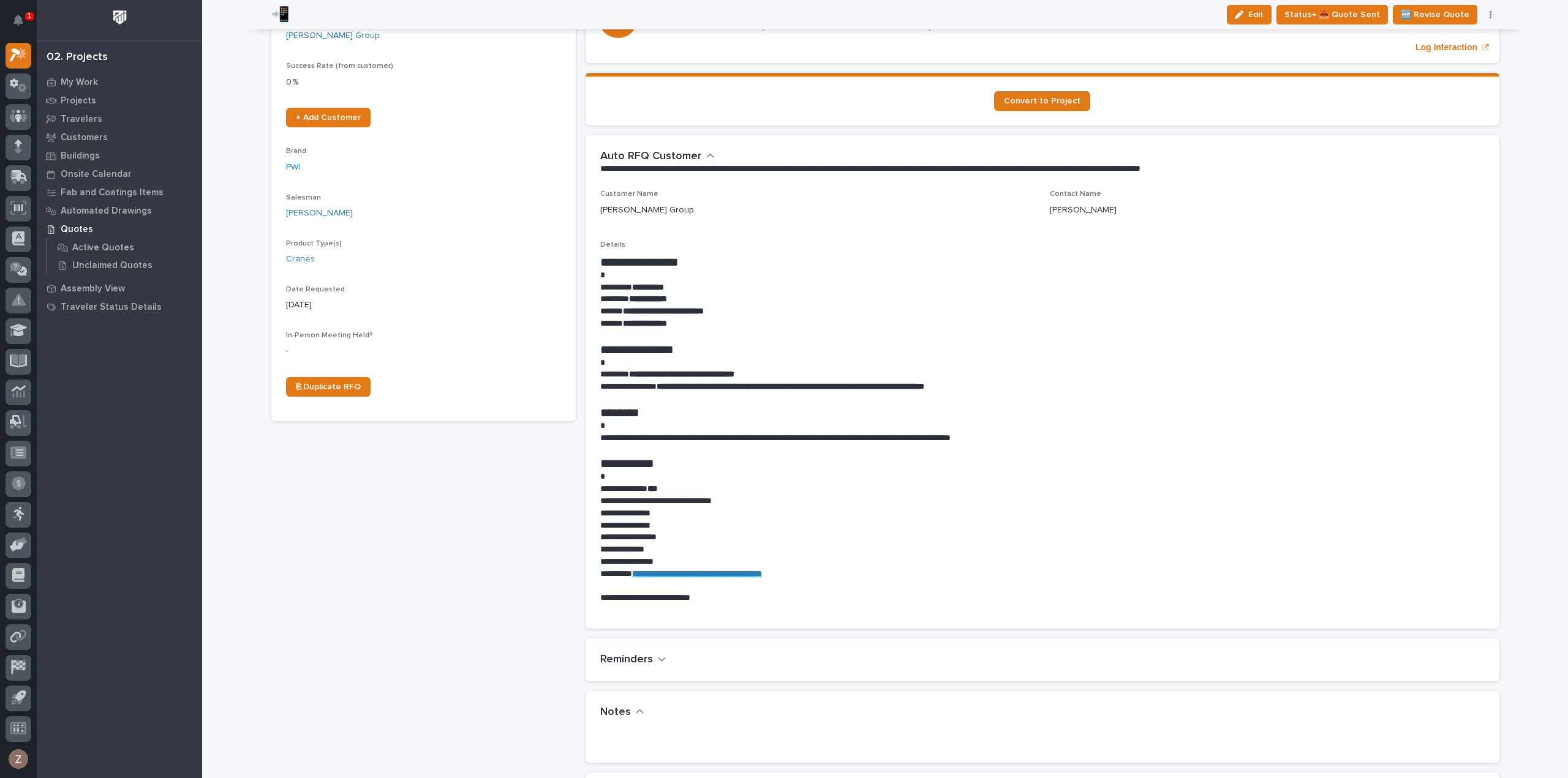
scroll to position [0, 0]
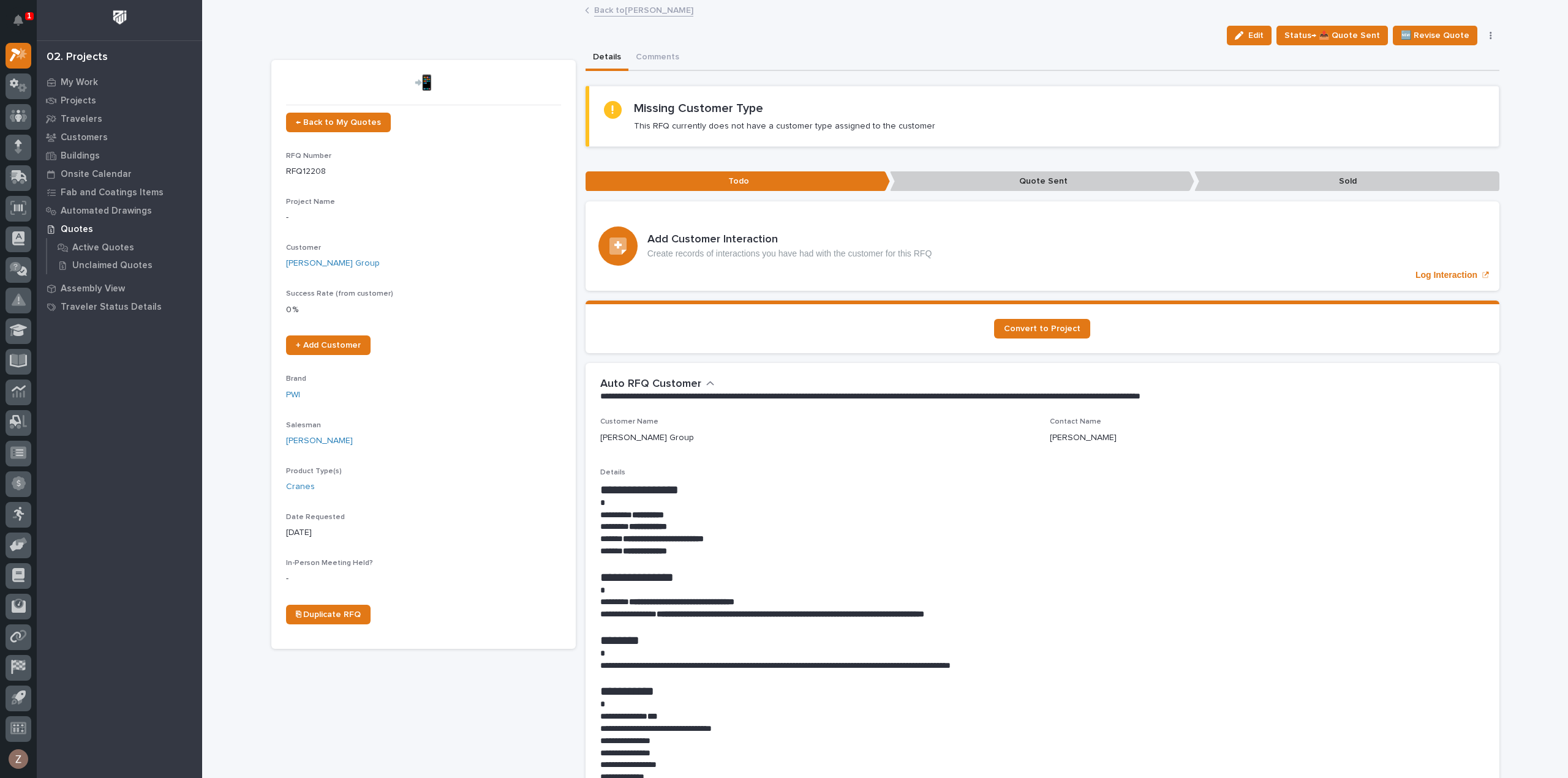
click at [653, 8] on link "Back to Derek Lenhart" at bounding box center [644, 9] width 100 height 14
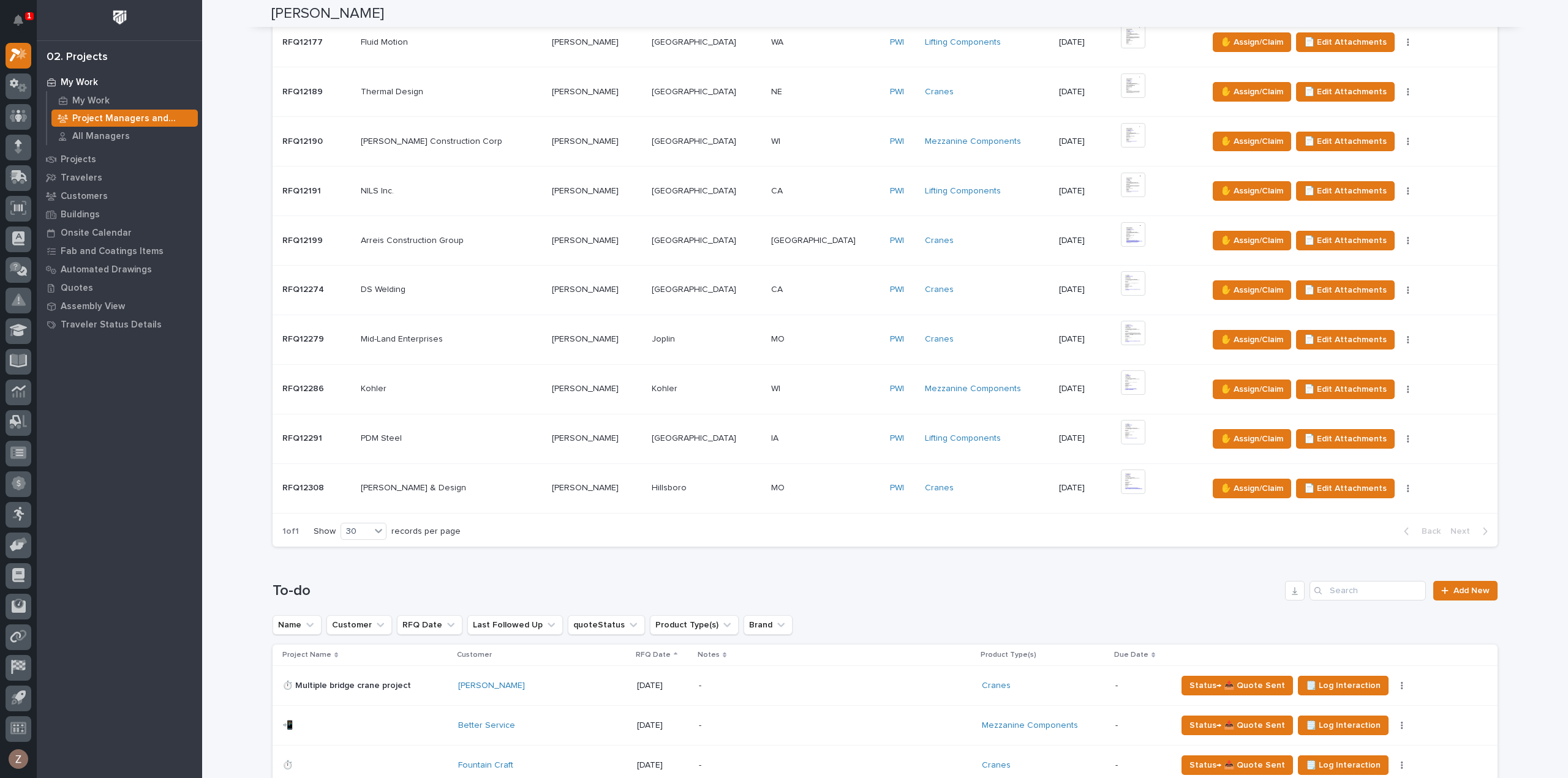
scroll to position [796, 0]
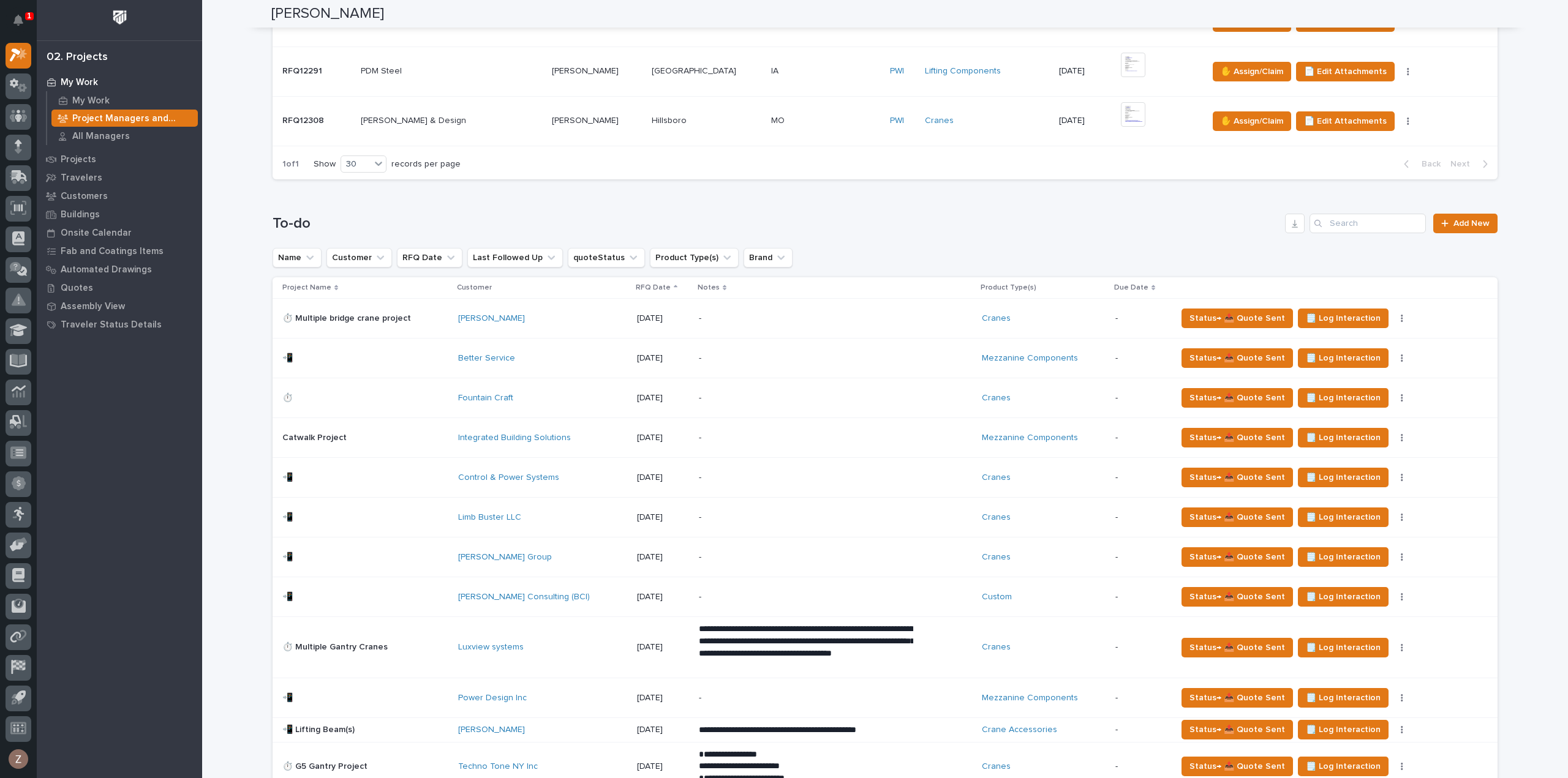
click at [827, 393] on p "-" at bounding box center [806, 398] width 214 height 11
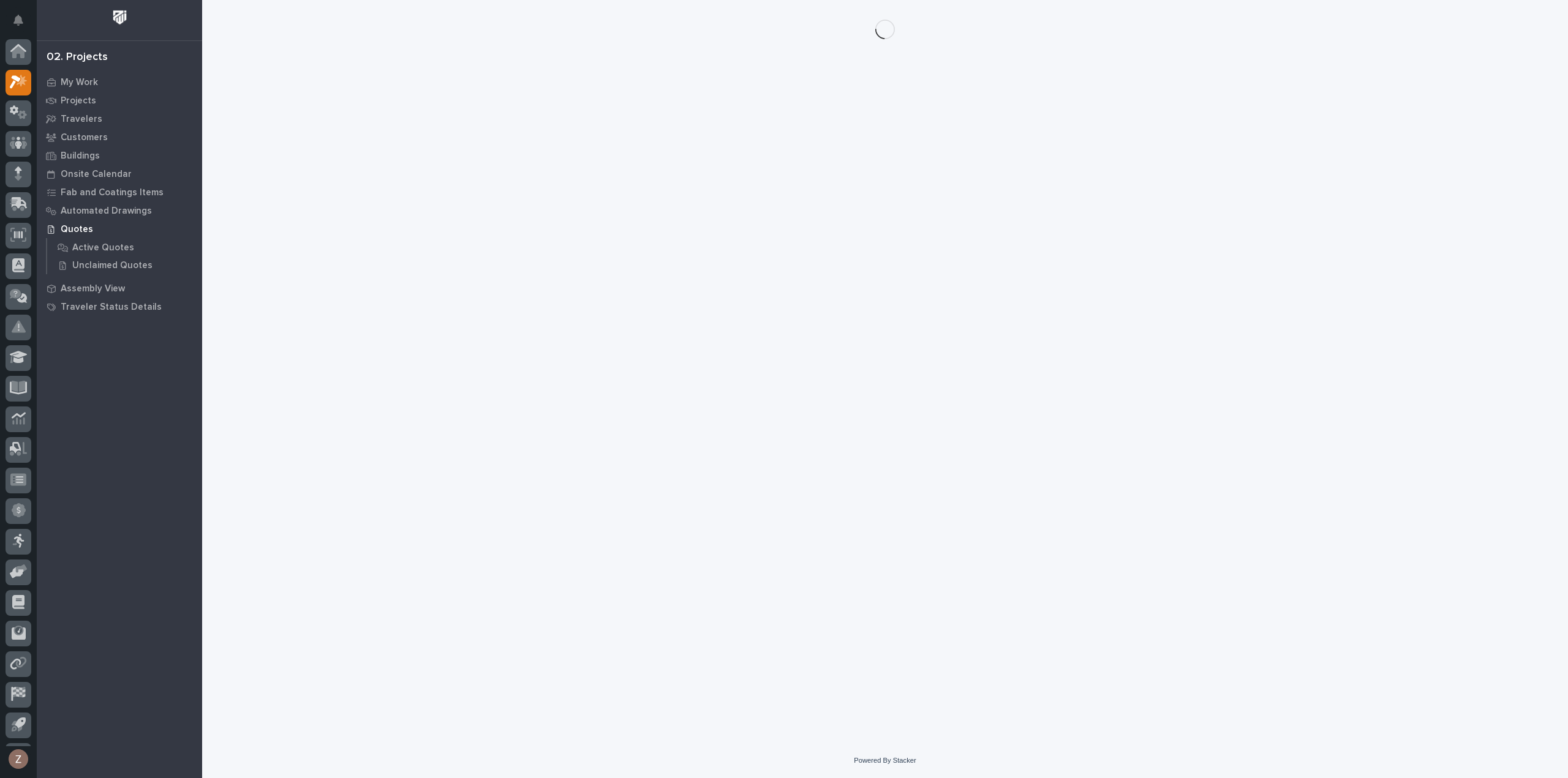
scroll to position [27, 0]
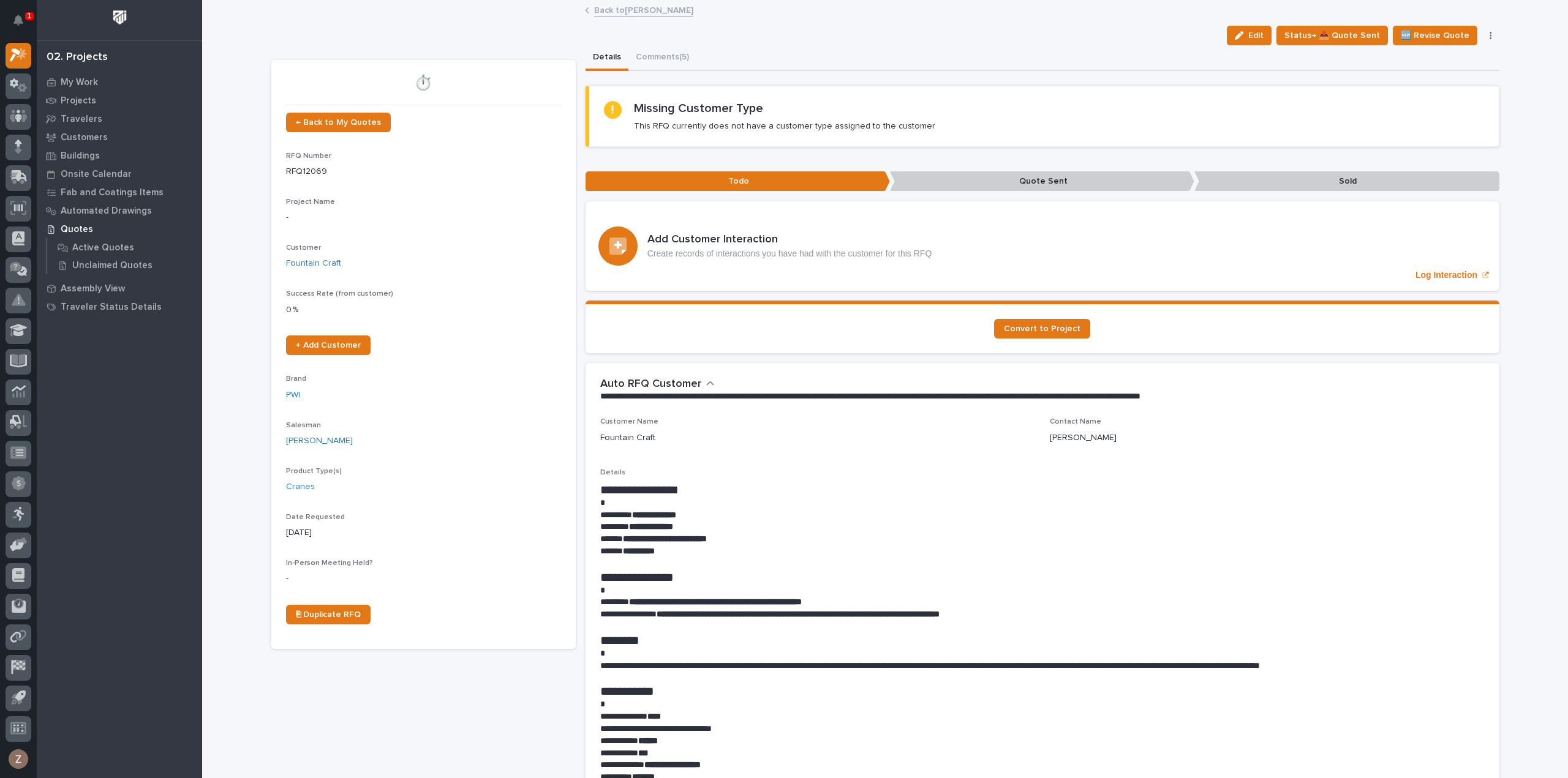
click at [658, 10] on link "Back to Derek Lenhart" at bounding box center [644, 9] width 100 height 14
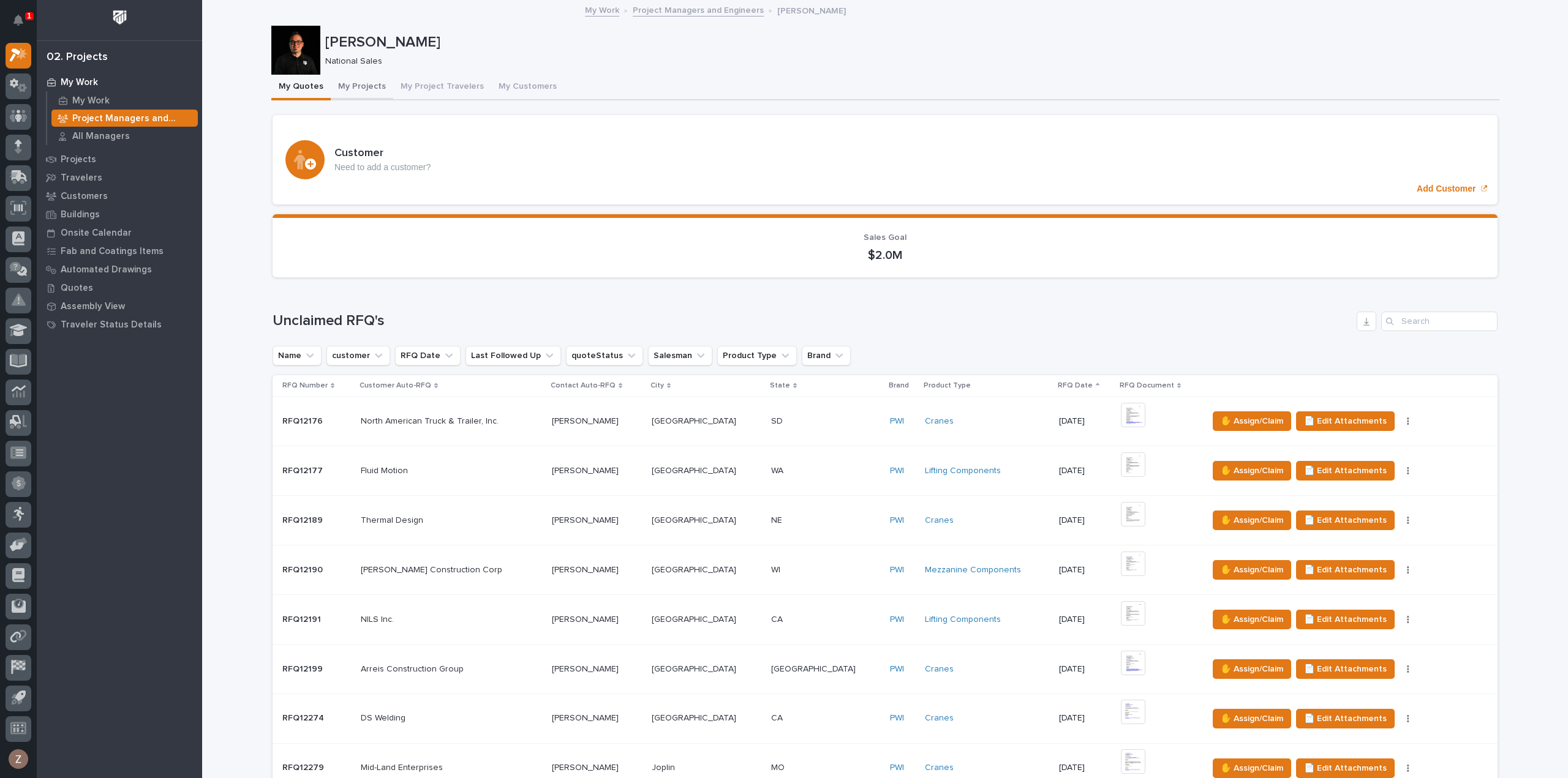
click at [356, 87] on button "My Projects" at bounding box center [362, 88] width 63 height 26
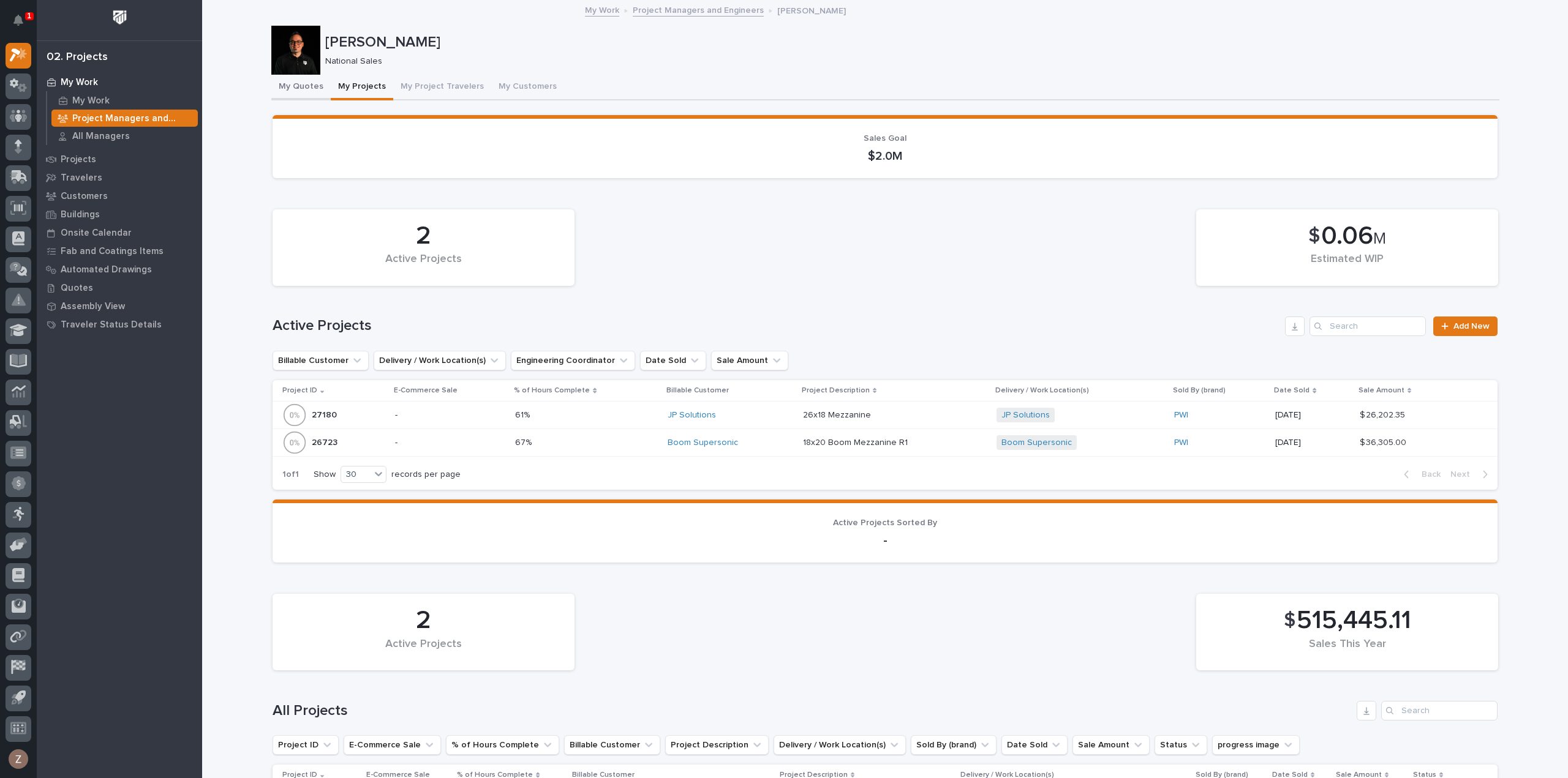
click at [286, 83] on button "My Quotes" at bounding box center [301, 88] width 60 height 26
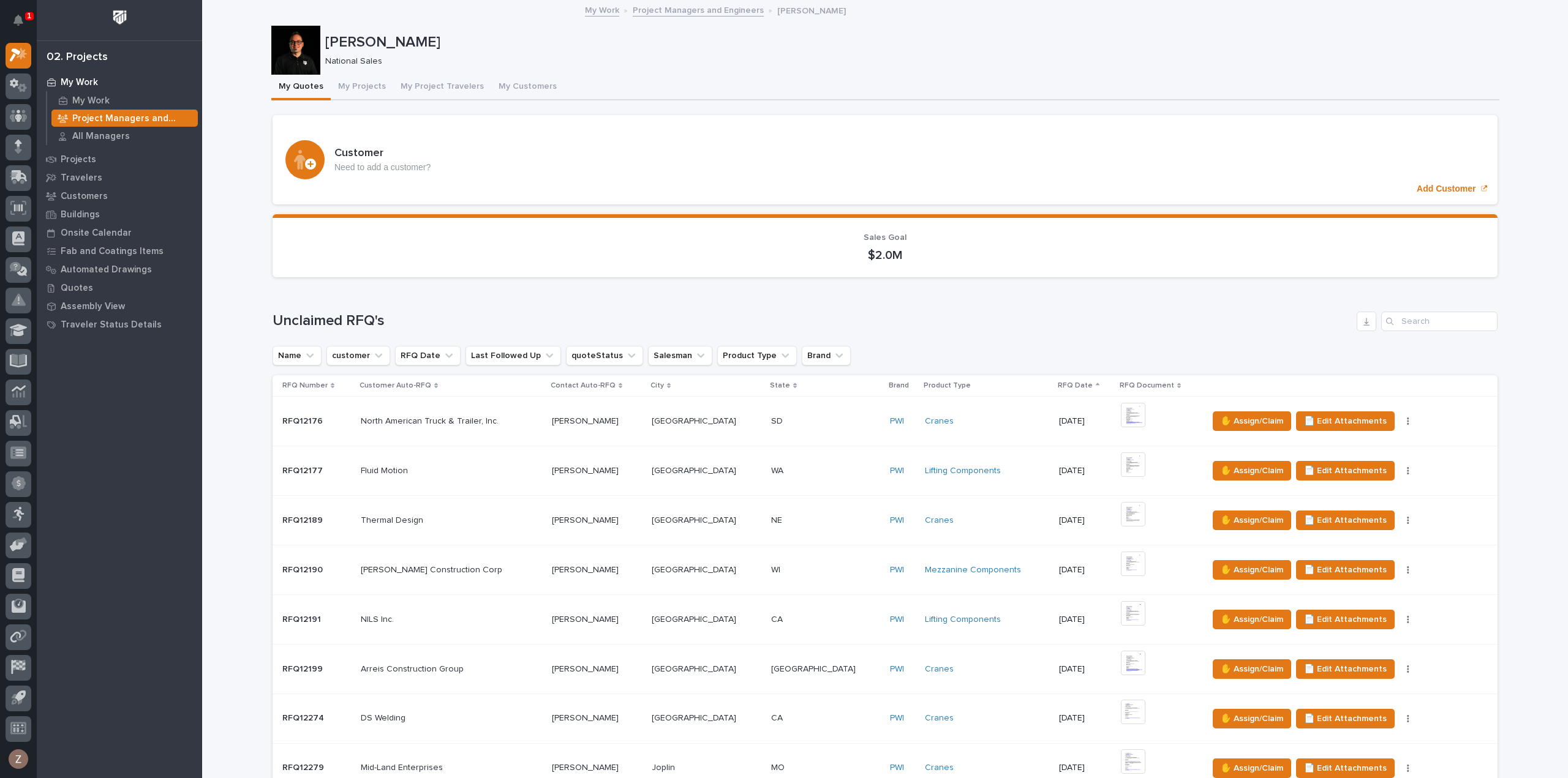
click at [111, 121] on p "Project Managers and Engineers" at bounding box center [133, 119] width 121 height 11
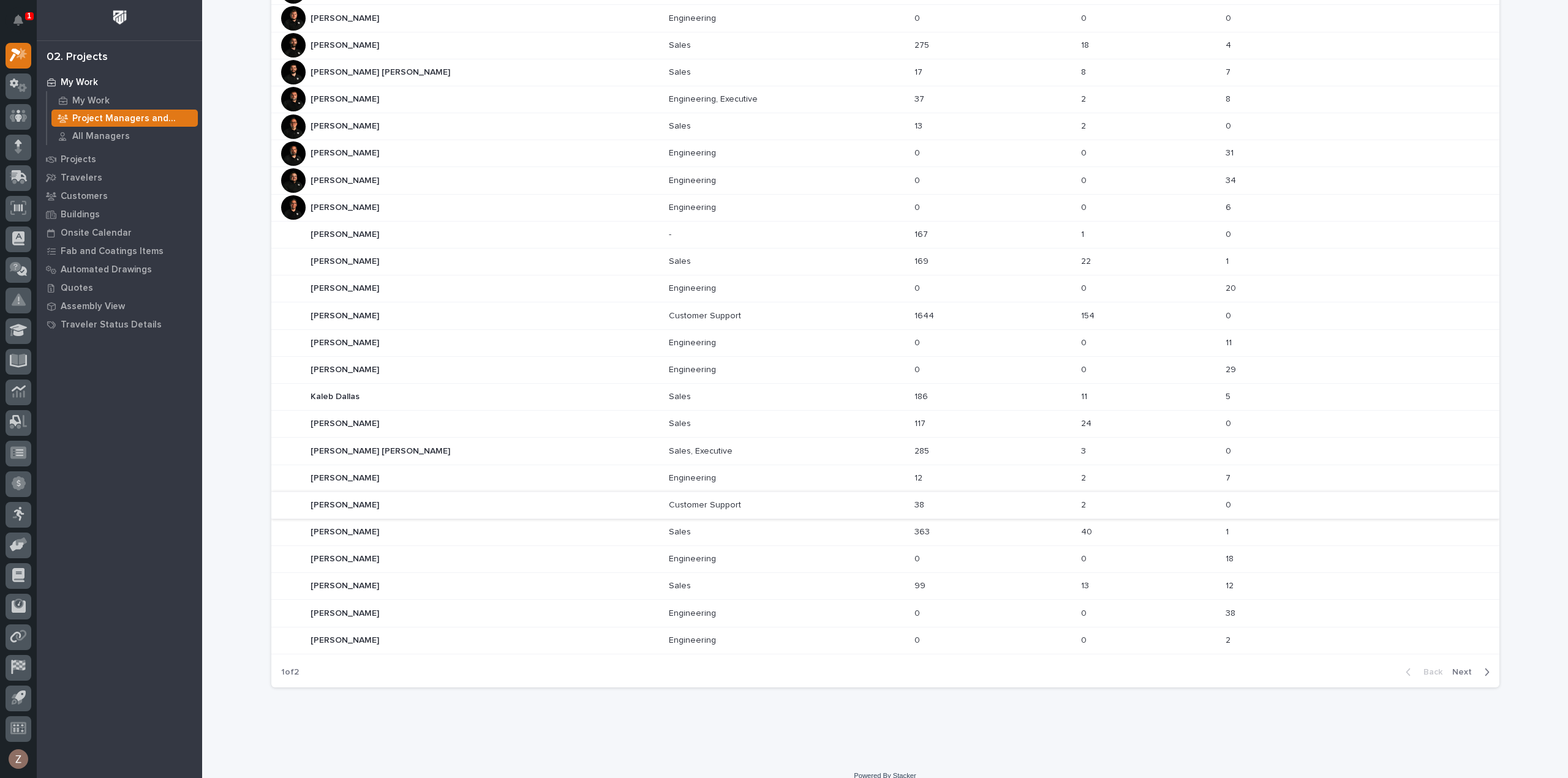
scroll to position [276, 0]
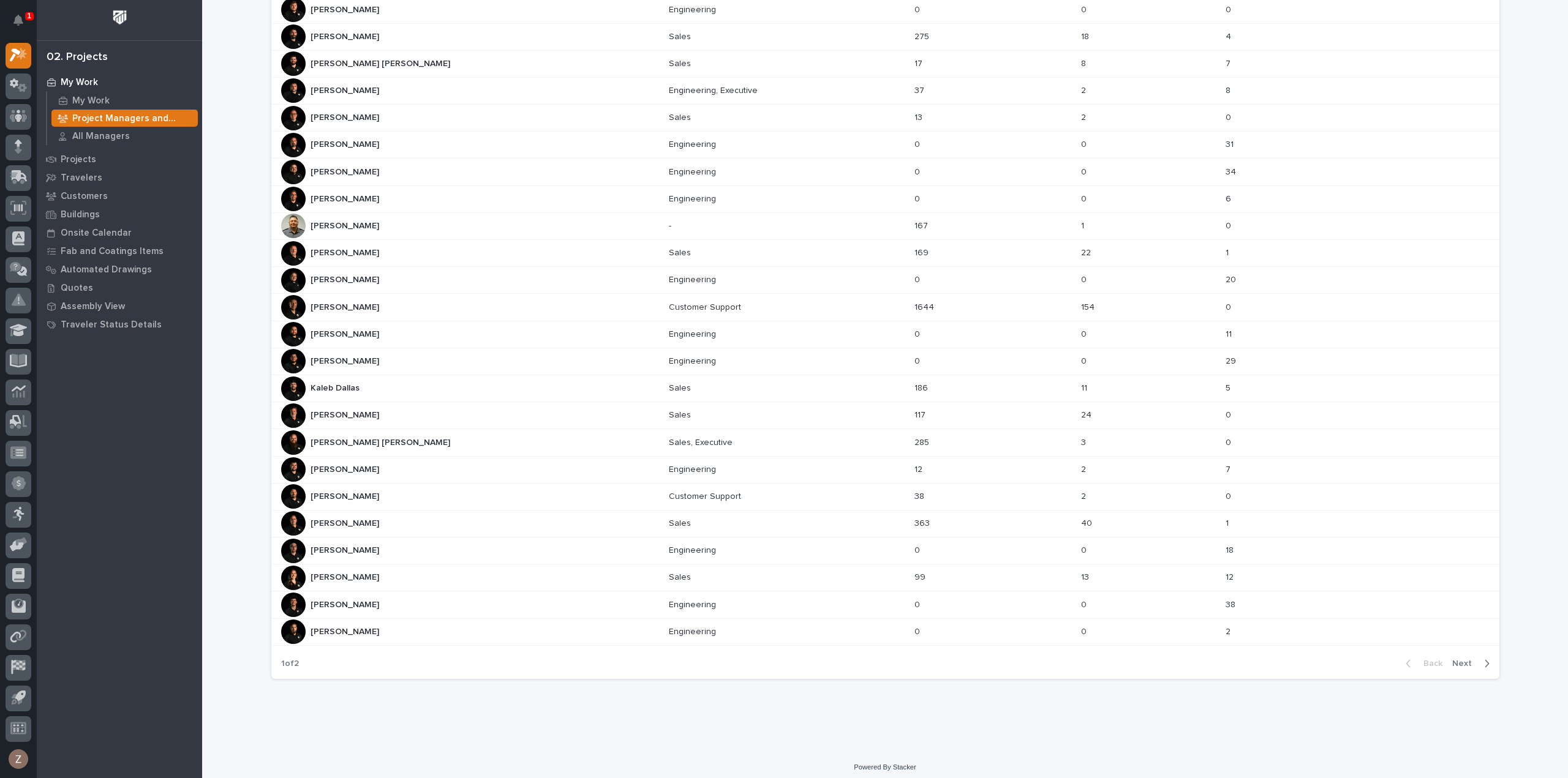
click at [1457, 659] on span "Next" at bounding box center [1465, 664] width 27 height 11
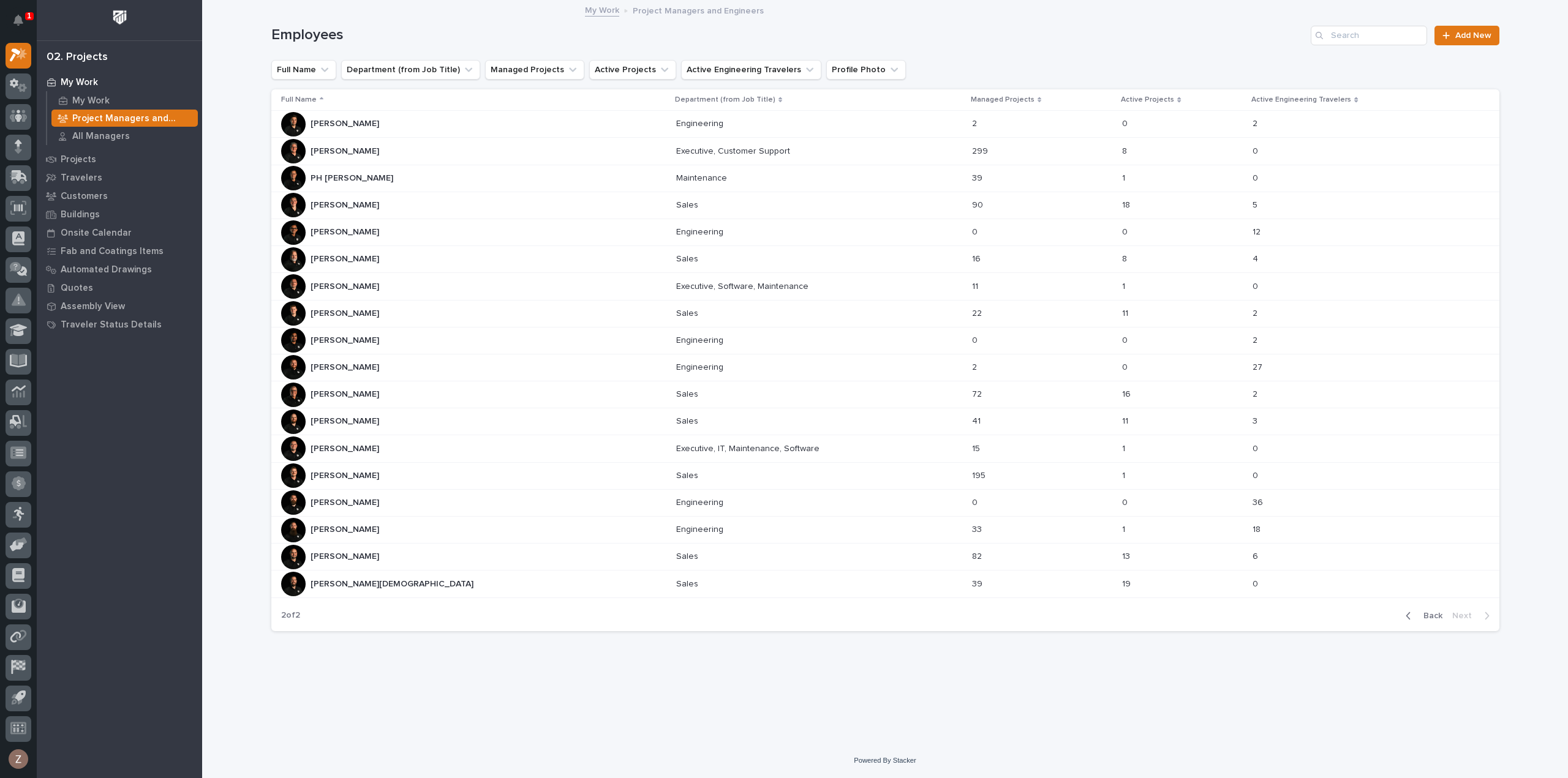
click at [362, 252] on div "Roark Jones Roark Jones" at bounding box center [473, 260] width 385 height 25
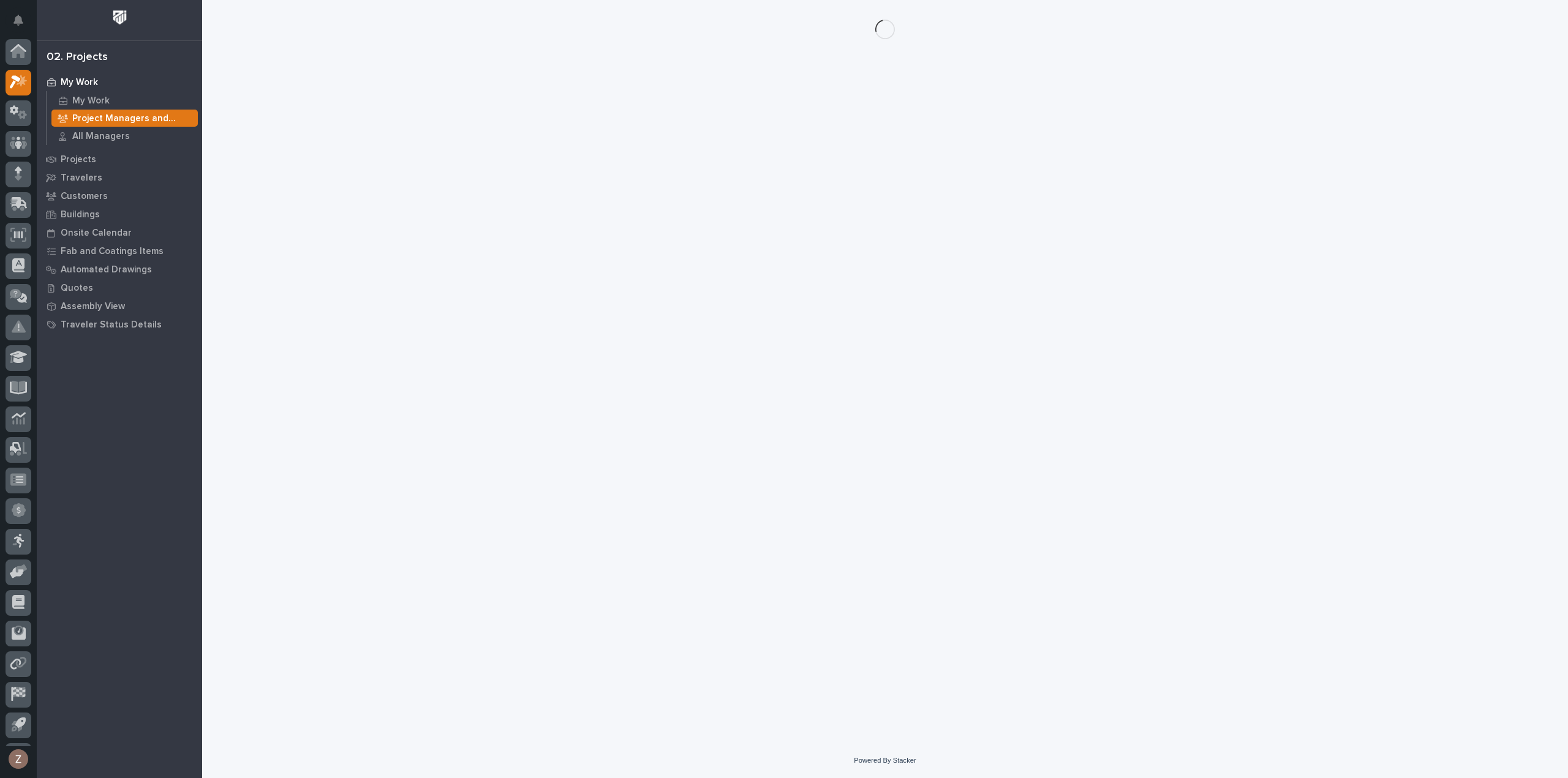
scroll to position [27, 0]
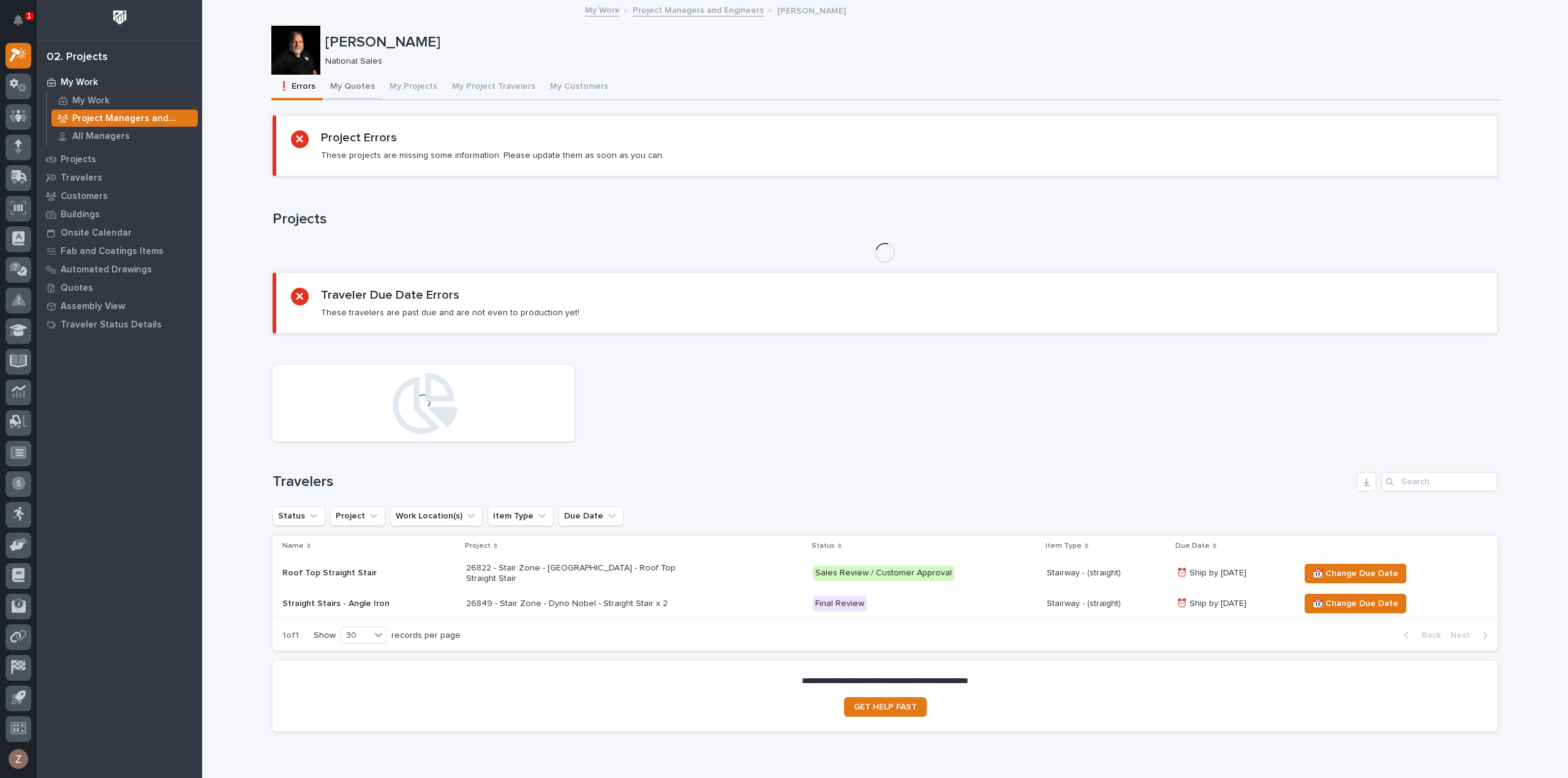
drag, startPoint x: 356, startPoint y: 89, endPoint x: 365, endPoint y: 74, distance: 17.5
click at [358, 86] on button "My Quotes" at bounding box center [352, 88] width 60 height 26
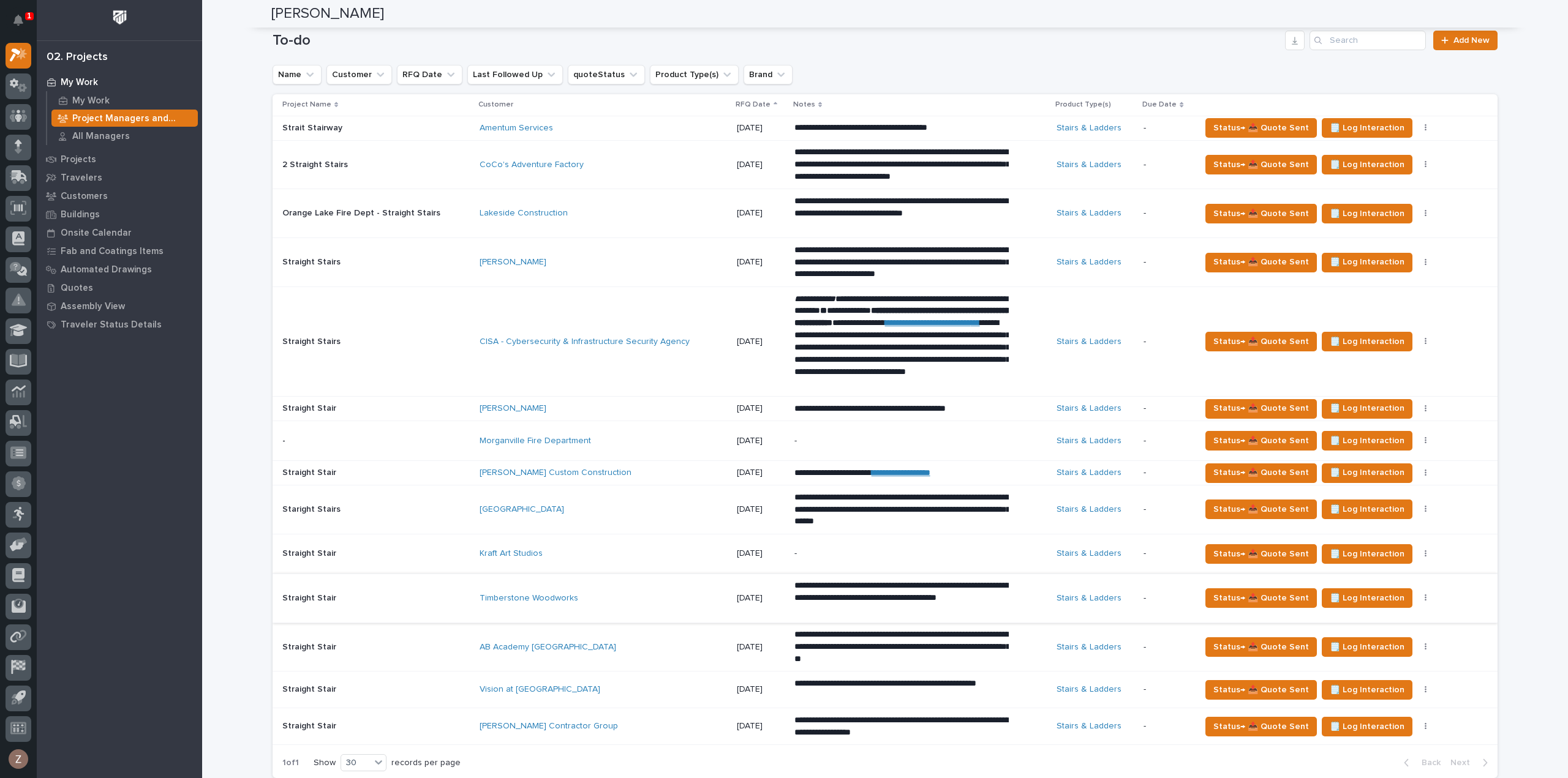
scroll to position [123, 0]
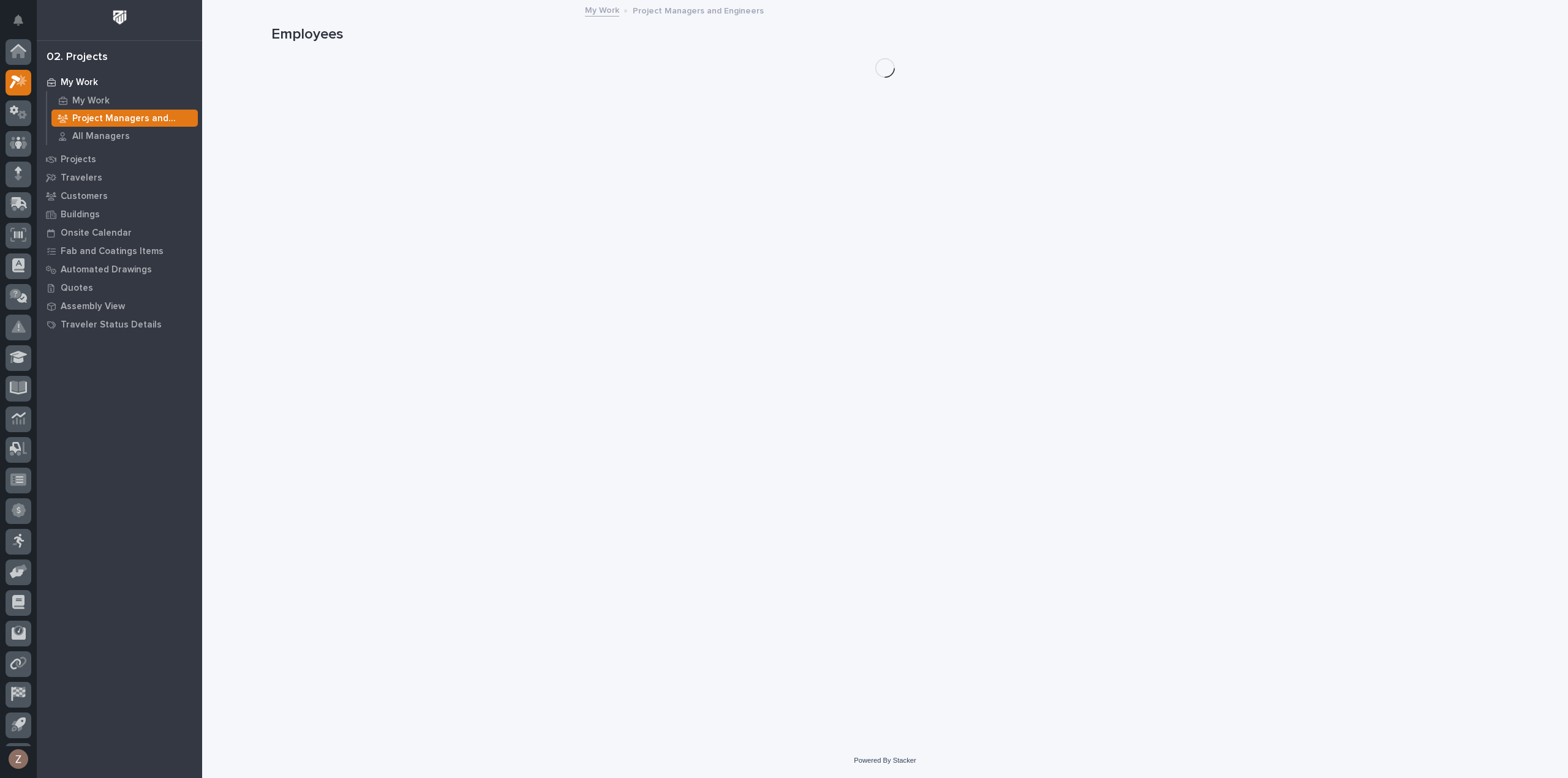
scroll to position [27, 0]
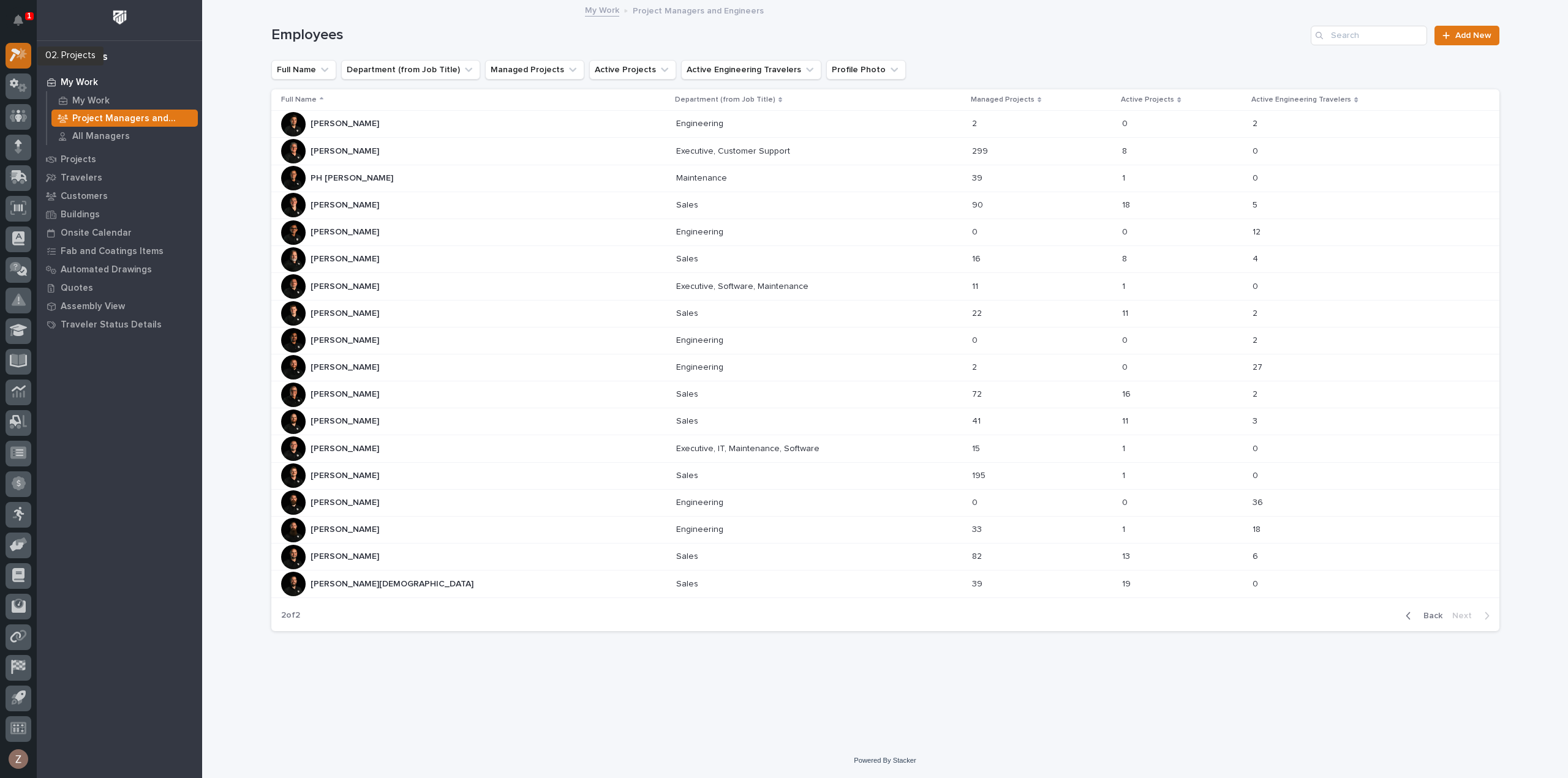
click at [11, 57] on icon at bounding box center [18, 54] width 18 height 14
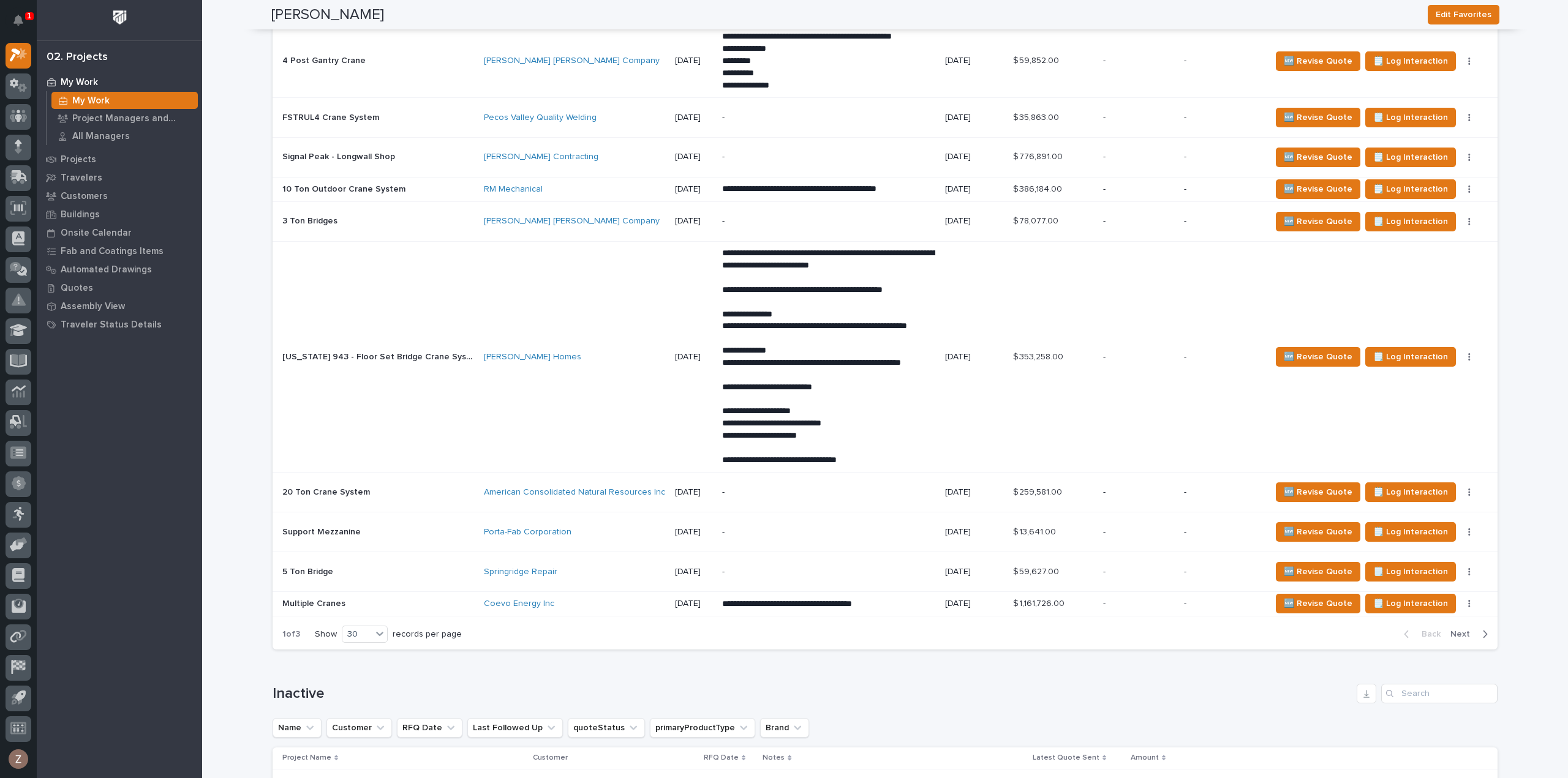
scroll to position [2266, 0]
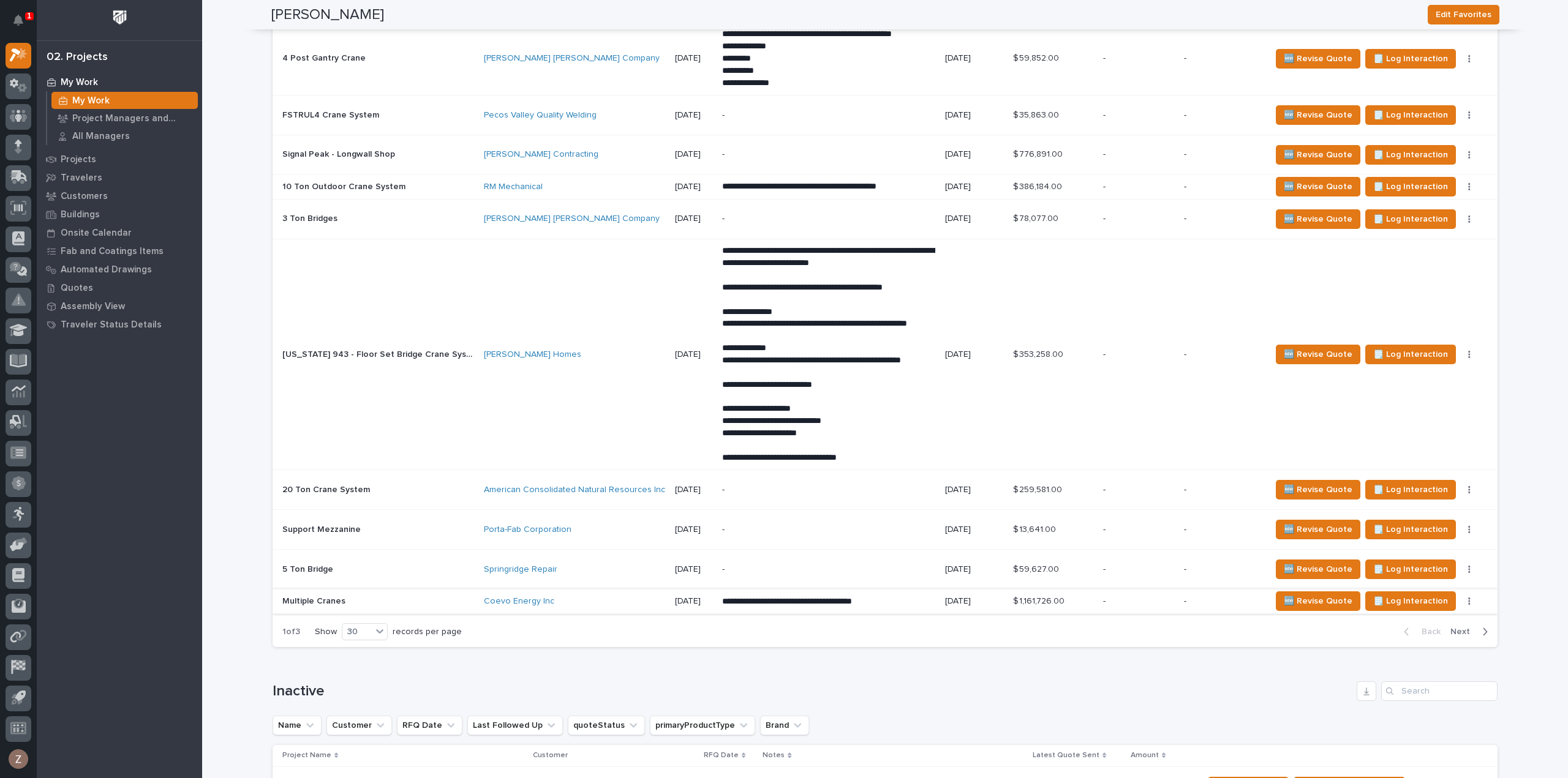
click at [1467, 597] on button "button" at bounding box center [1469, 601] width 17 height 8
click at [1438, 653] on span "Status→ ⏳ Inactive" at bounding box center [1422, 659] width 75 height 15
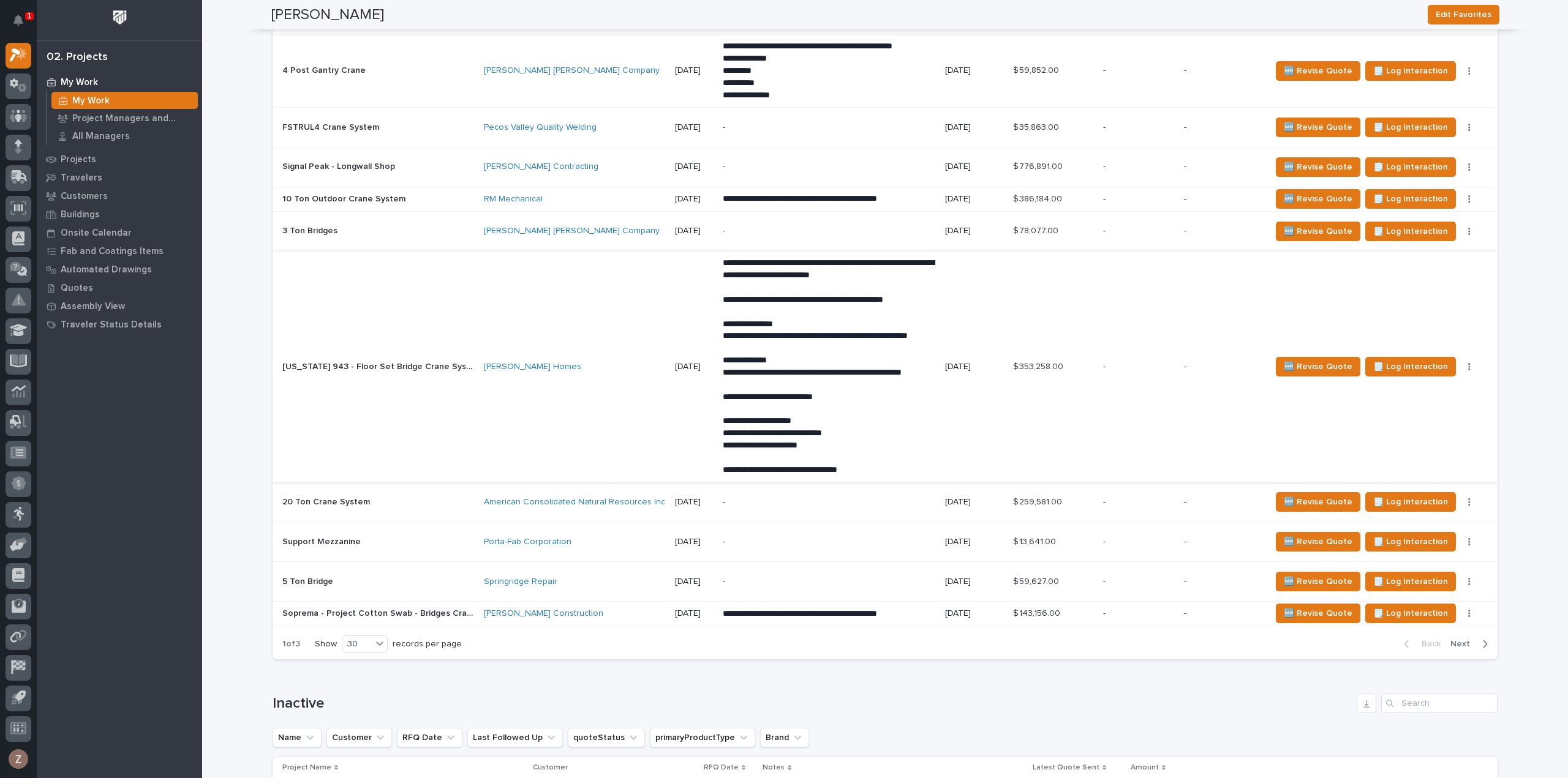
scroll to position [2143, 0]
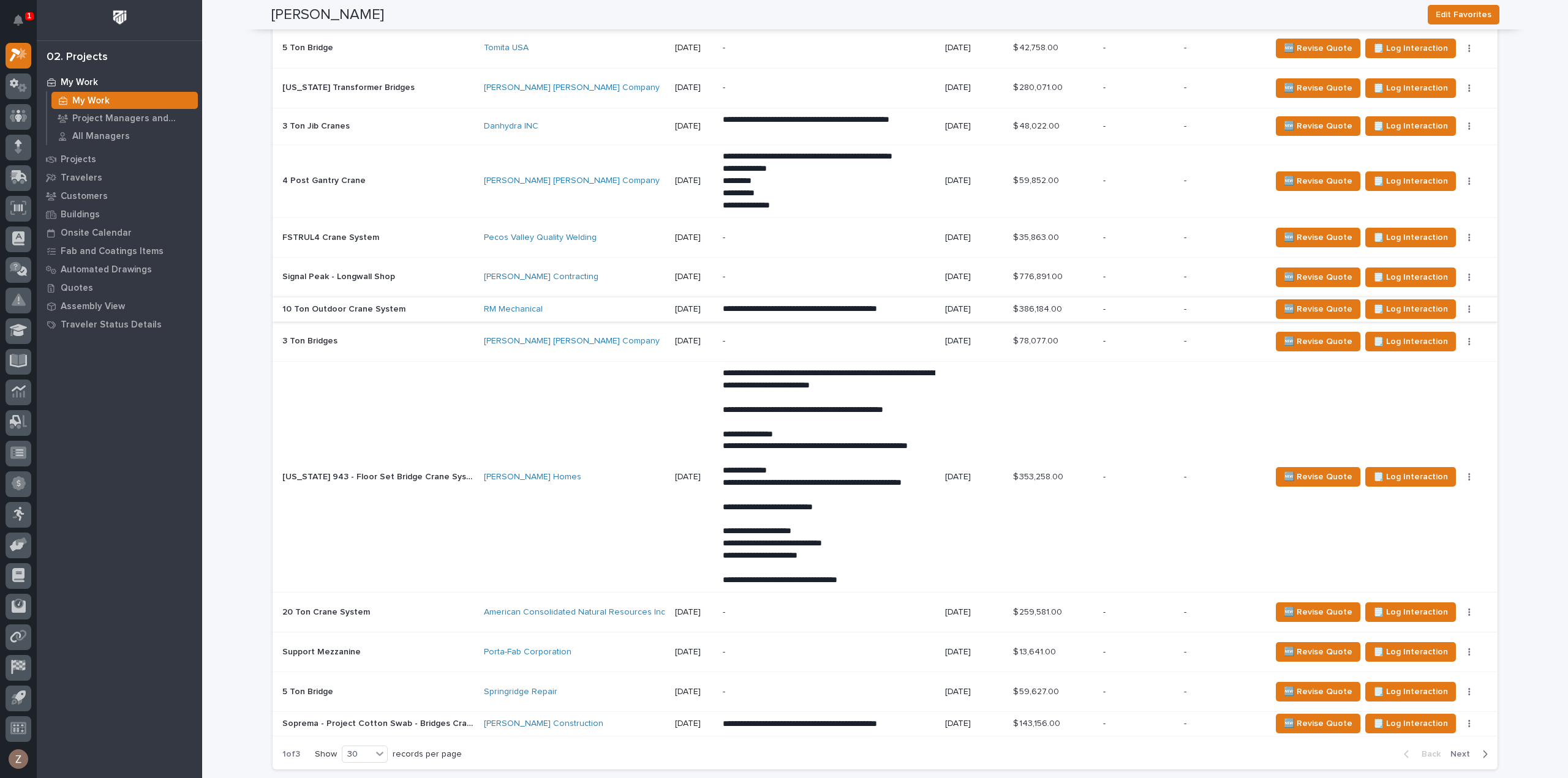
click at [1462, 305] on button "button" at bounding box center [1469, 309] width 17 height 8
click at [1435, 361] on span "Status→ ⏳ Inactive" at bounding box center [1422, 368] width 75 height 15
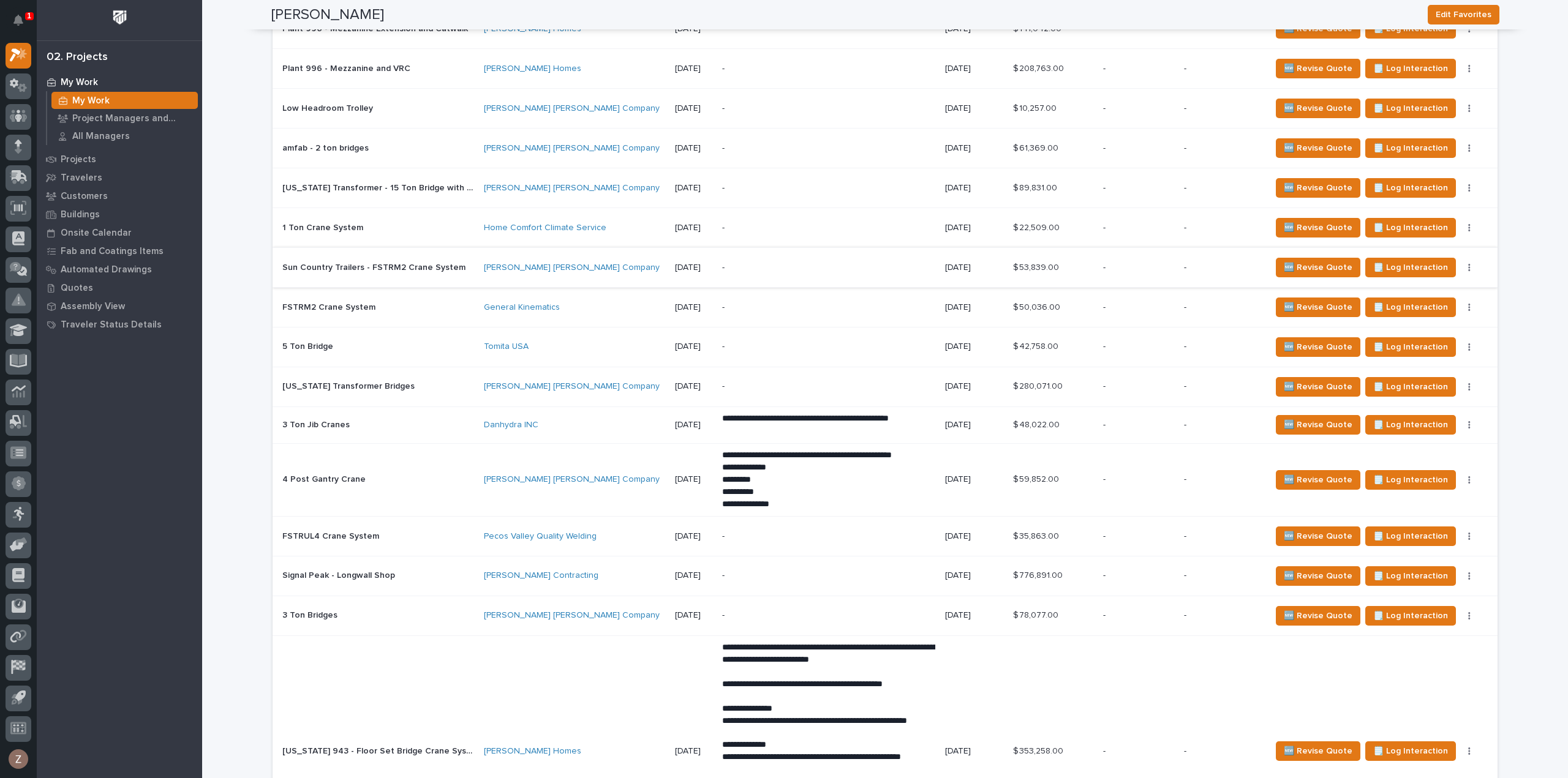
scroll to position [1661, 0]
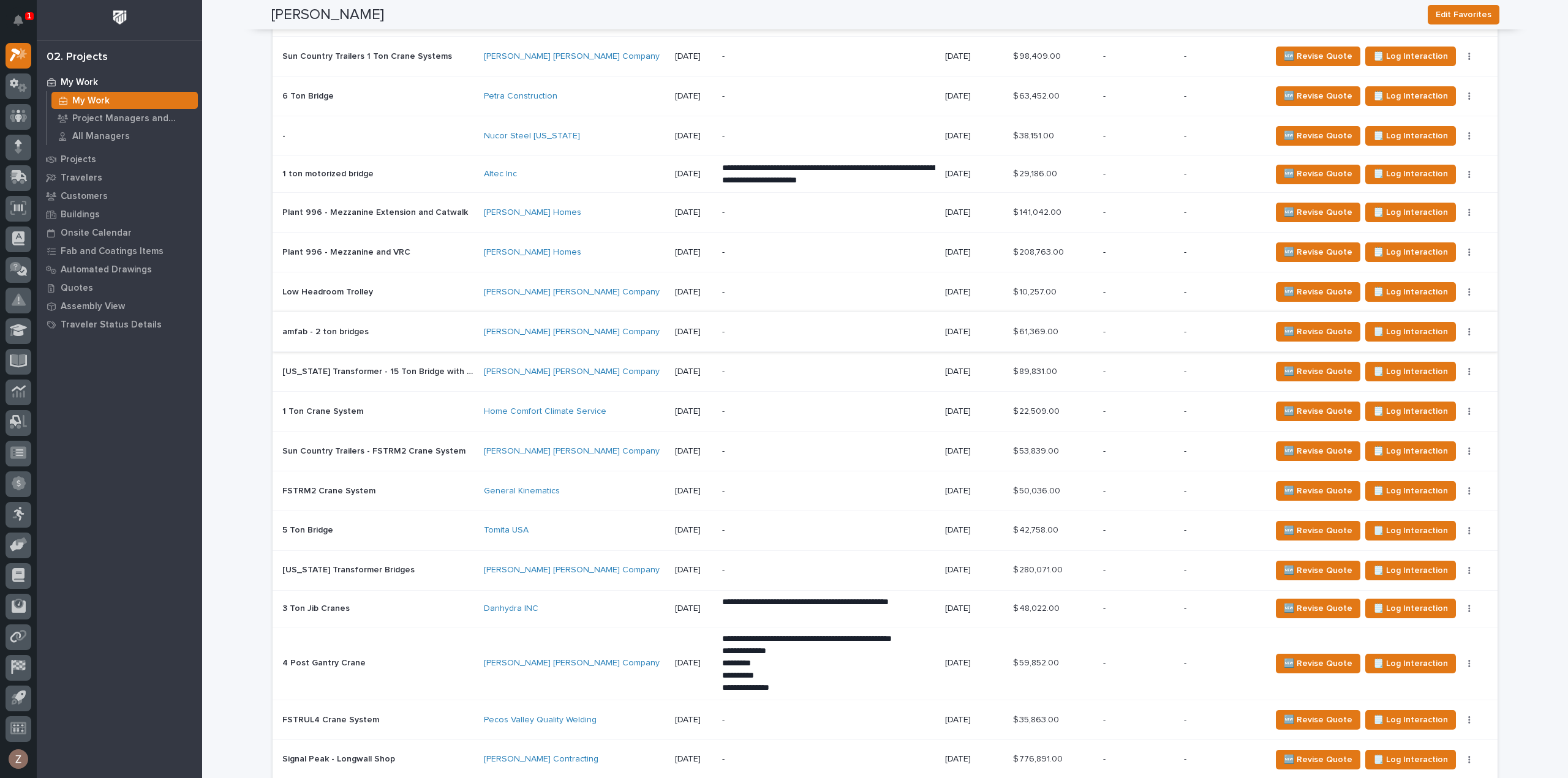
click at [1462, 328] on button "button" at bounding box center [1469, 332] width 17 height 8
click at [1462, 368] on button "Status→ 👎 Rejected" at bounding box center [1425, 374] width 95 height 20
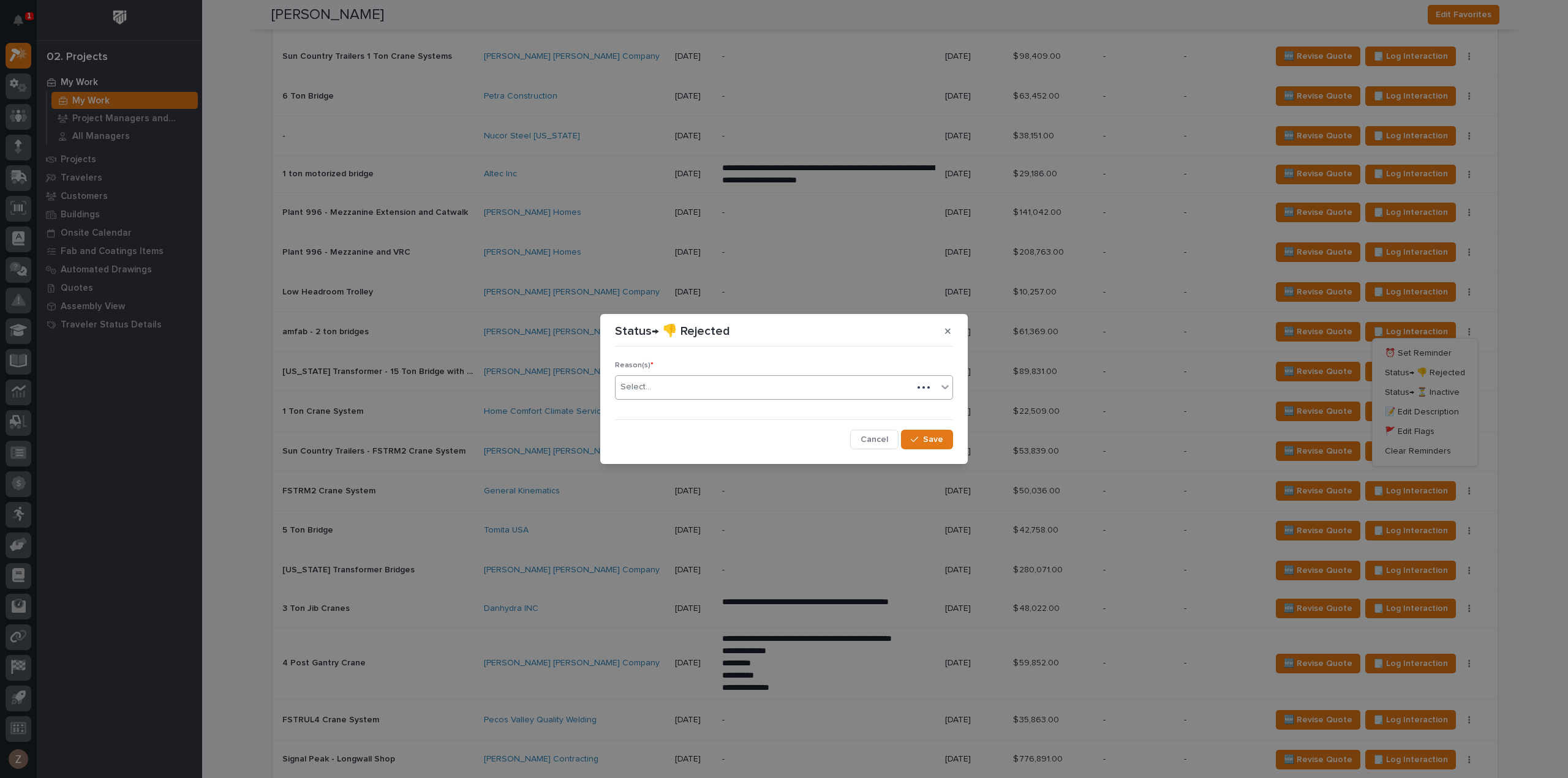
click at [764, 380] on div "Select..." at bounding box center [764, 387] width 297 height 20
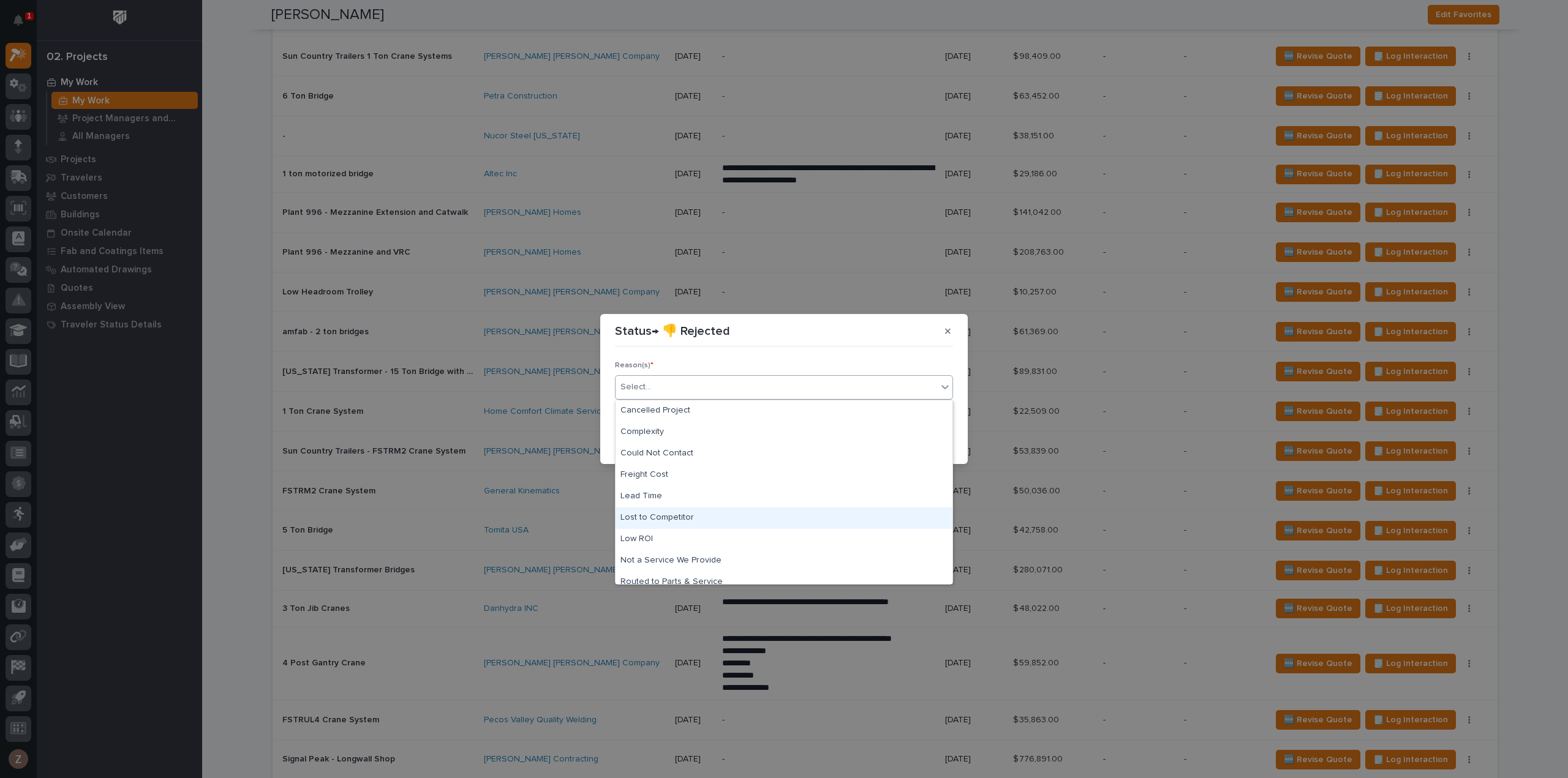
click at [795, 519] on div "Lost to Competitor" at bounding box center [784, 518] width 337 height 21
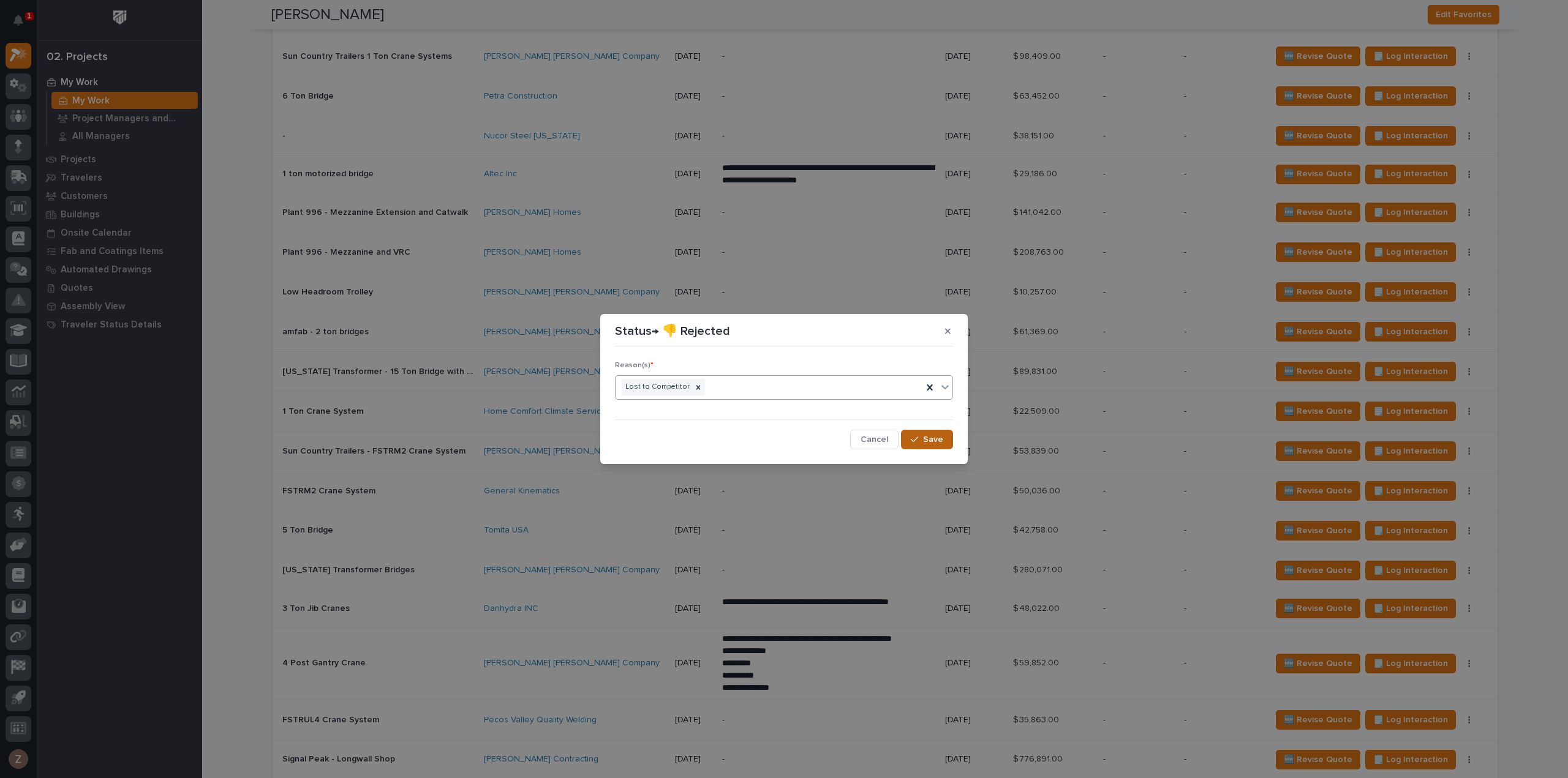
click at [923, 438] on div "button" at bounding box center [917, 440] width 12 height 8
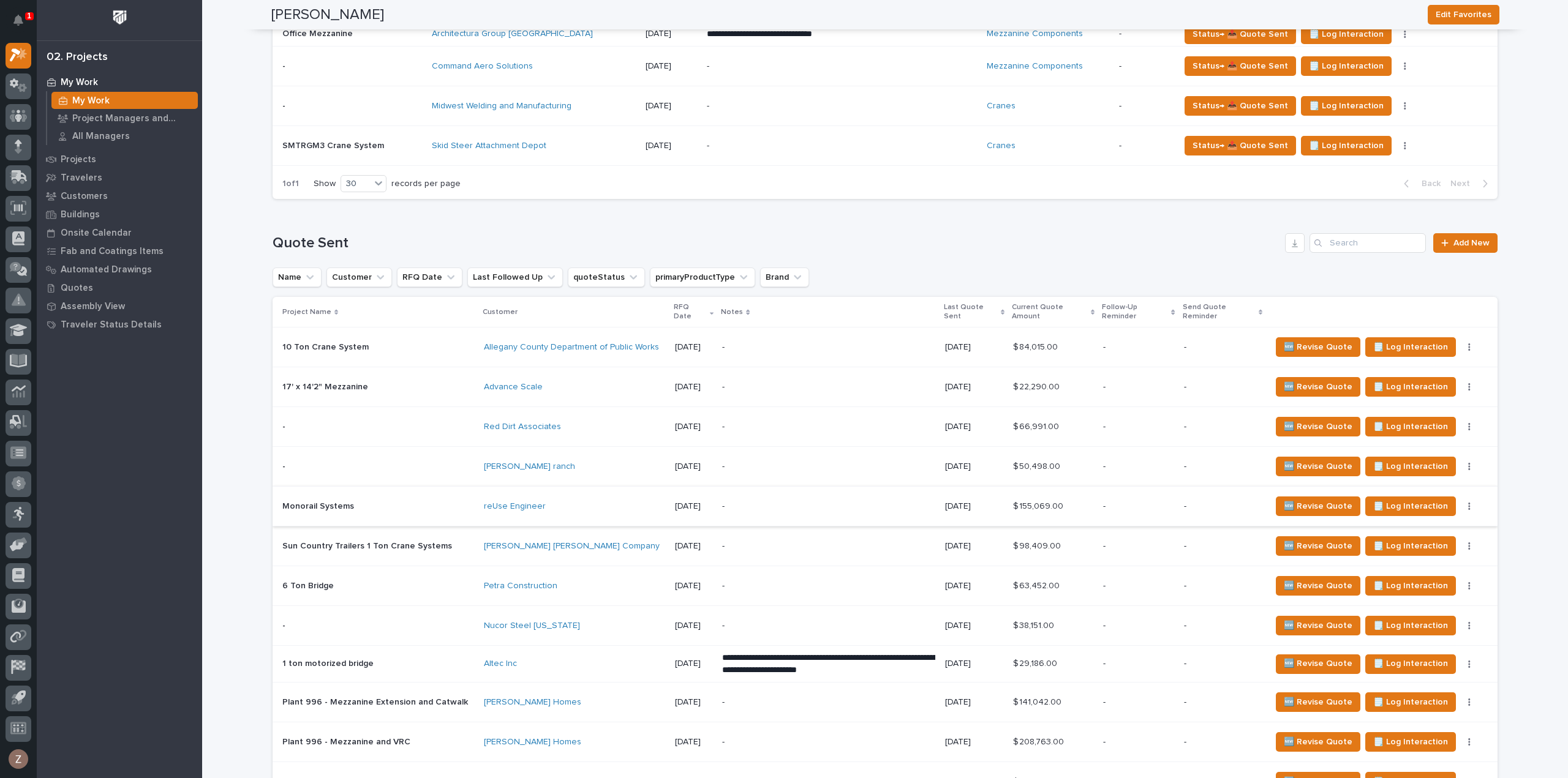
scroll to position [803, 0]
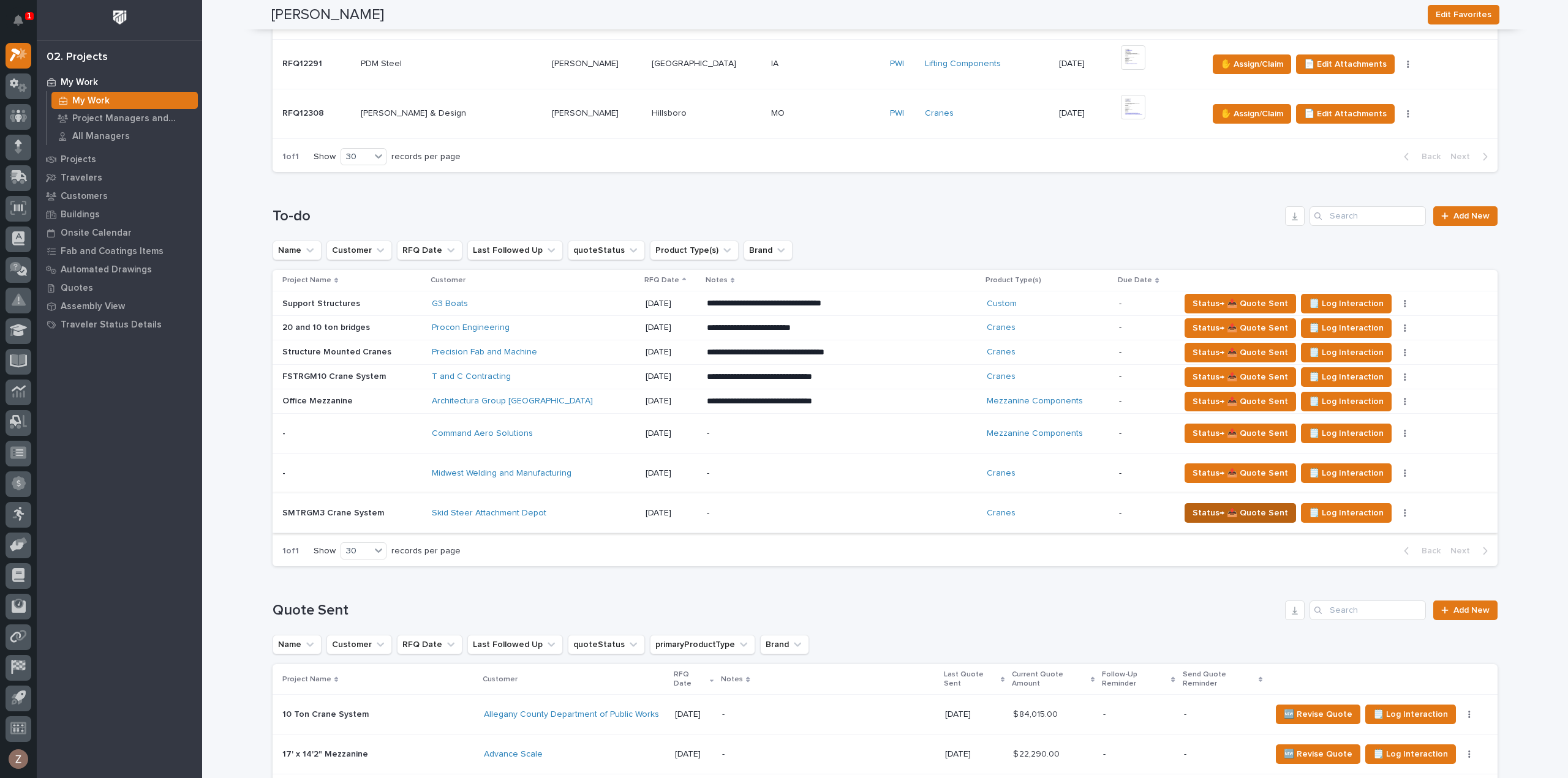
click at [1193, 505] on span "Status→ 📤 Quote Sent" at bounding box center [1240, 512] width 96 height 15
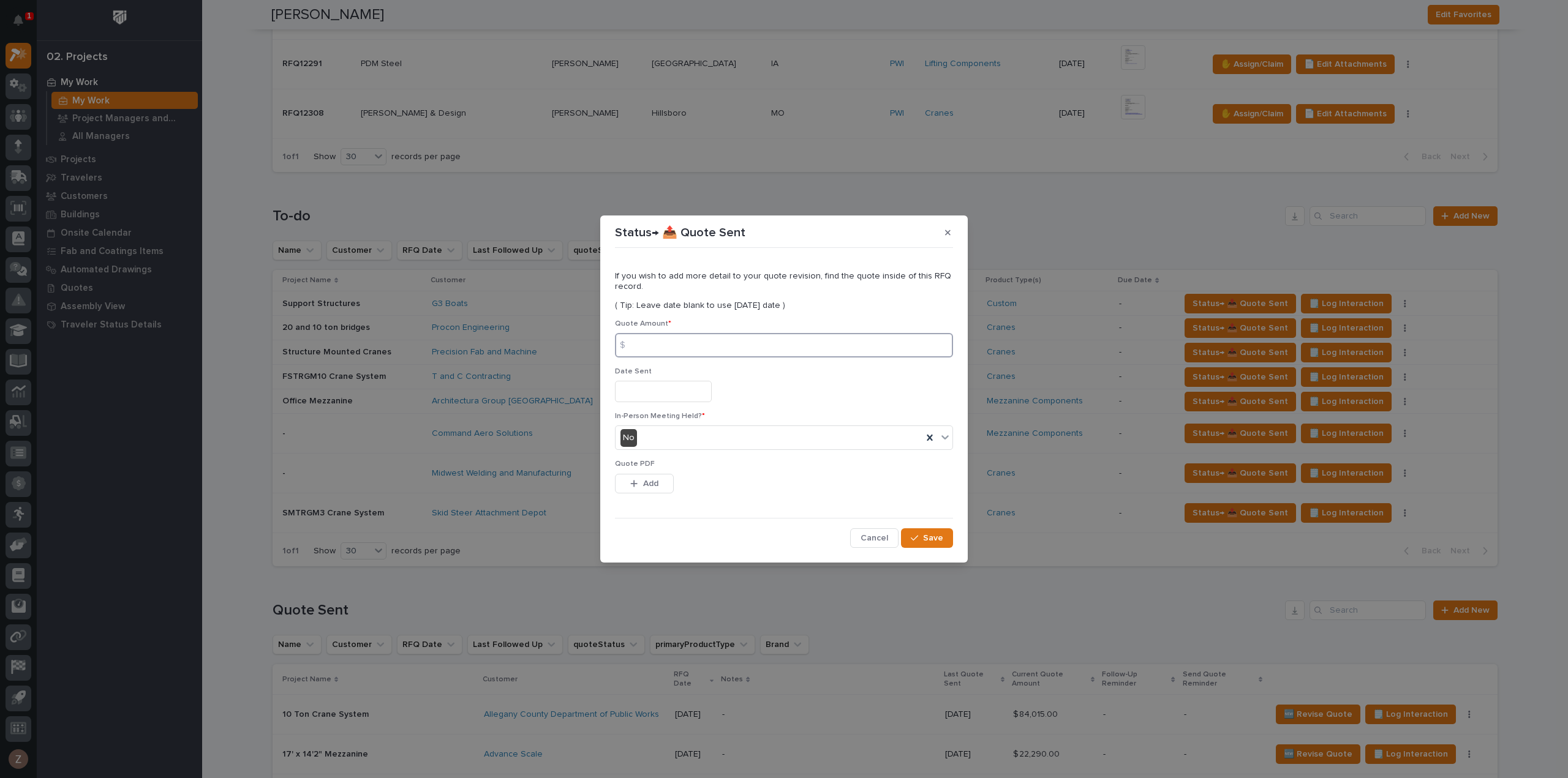
click at [723, 353] on input at bounding box center [784, 345] width 338 height 25
type input "76319"
click at [702, 391] on input "text" at bounding box center [663, 391] width 97 height 21
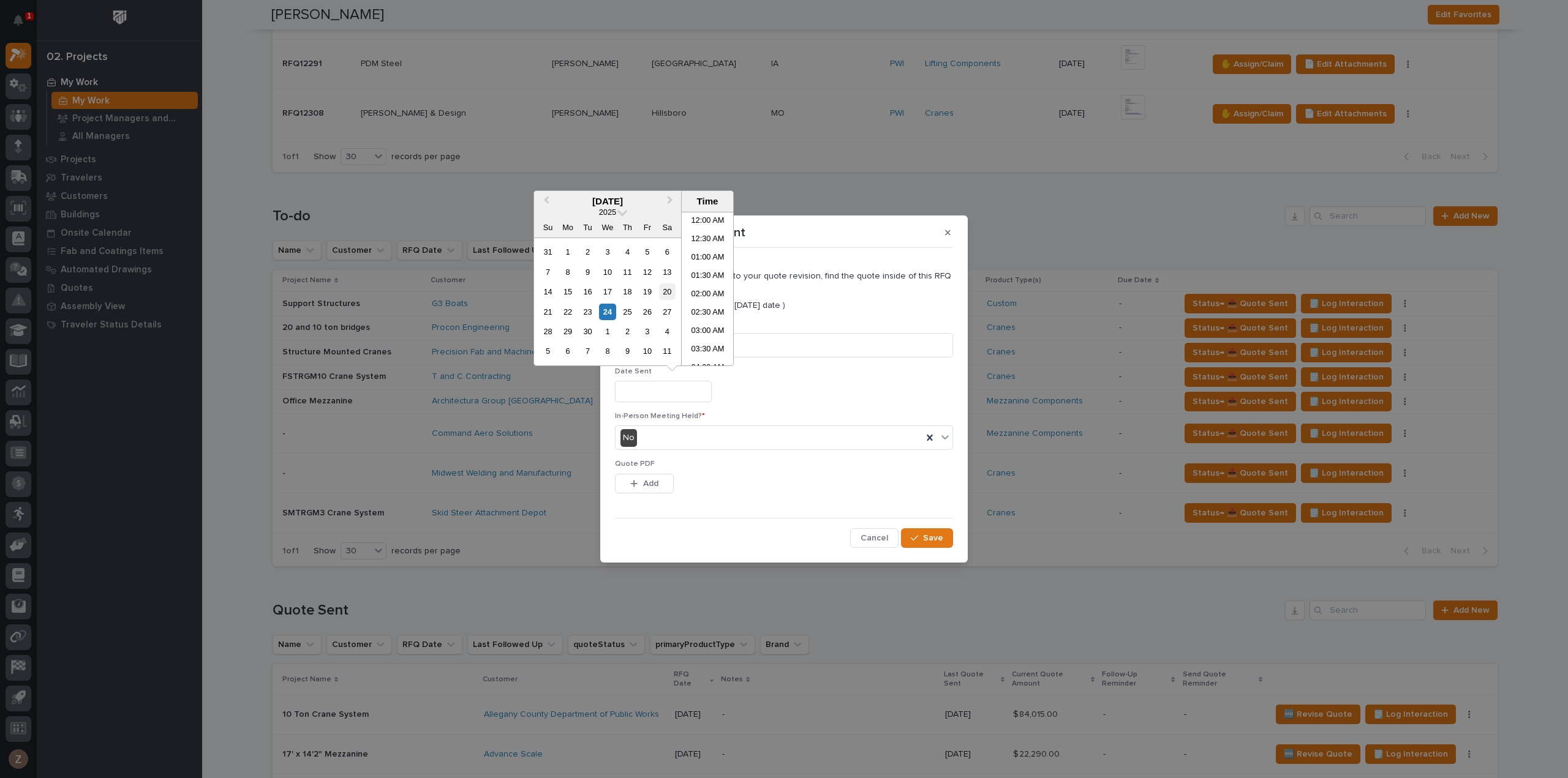
scroll to position [521, 0]
click at [700, 262] on li "03:30 PM" at bounding box center [708, 270] width 52 height 18
type input "**********"
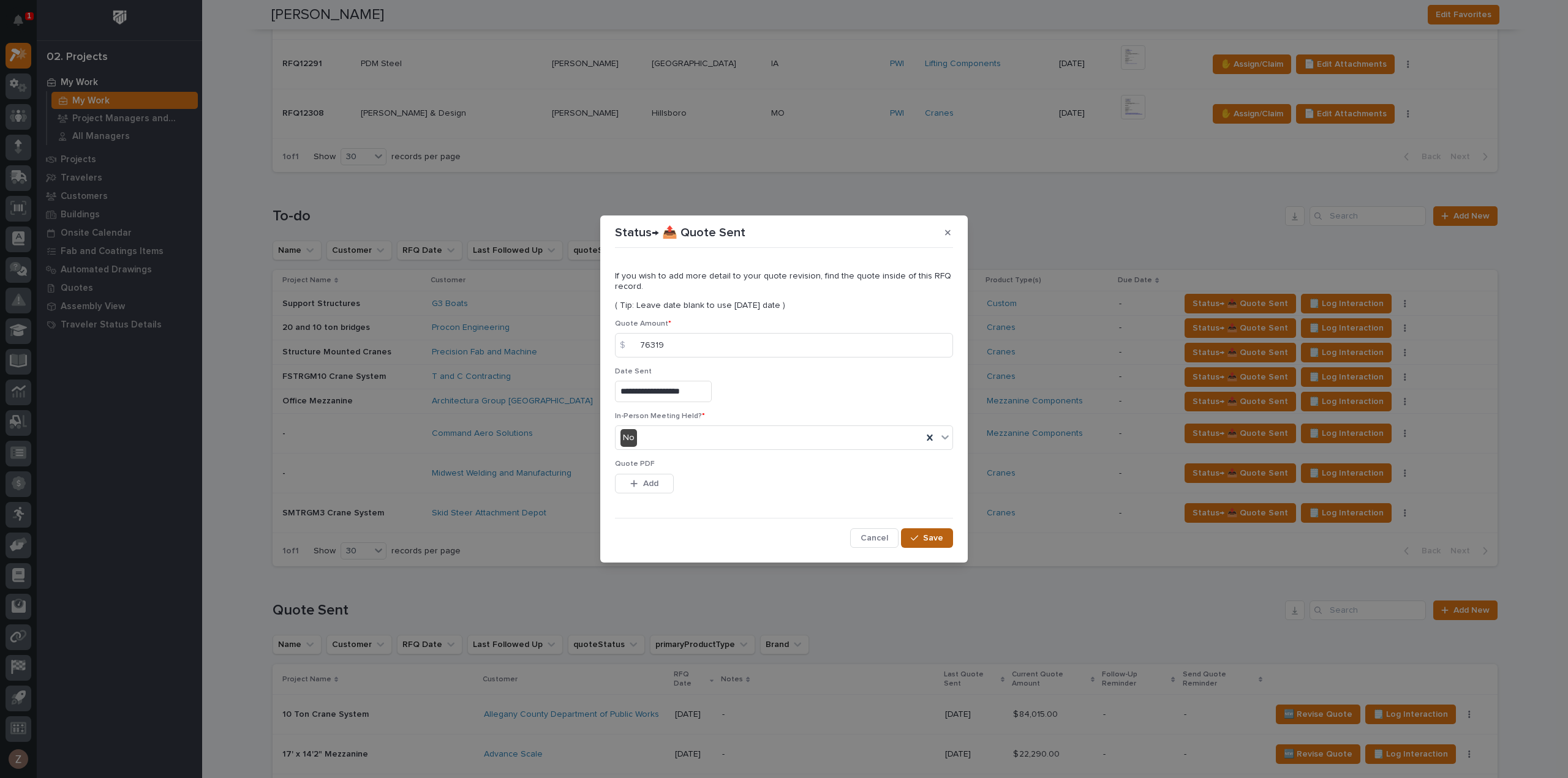
click at [931, 538] on span "Save" at bounding box center [933, 538] width 20 height 11
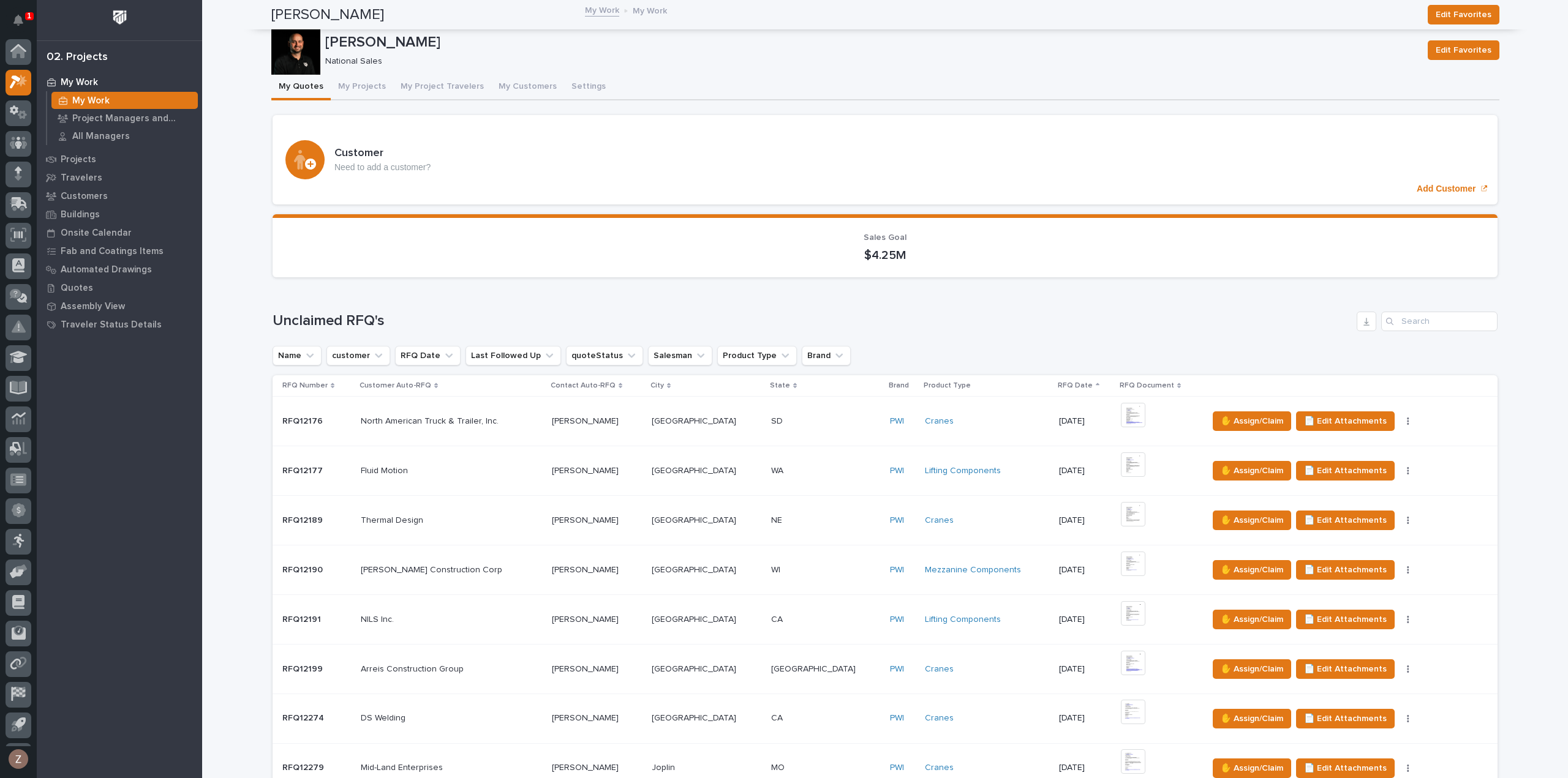
scroll to position [27, 0]
